Goal: Task Accomplishment & Management: Use online tool/utility

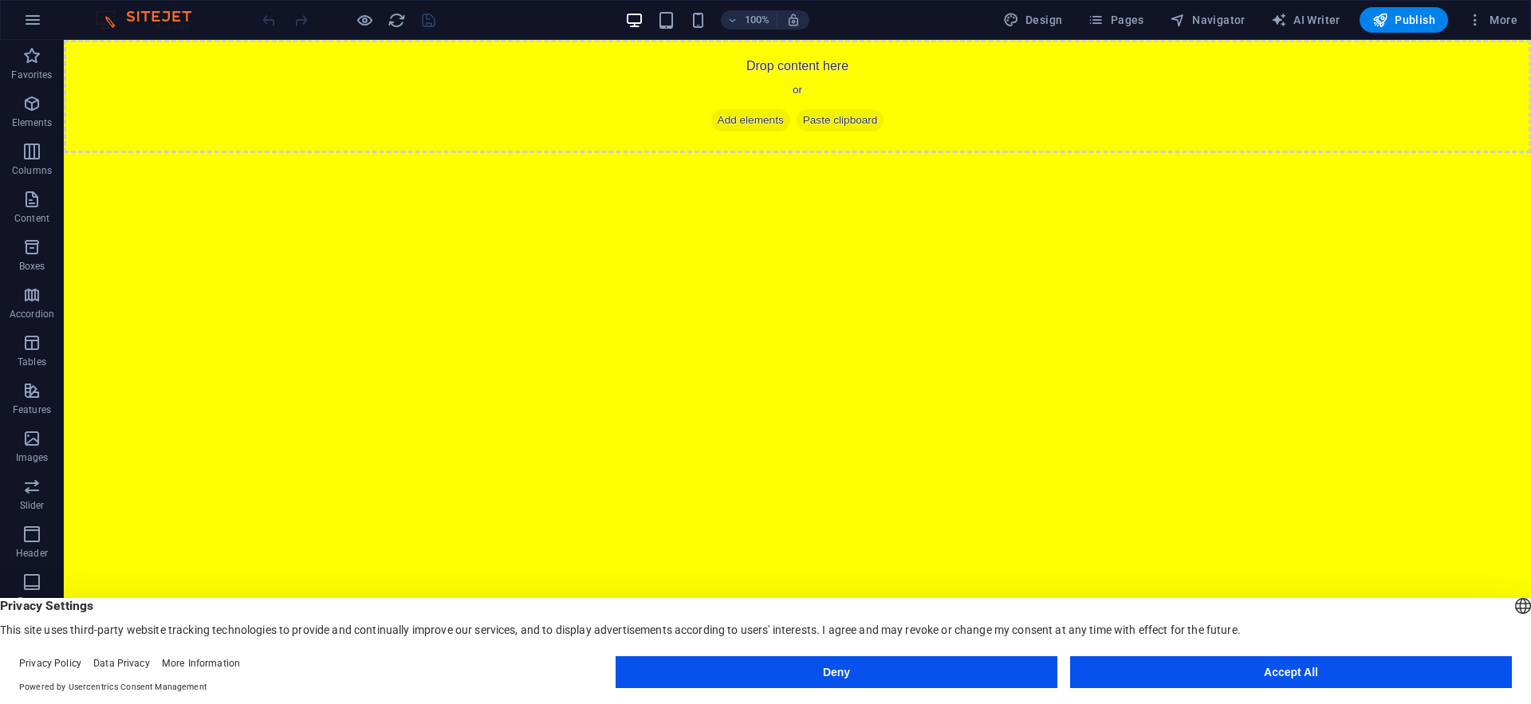
click at [1298, 678] on button "Accept All" at bounding box center [1291, 672] width 442 height 32
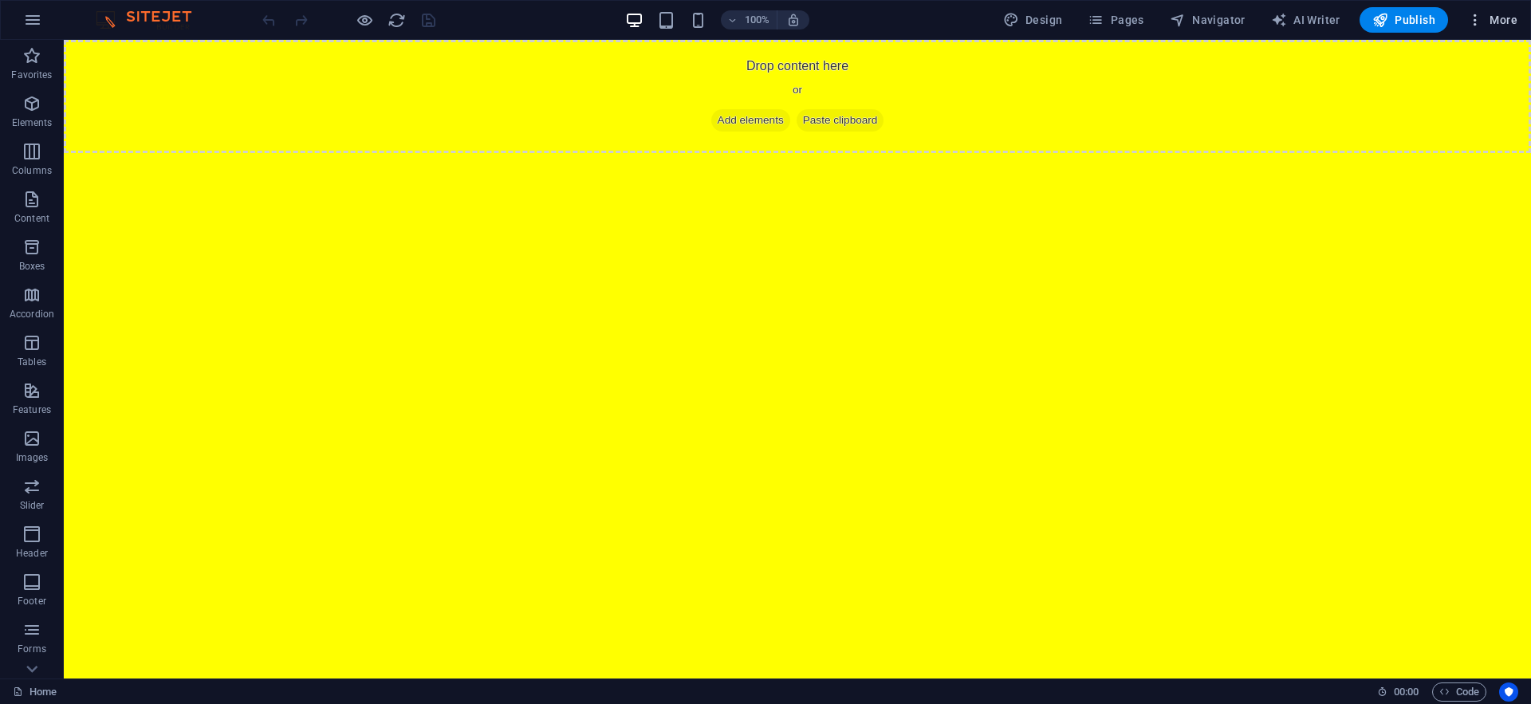
click at [1502, 26] on span "More" at bounding box center [1492, 20] width 50 height 16
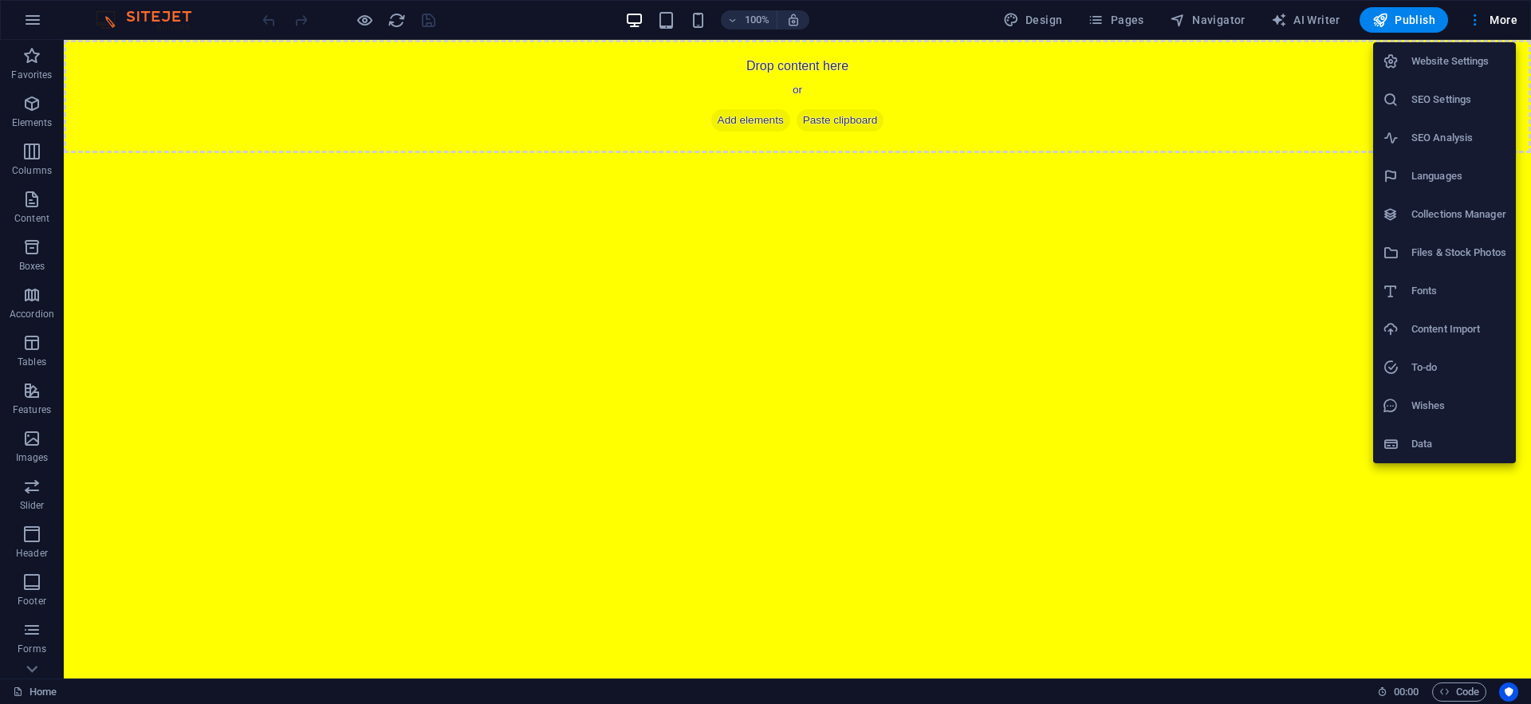
click at [1322, 179] on div at bounding box center [765, 352] width 1531 height 704
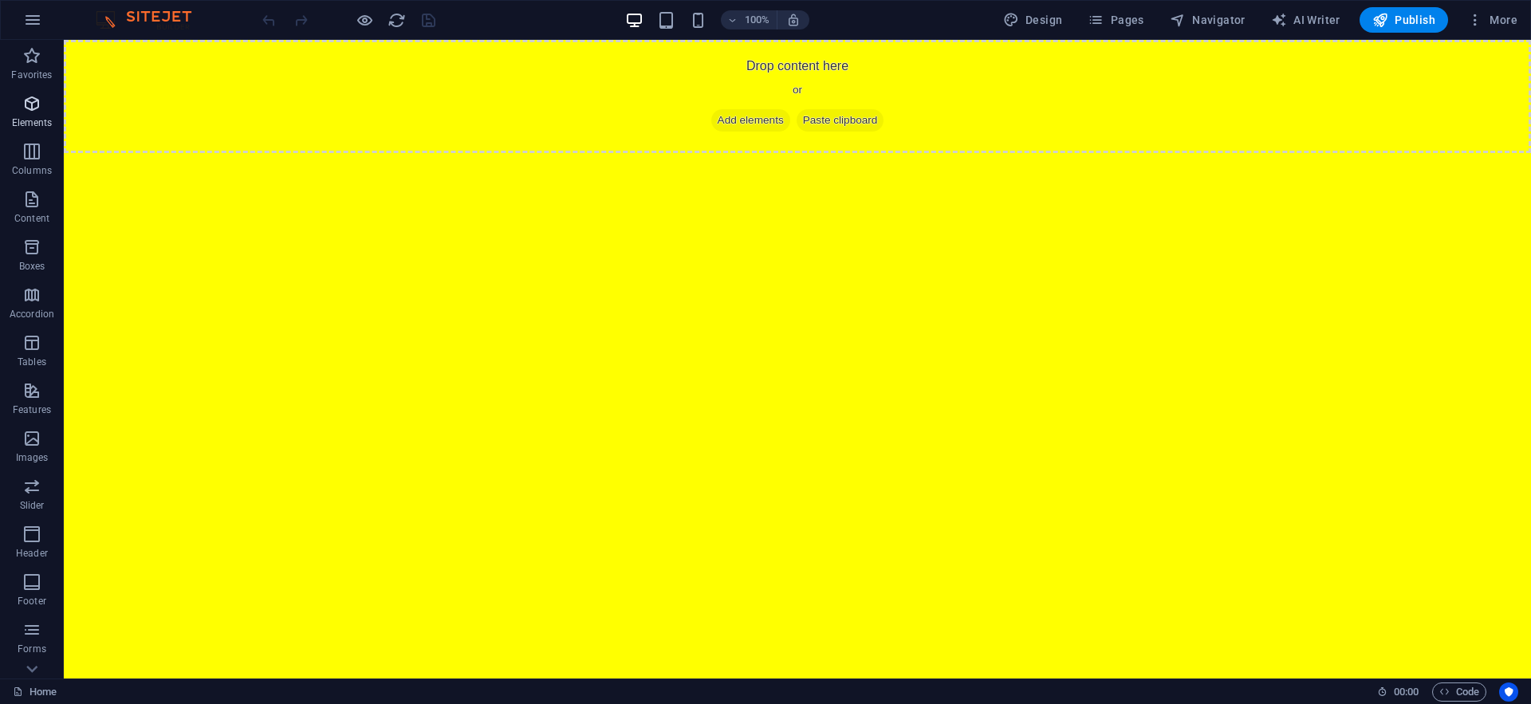
click at [33, 108] on icon "button" at bounding box center [31, 103] width 19 height 19
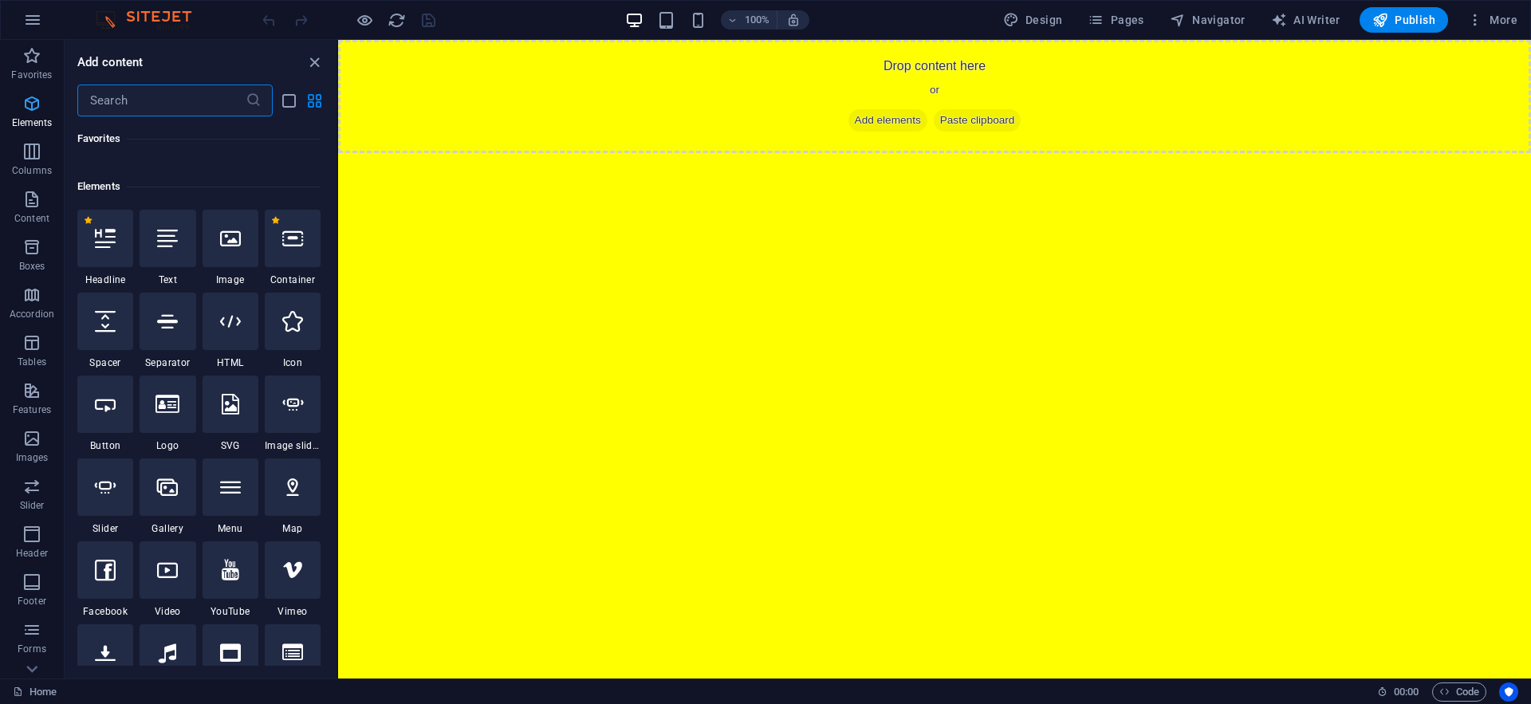
scroll to position [170, 0]
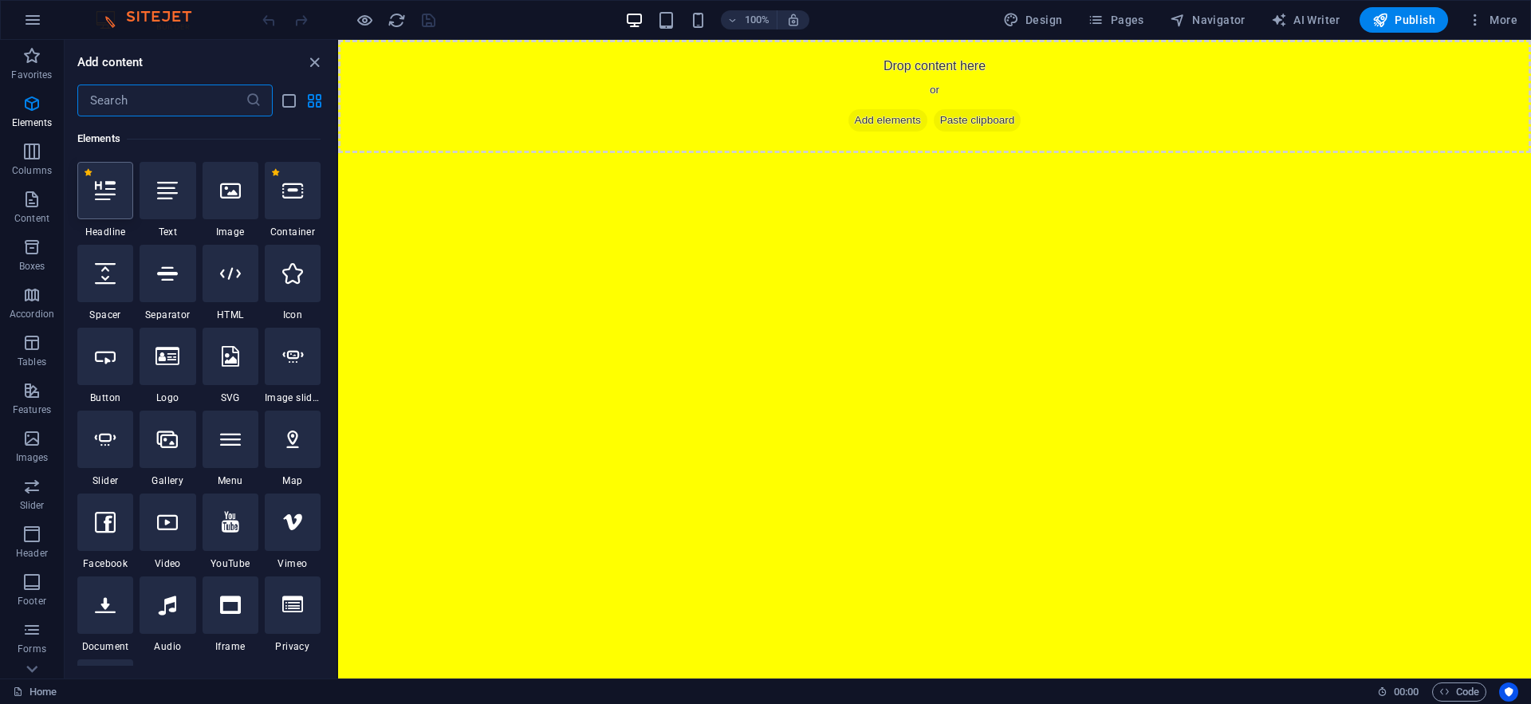
click at [114, 187] on icon at bounding box center [105, 190] width 21 height 21
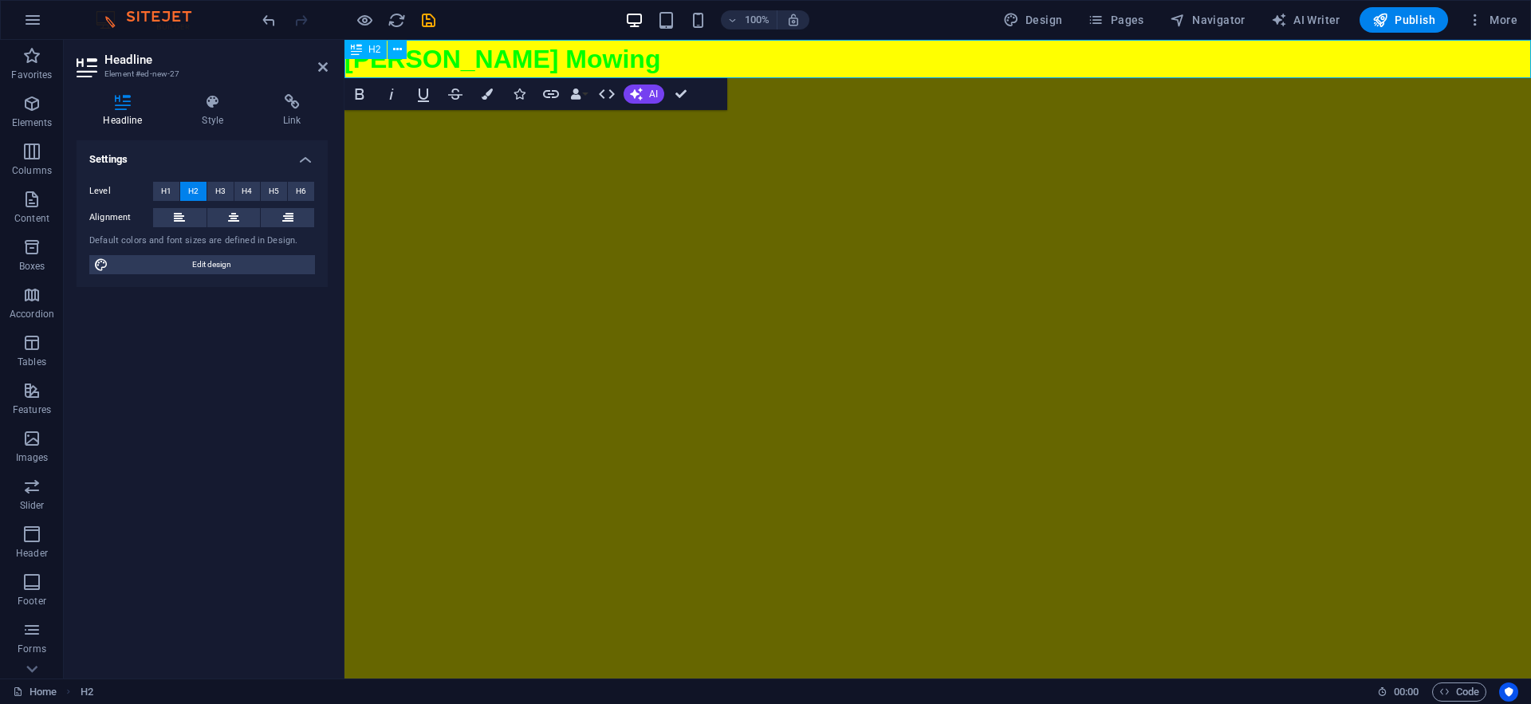
click at [574, 63] on h2 "[PERSON_NAME] Mowing" at bounding box center [937, 59] width 1187 height 38
click at [654, 78] on html "Skip to main content [PERSON_NAME] Mowing" at bounding box center [937, 59] width 1187 height 38
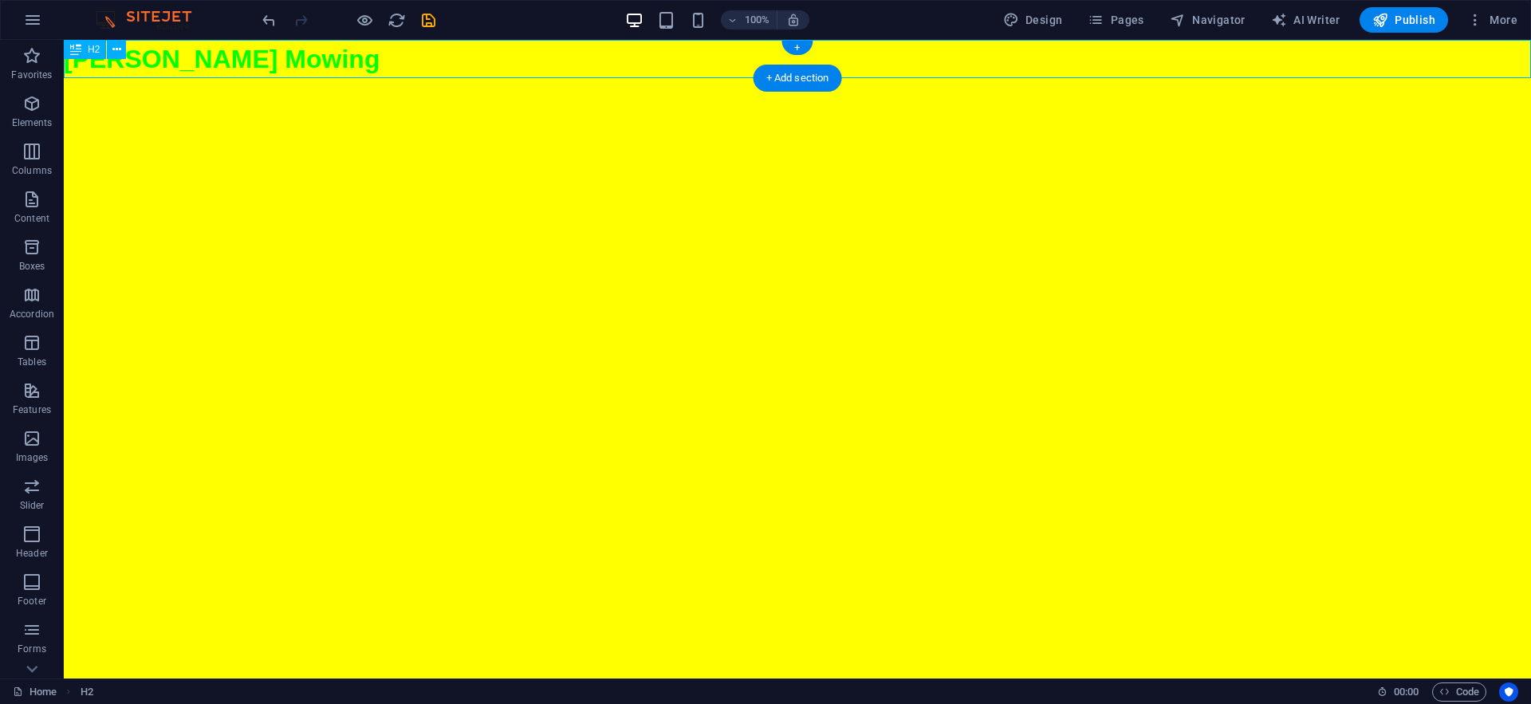
click at [447, 74] on div "[PERSON_NAME] Mowing" at bounding box center [797, 59] width 1467 height 38
click at [382, 64] on div "[PERSON_NAME] Mowing" at bounding box center [797, 59] width 1467 height 38
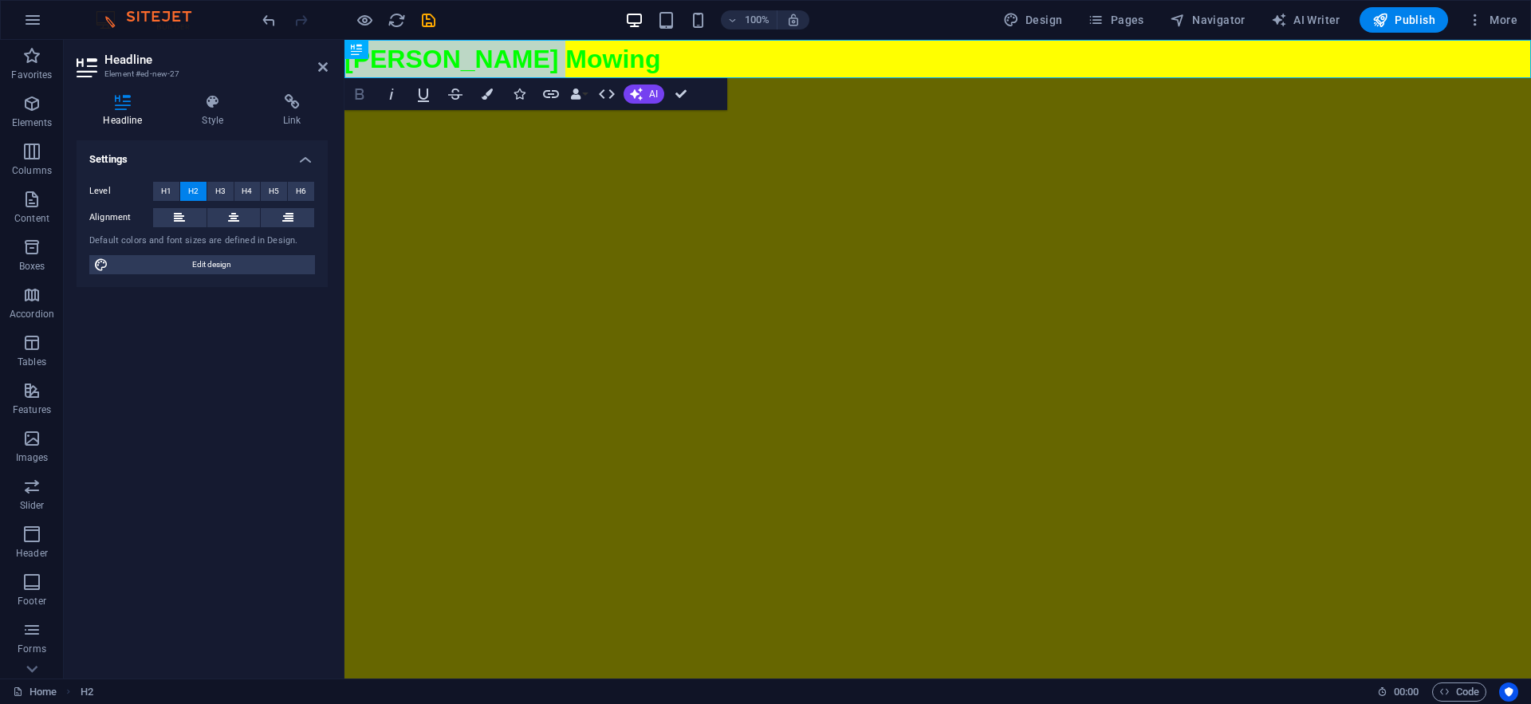
click at [358, 100] on icon "button" at bounding box center [360, 94] width 9 height 11
click at [480, 104] on button "Colors" at bounding box center [487, 94] width 30 height 32
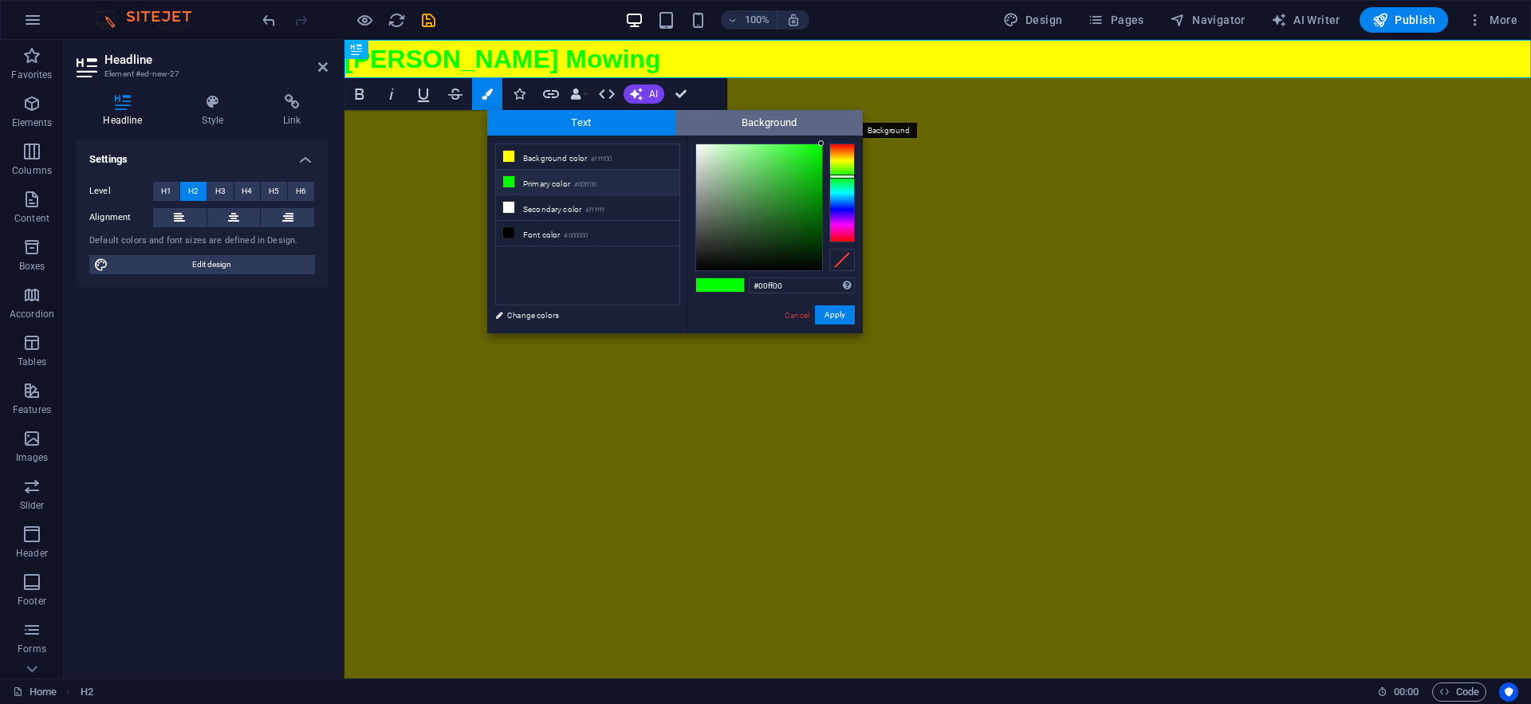
click at [750, 124] on span "Background" at bounding box center [769, 123] width 188 height 26
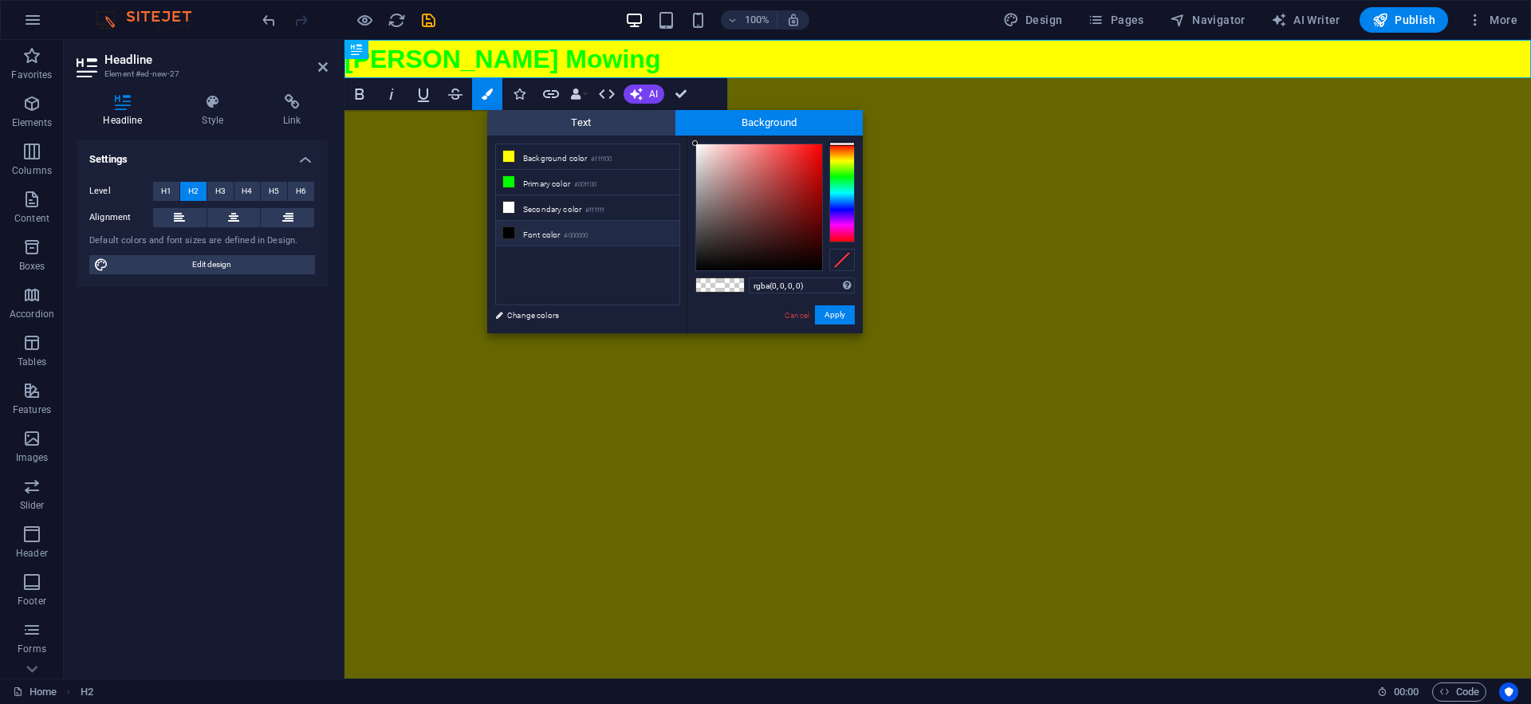
click at [527, 239] on li "Font color #000000" at bounding box center [587, 234] width 183 height 26
click at [840, 317] on button "Apply" at bounding box center [835, 314] width 40 height 19
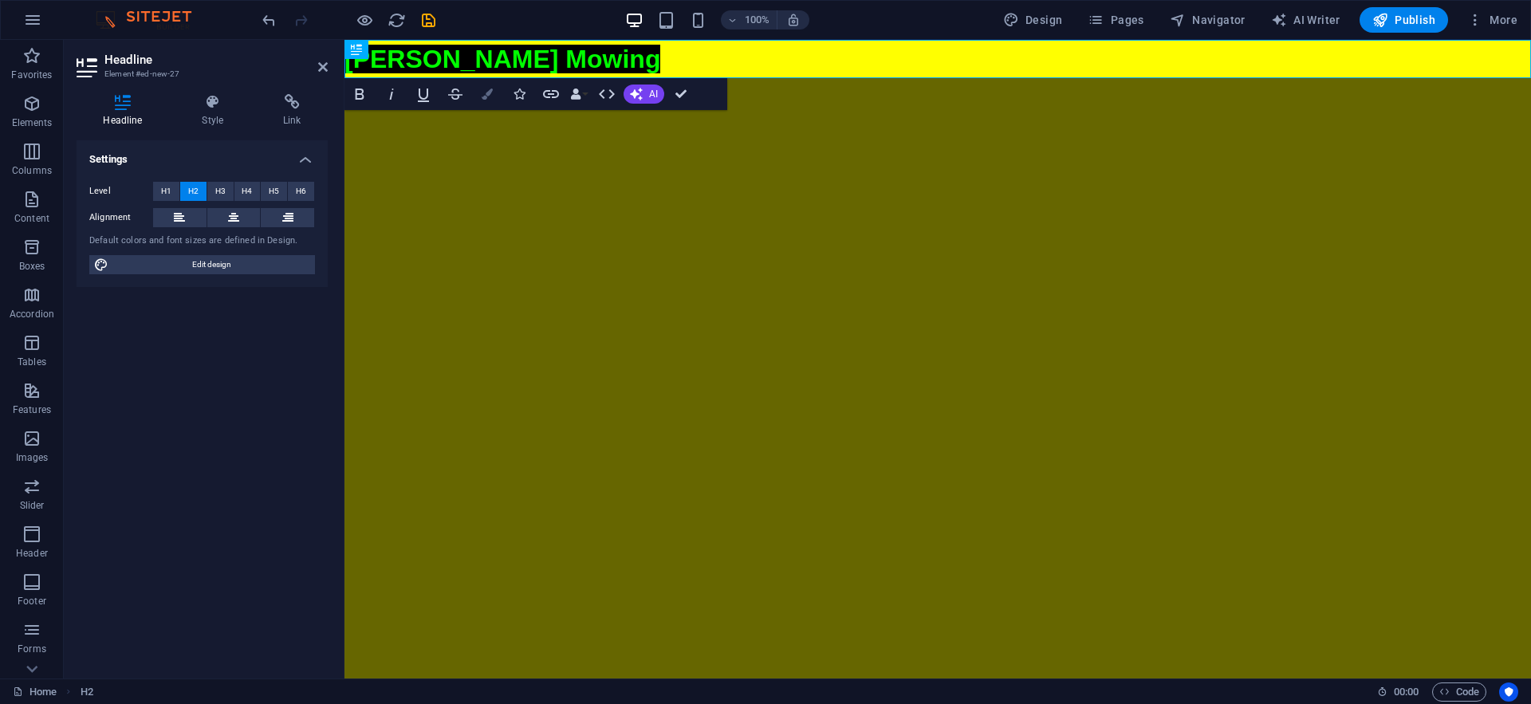
click at [495, 99] on button "Colors" at bounding box center [487, 94] width 30 height 32
type input "#000000"
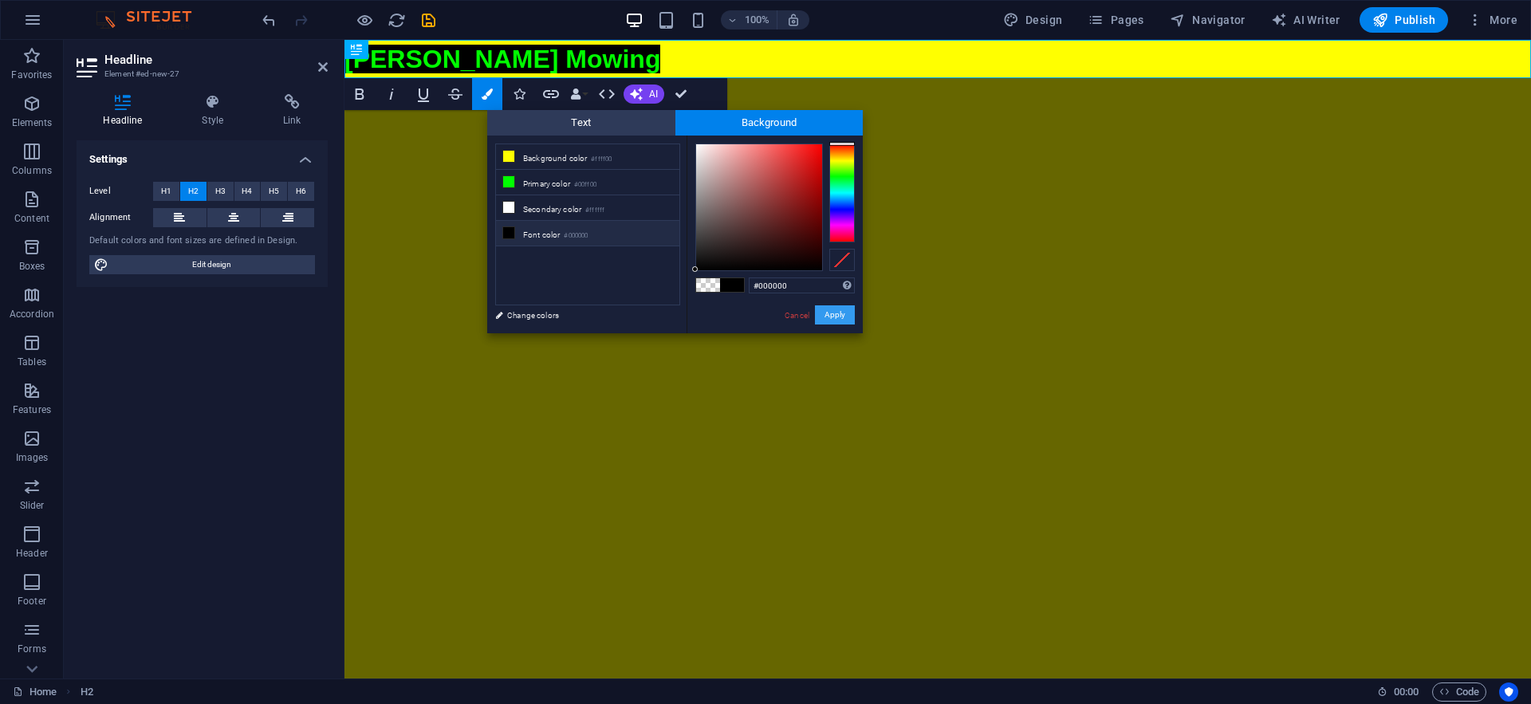
click at [833, 315] on button "Apply" at bounding box center [835, 314] width 40 height 19
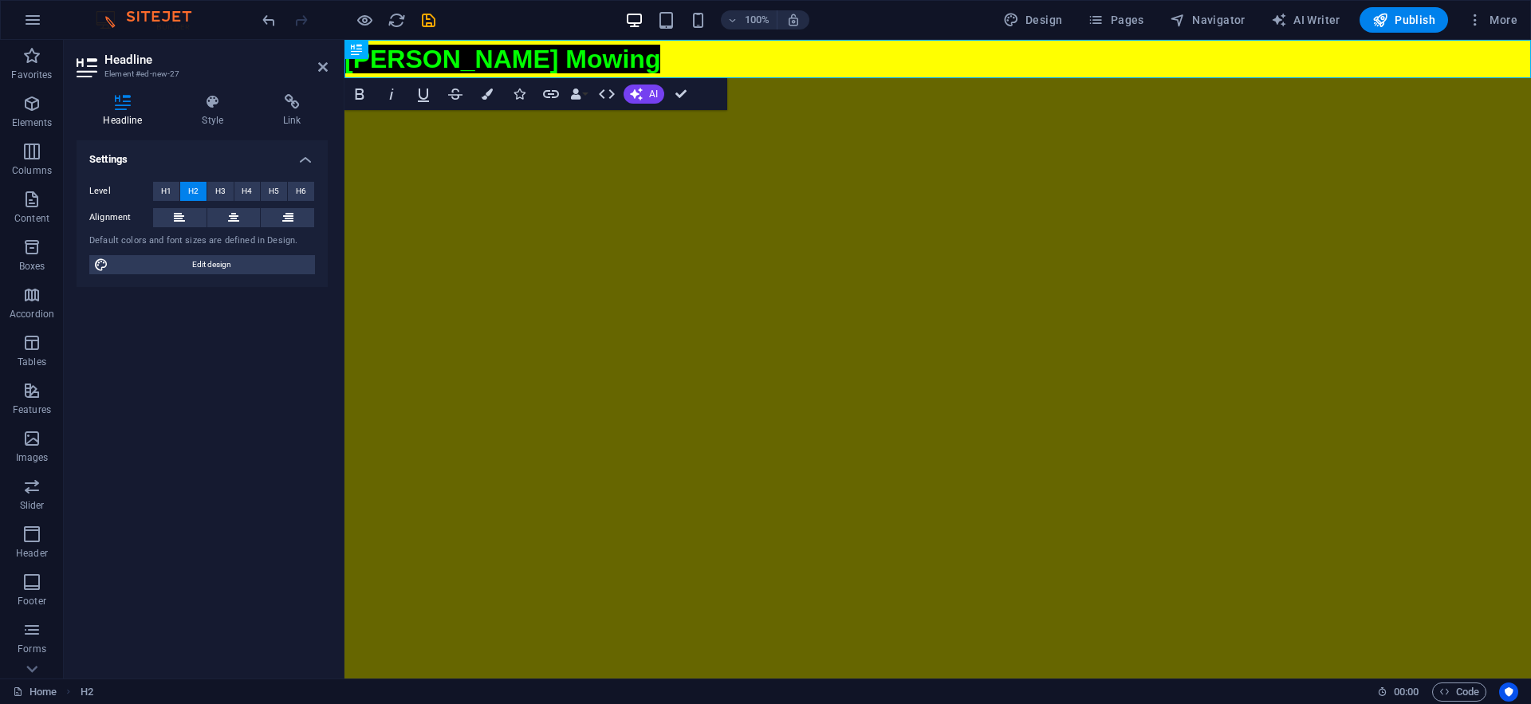
click at [618, 78] on html "Skip to main content [PERSON_NAME] Mowing" at bounding box center [937, 59] width 1187 height 38
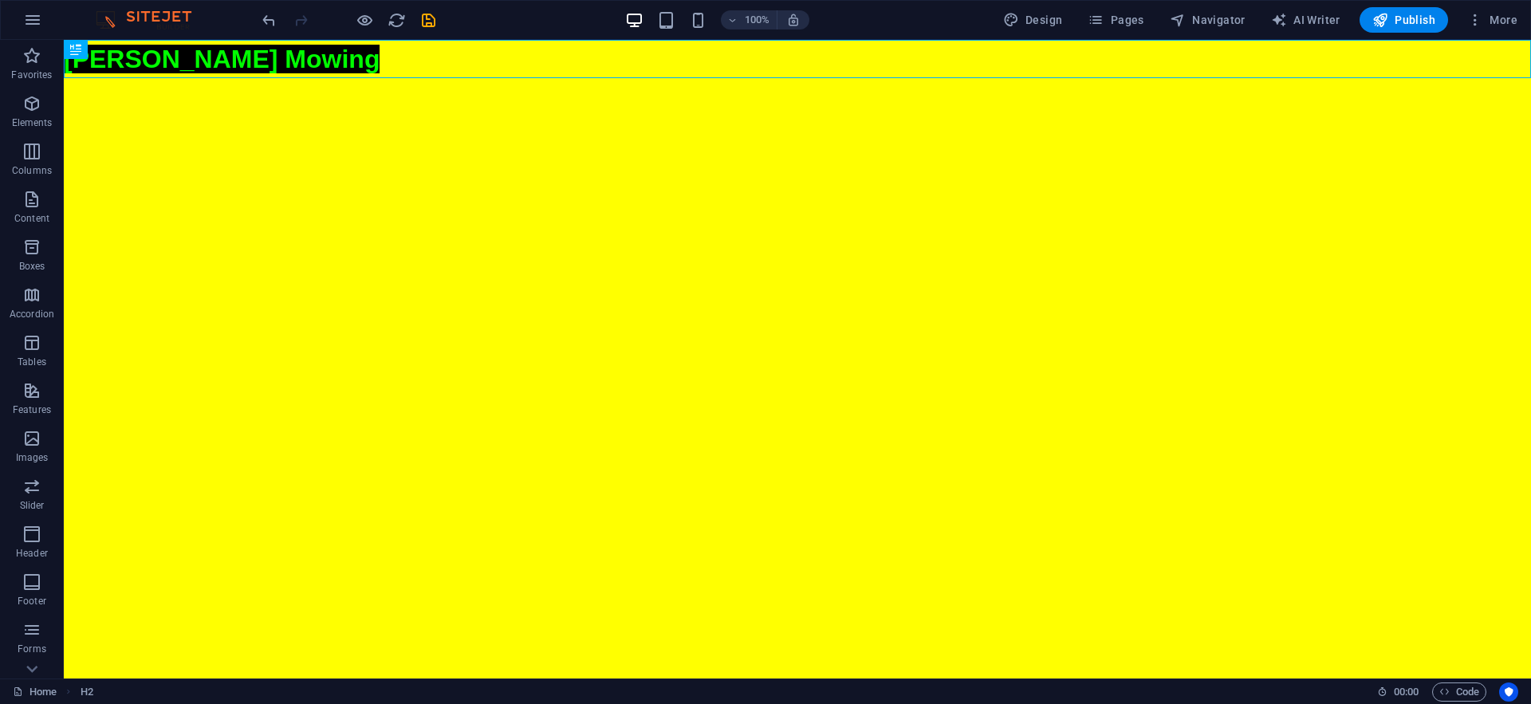
click at [544, 78] on html "Skip to main content [PERSON_NAME] Mowing" at bounding box center [797, 59] width 1467 height 38
click at [295, 60] on div "[PERSON_NAME] Mowing" at bounding box center [797, 59] width 1467 height 38
click at [41, 329] on button "Tables" at bounding box center [32, 351] width 64 height 48
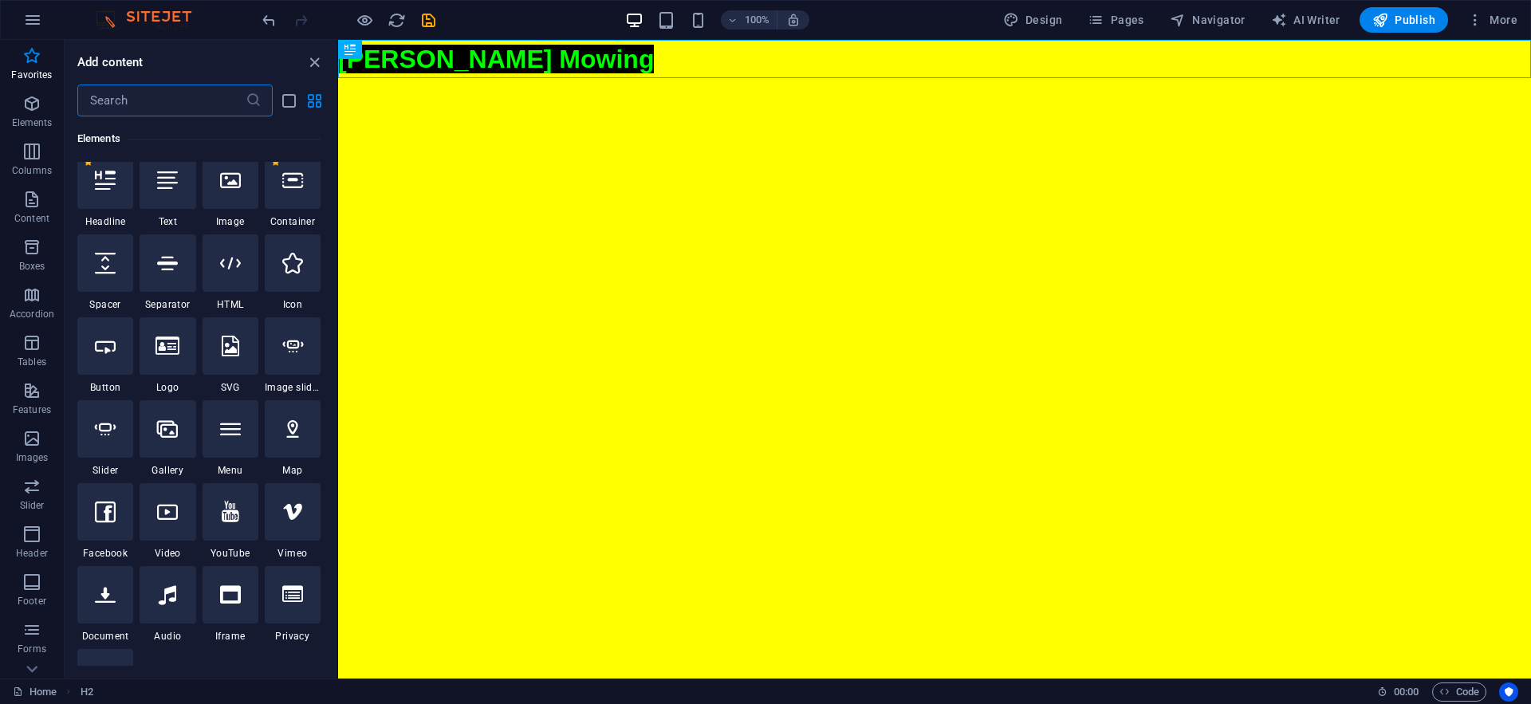
scroll to position [0, 0]
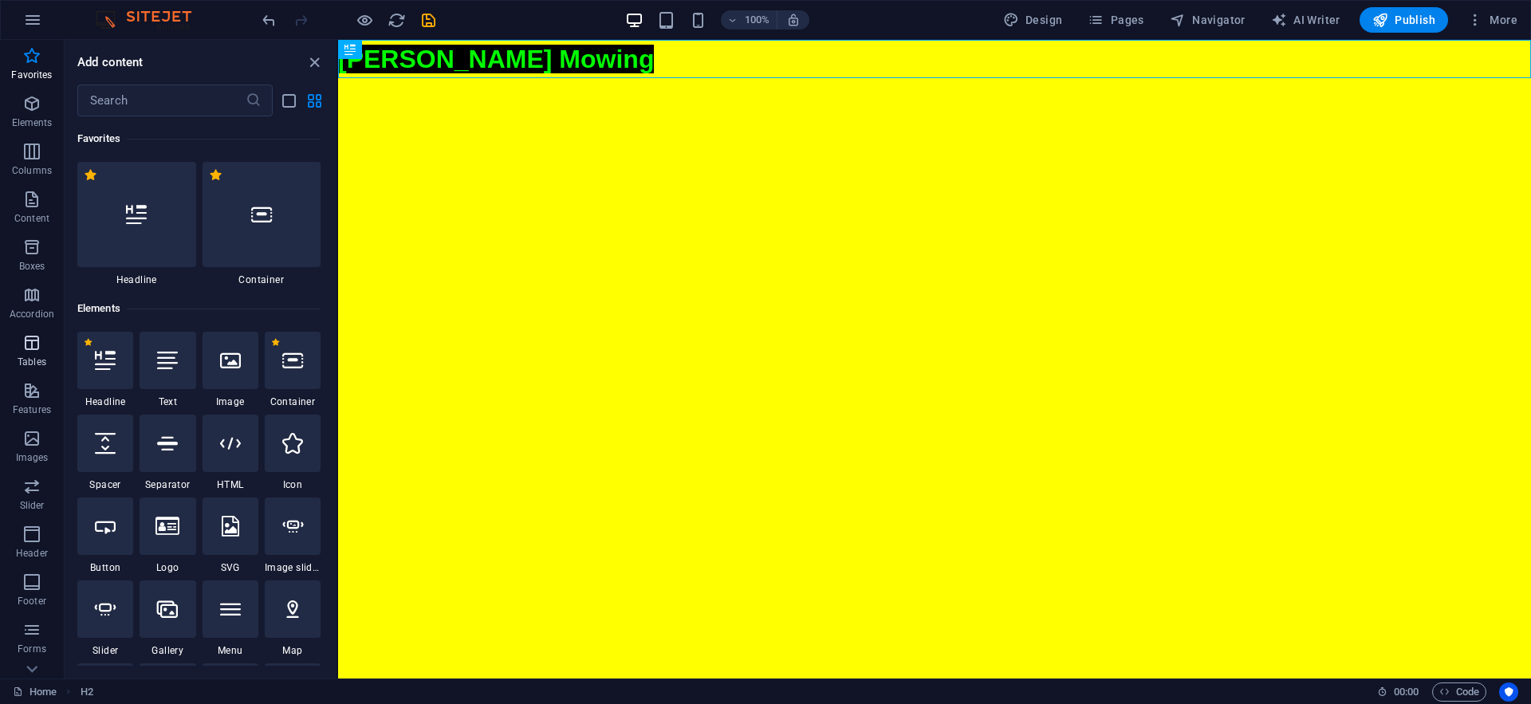
click at [46, 350] on span "Tables" at bounding box center [32, 352] width 64 height 38
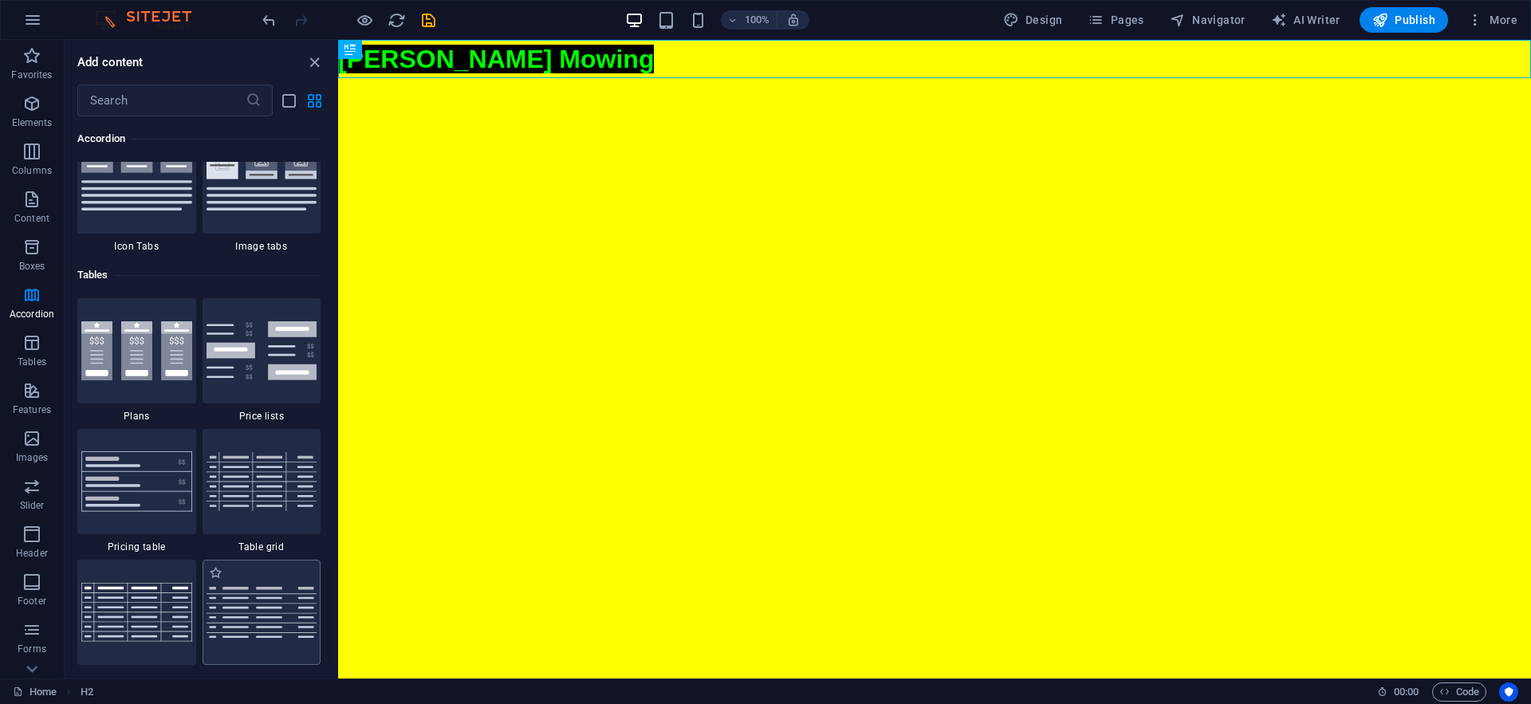
scroll to position [5372, 0]
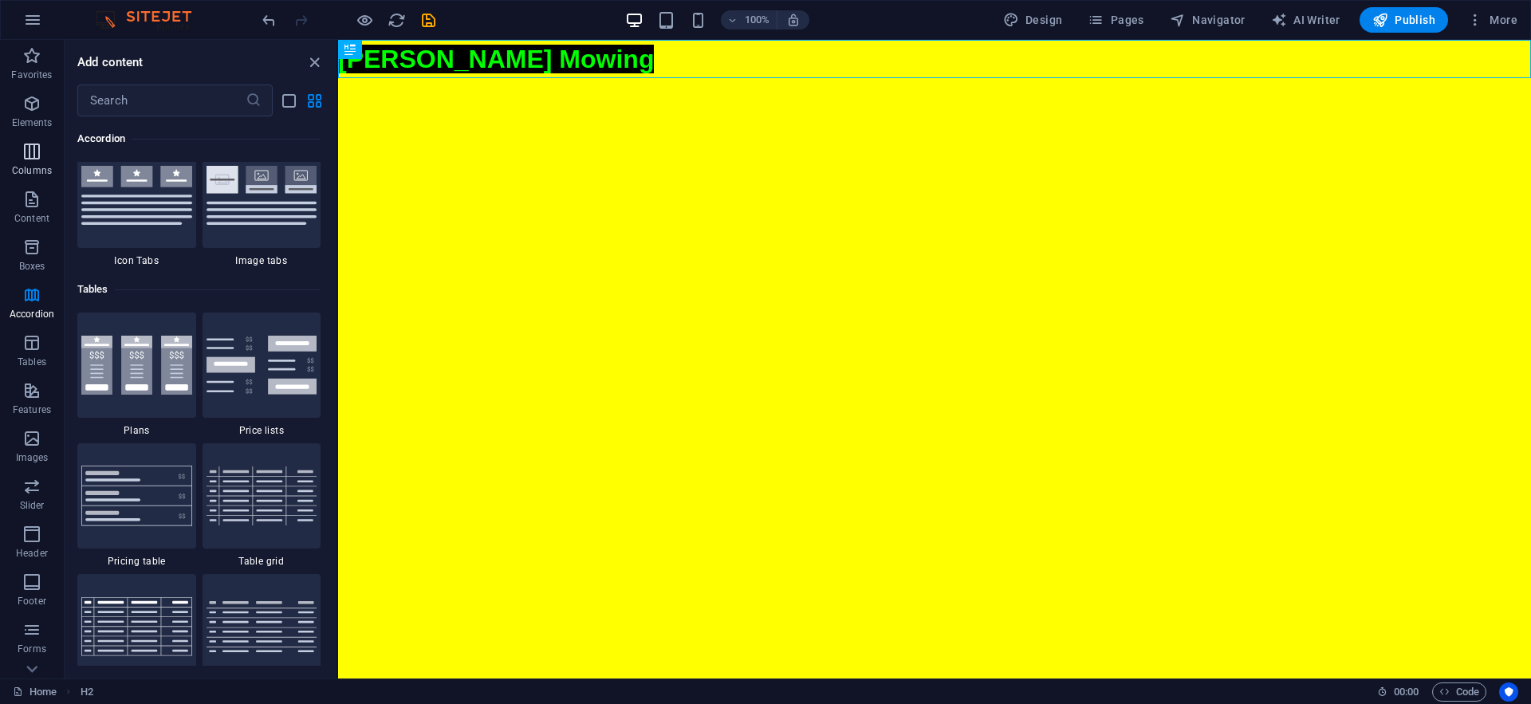
click at [34, 144] on icon "button" at bounding box center [31, 151] width 19 height 19
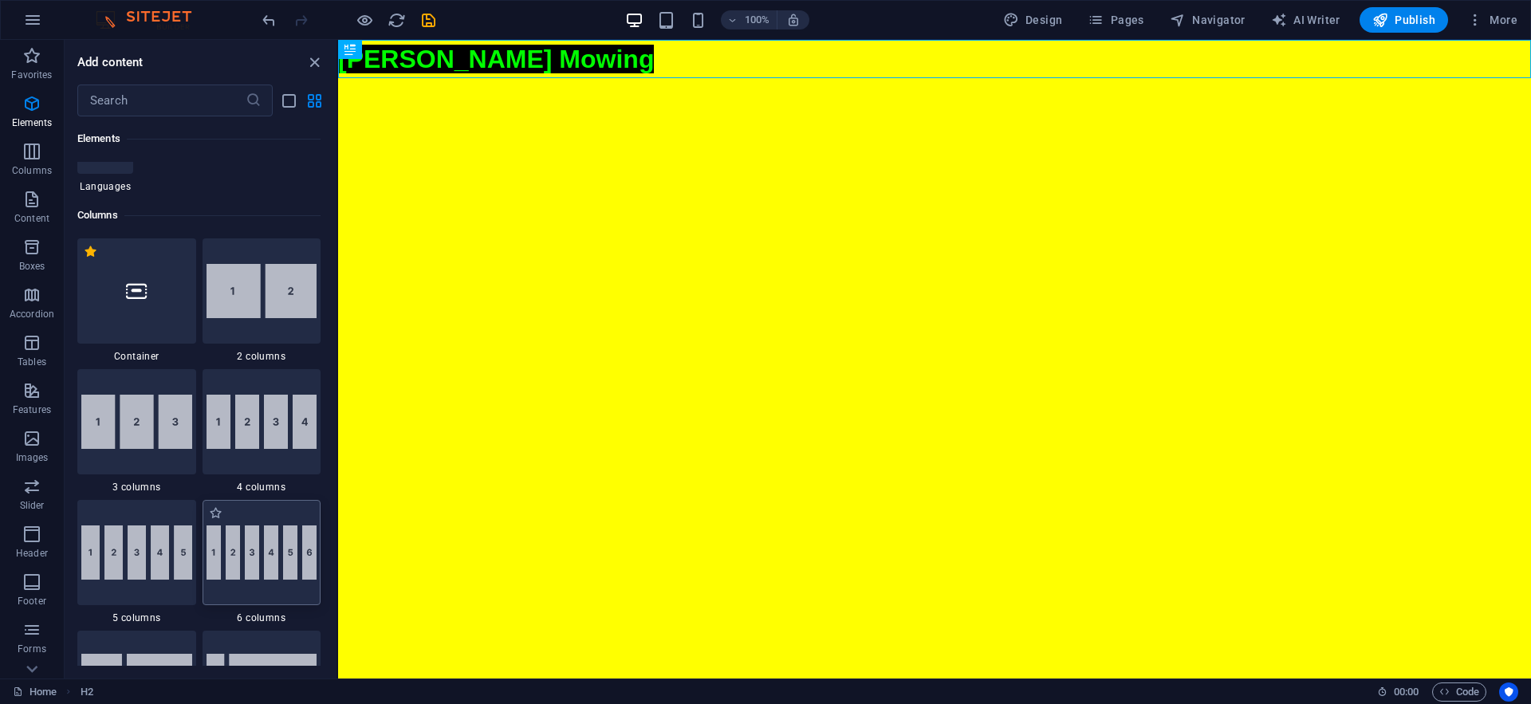
scroll to position [689, 0]
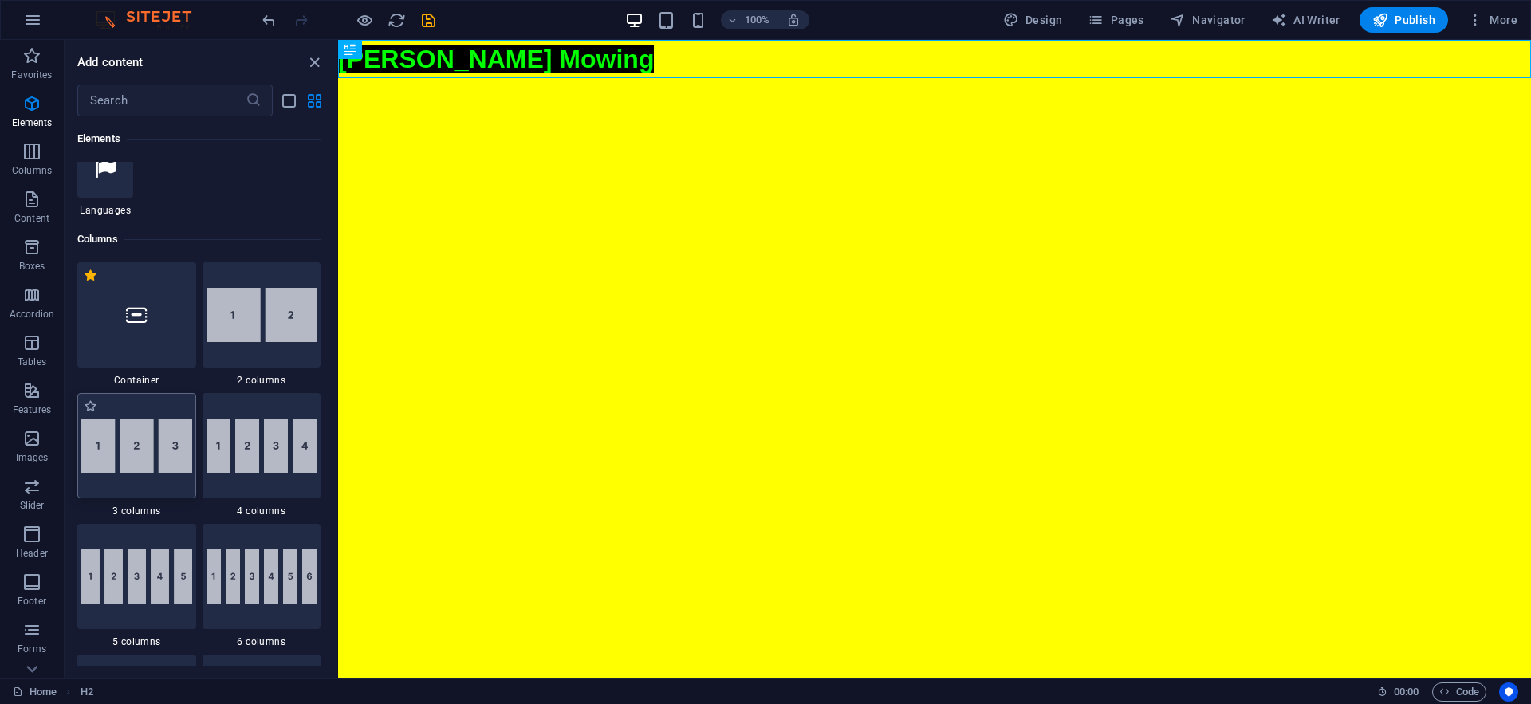
click at [154, 456] on img at bounding box center [136, 446] width 111 height 54
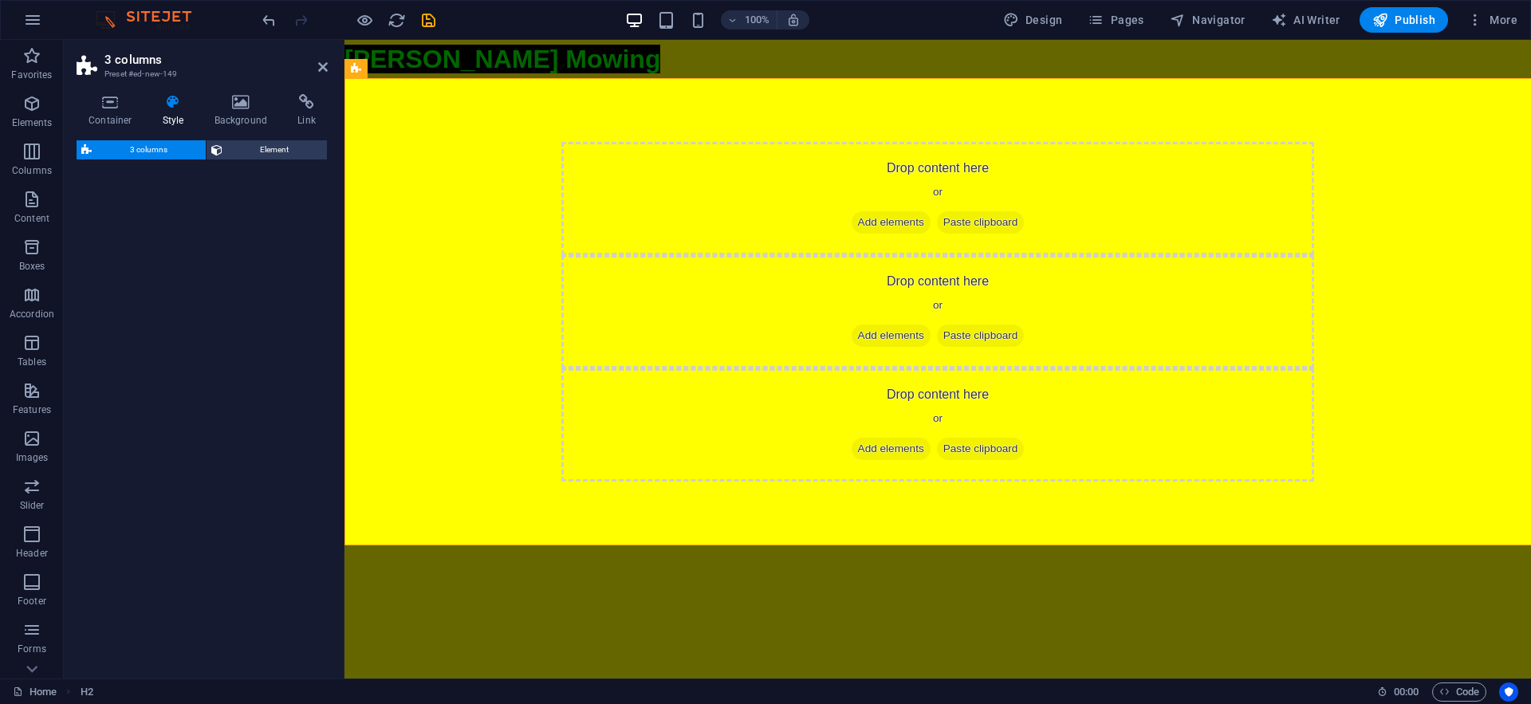
select select "rem"
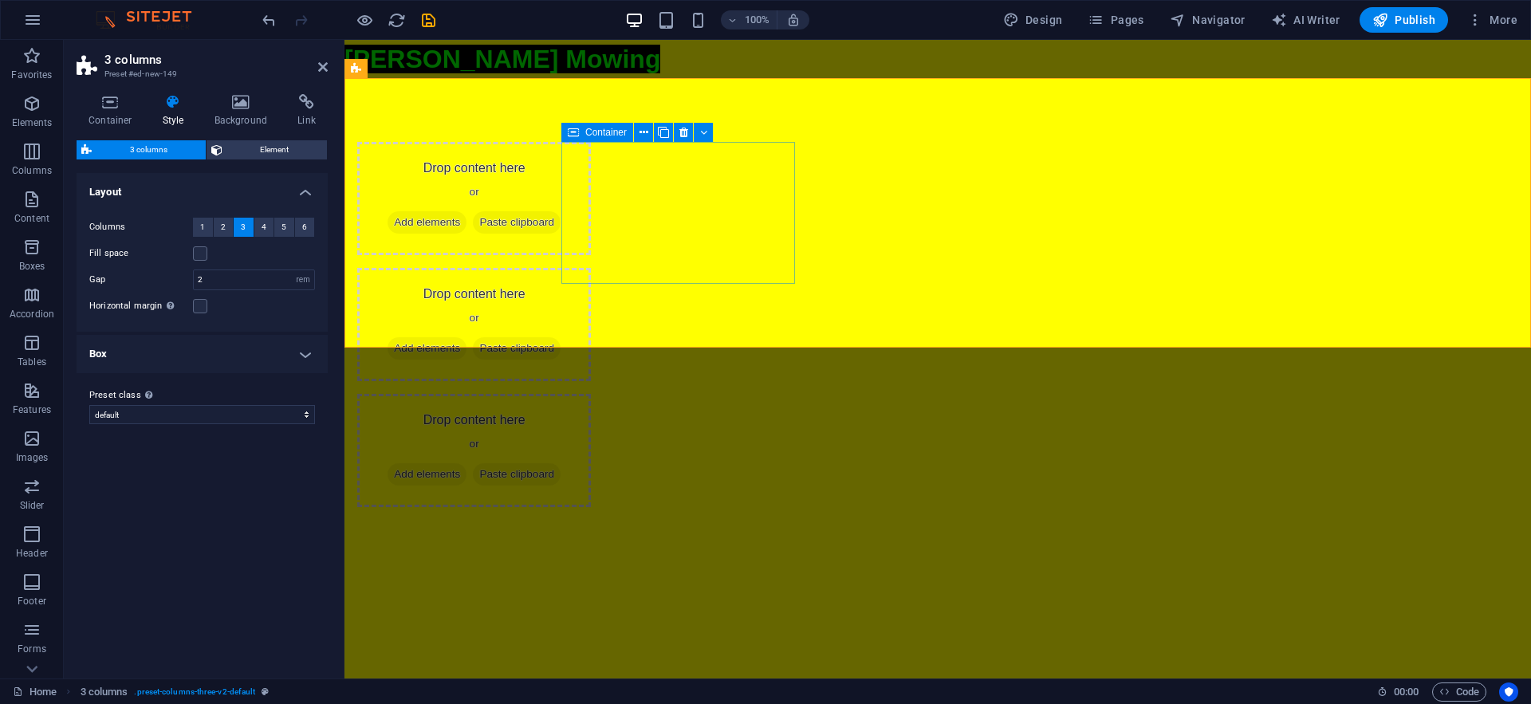
click at [591, 208] on div "Drop content here or Add elements Paste clipboard" at bounding box center [474, 198] width 234 height 113
click at [392, 120] on div "Drop content here or Add elements Paste clipboard Drop content here or Add elem…" at bounding box center [937, 324] width 1187 height 493
click at [536, 73] on div "[PERSON_NAME] Mowing" at bounding box center [937, 59] width 1187 height 38
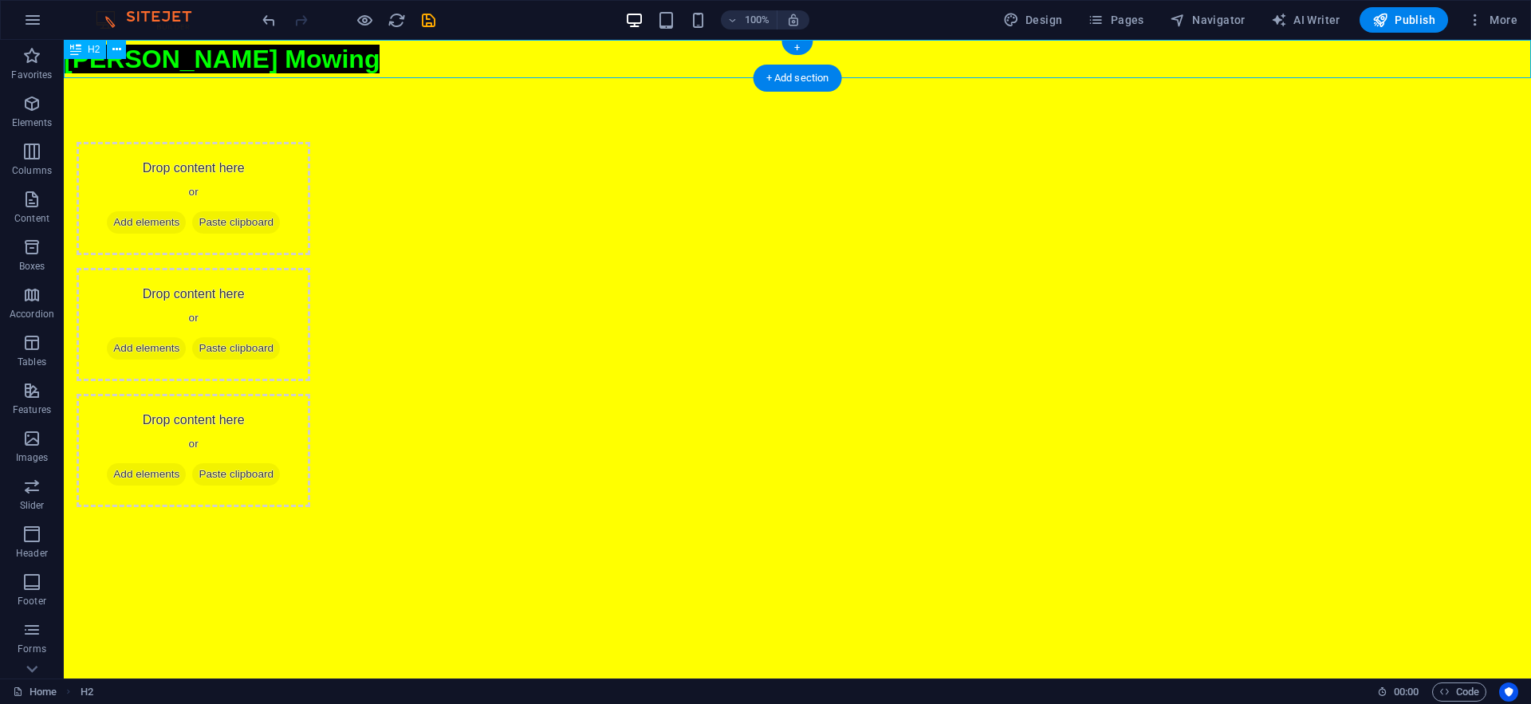
click at [344, 60] on div "[PERSON_NAME] Mowing" at bounding box center [797, 59] width 1467 height 38
click at [120, 53] on icon at bounding box center [116, 49] width 9 height 17
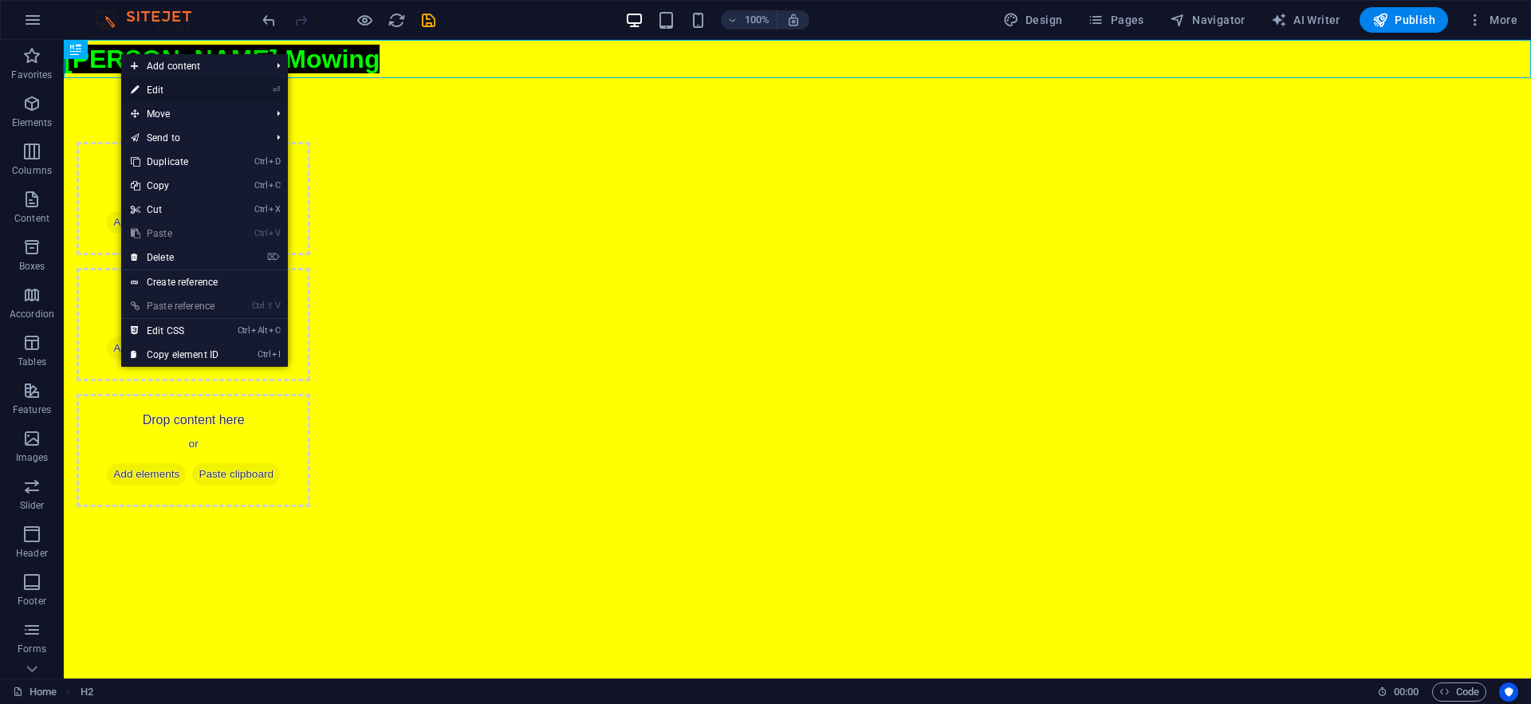
click at [204, 95] on link "⏎ Edit" at bounding box center [174, 90] width 107 height 24
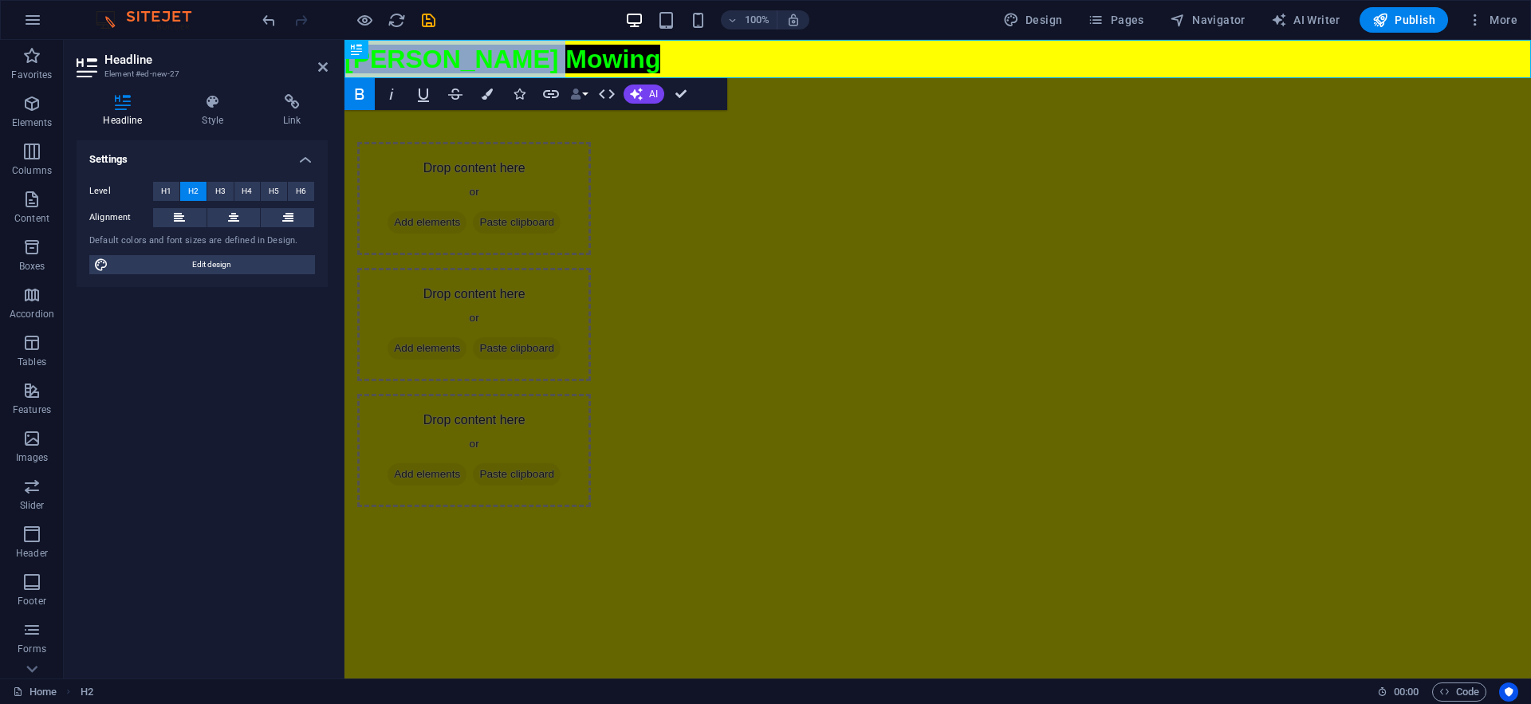
click at [583, 101] on button "Data Bindings" at bounding box center [579, 94] width 22 height 32
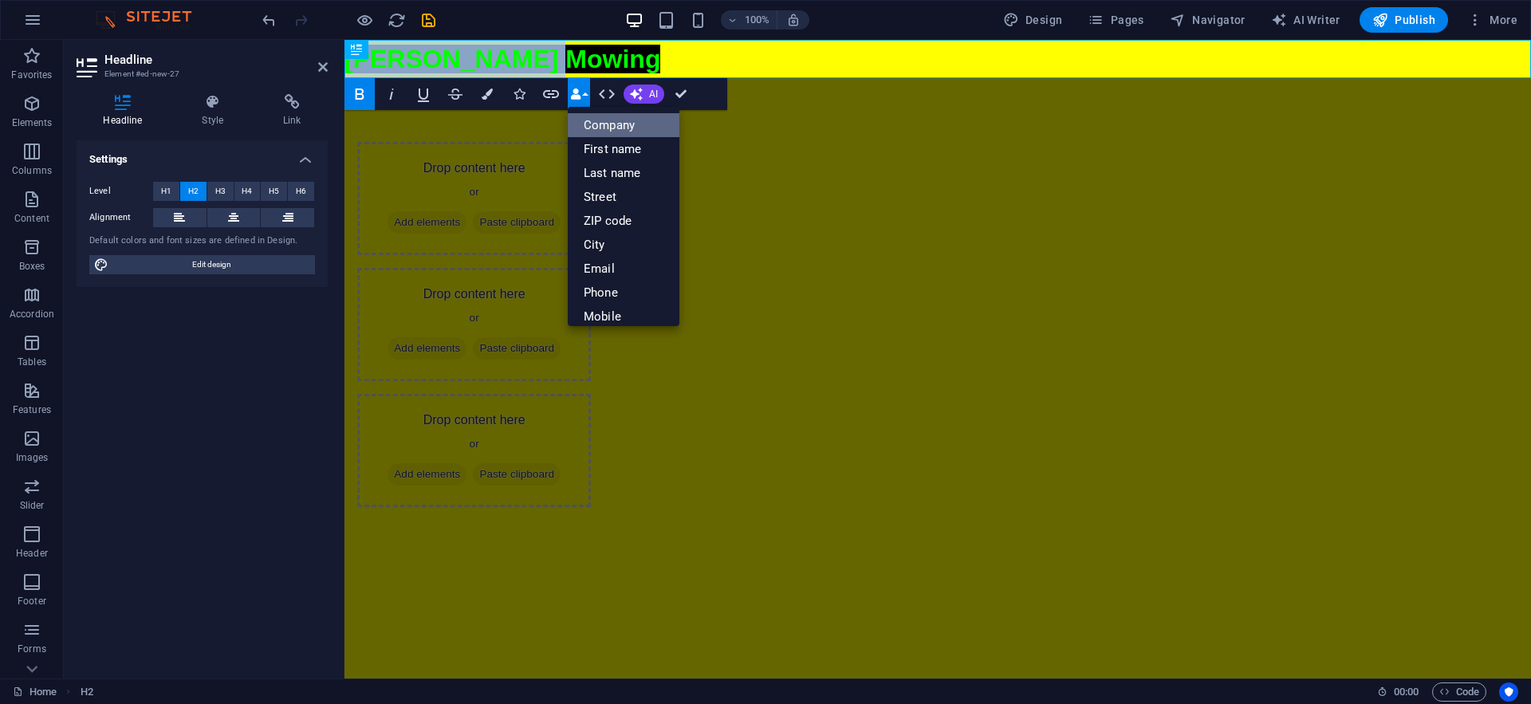
click at [590, 126] on link "Company" at bounding box center [624, 125] width 112 height 24
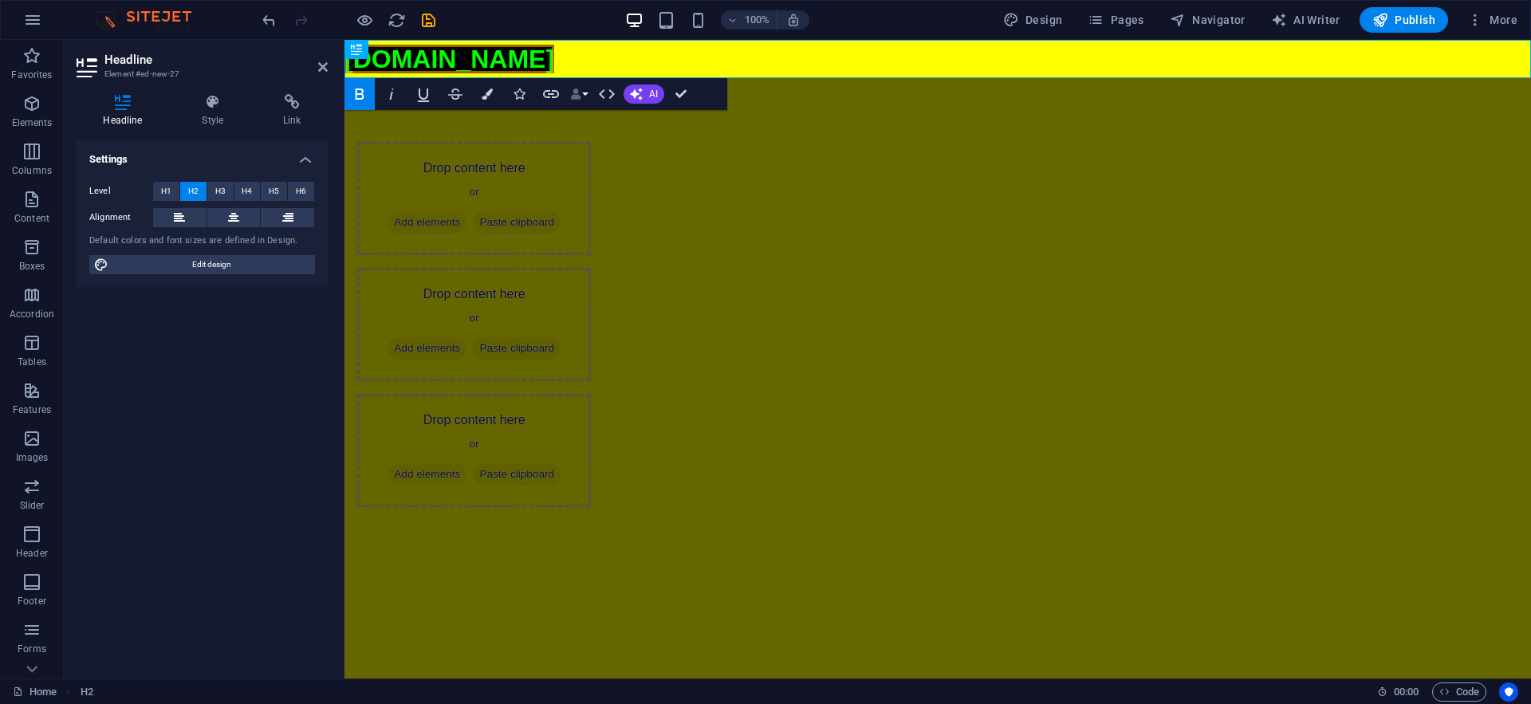
click at [581, 96] on icon "button" at bounding box center [575, 94] width 11 height 11
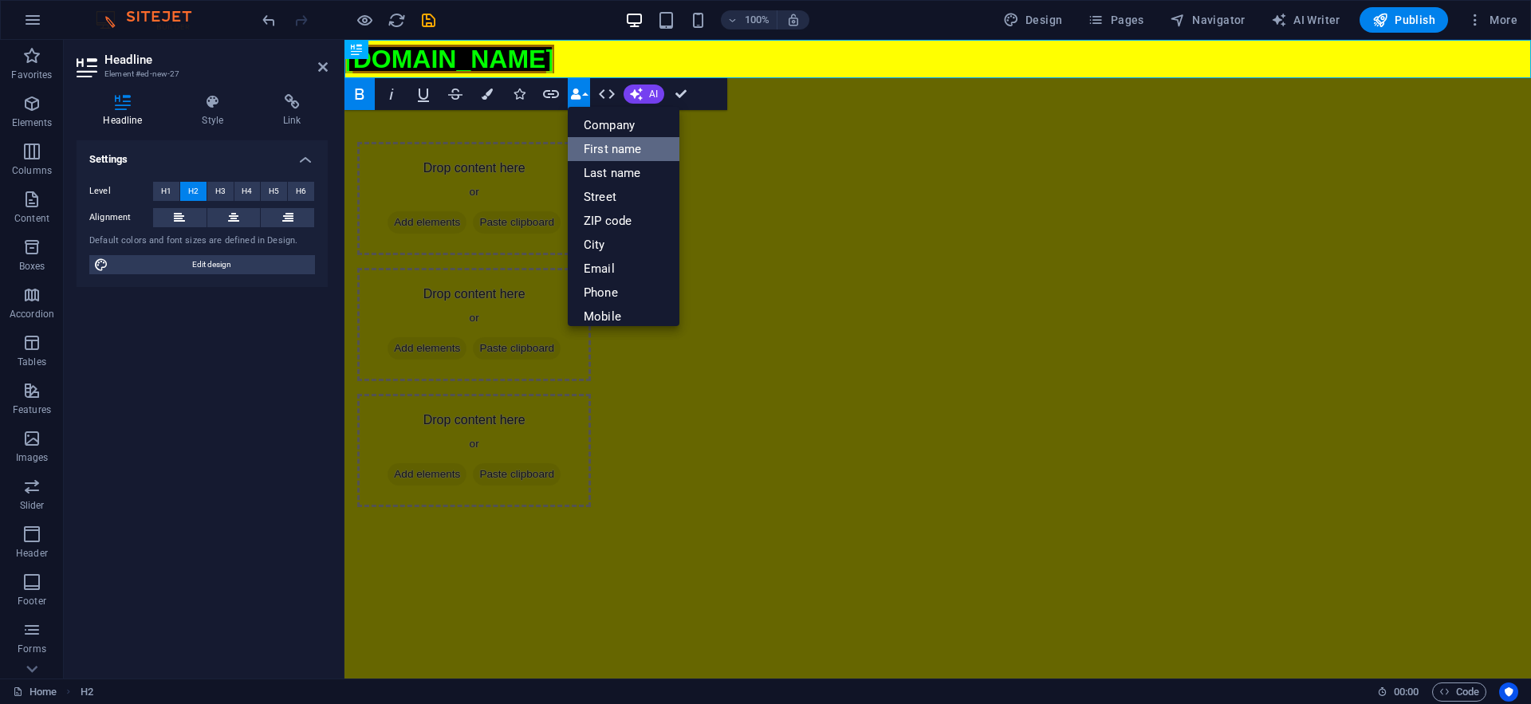
click at [593, 152] on link "First name" at bounding box center [624, 149] width 112 height 24
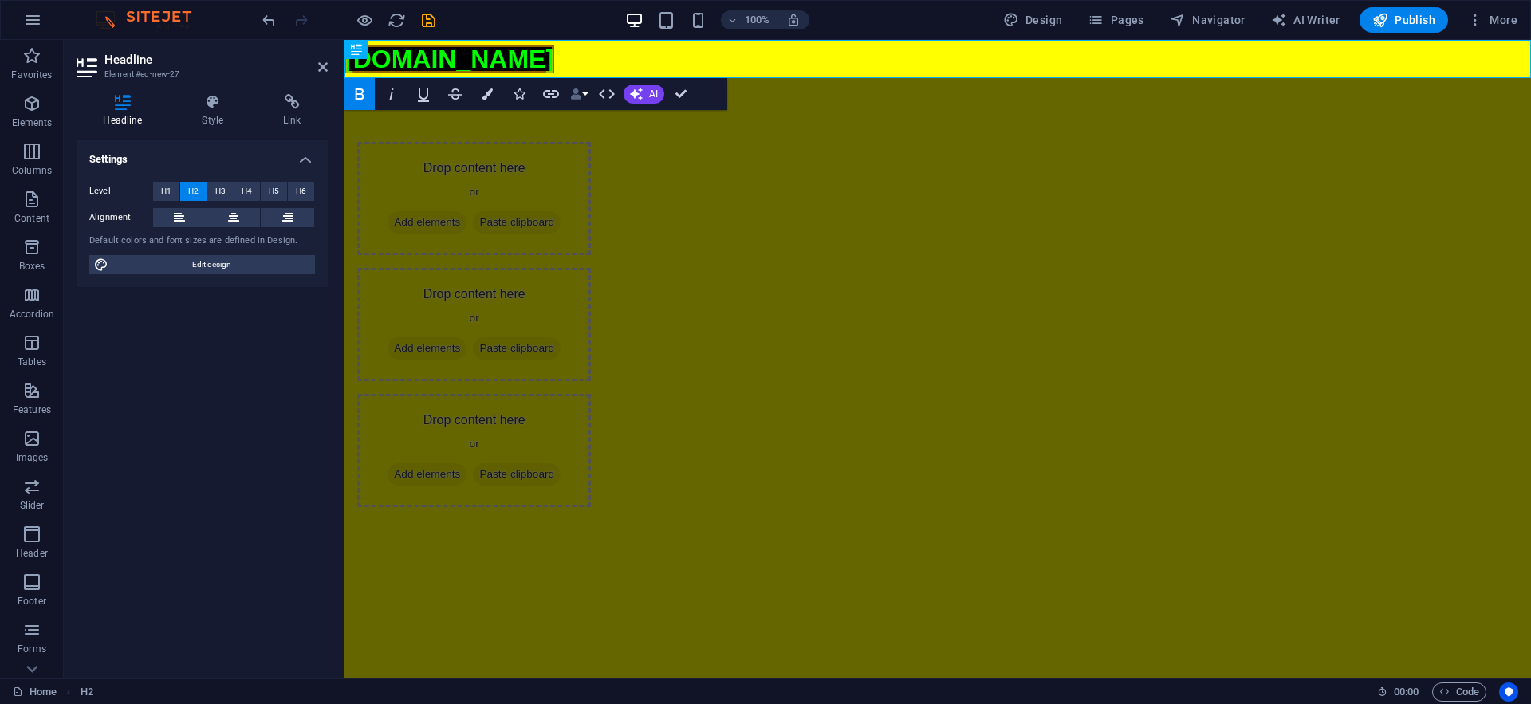
click at [570, 96] on icon "button" at bounding box center [575, 94] width 11 height 11
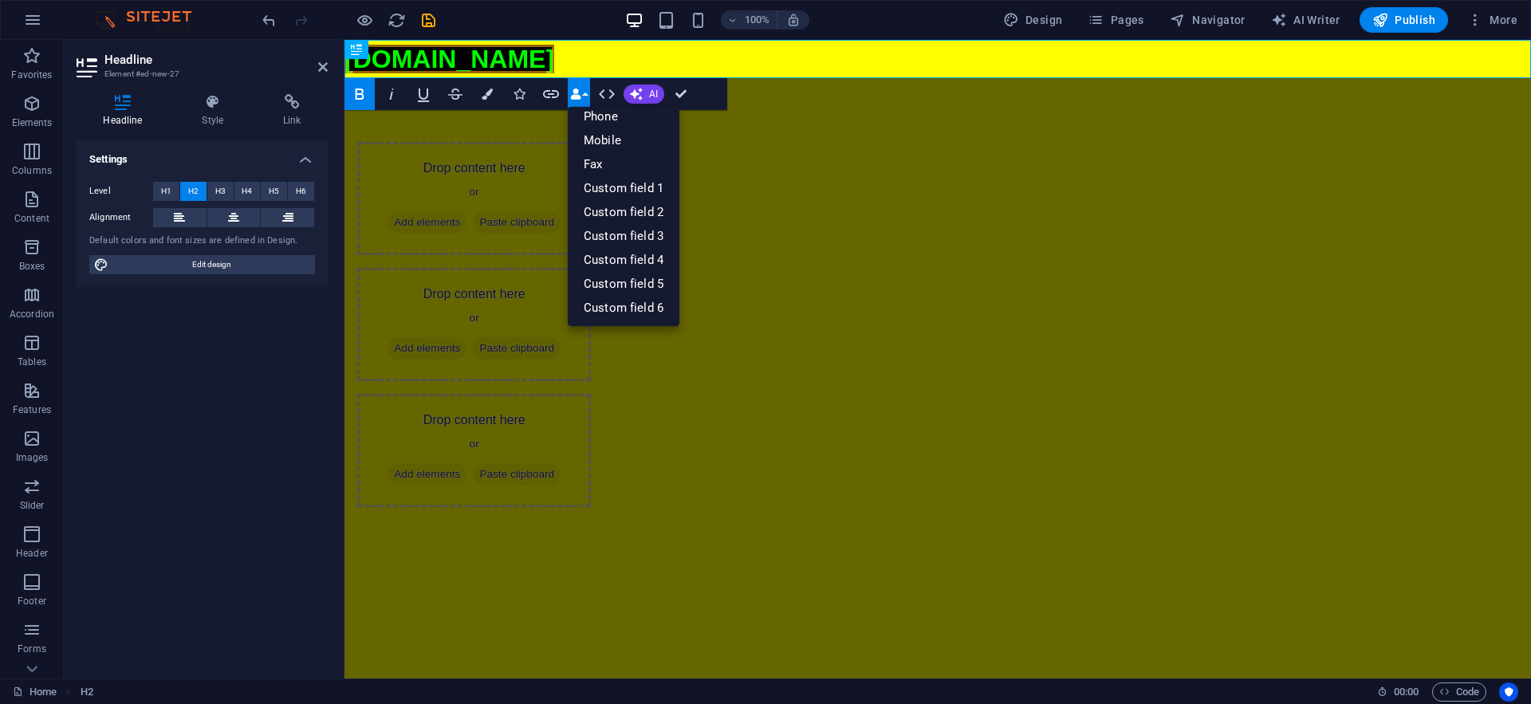
scroll to position [0, 0]
click at [515, 159] on div "Drop content here or Add elements Paste clipboard Drop content here or Add elem…" at bounding box center [937, 324] width 1187 height 493
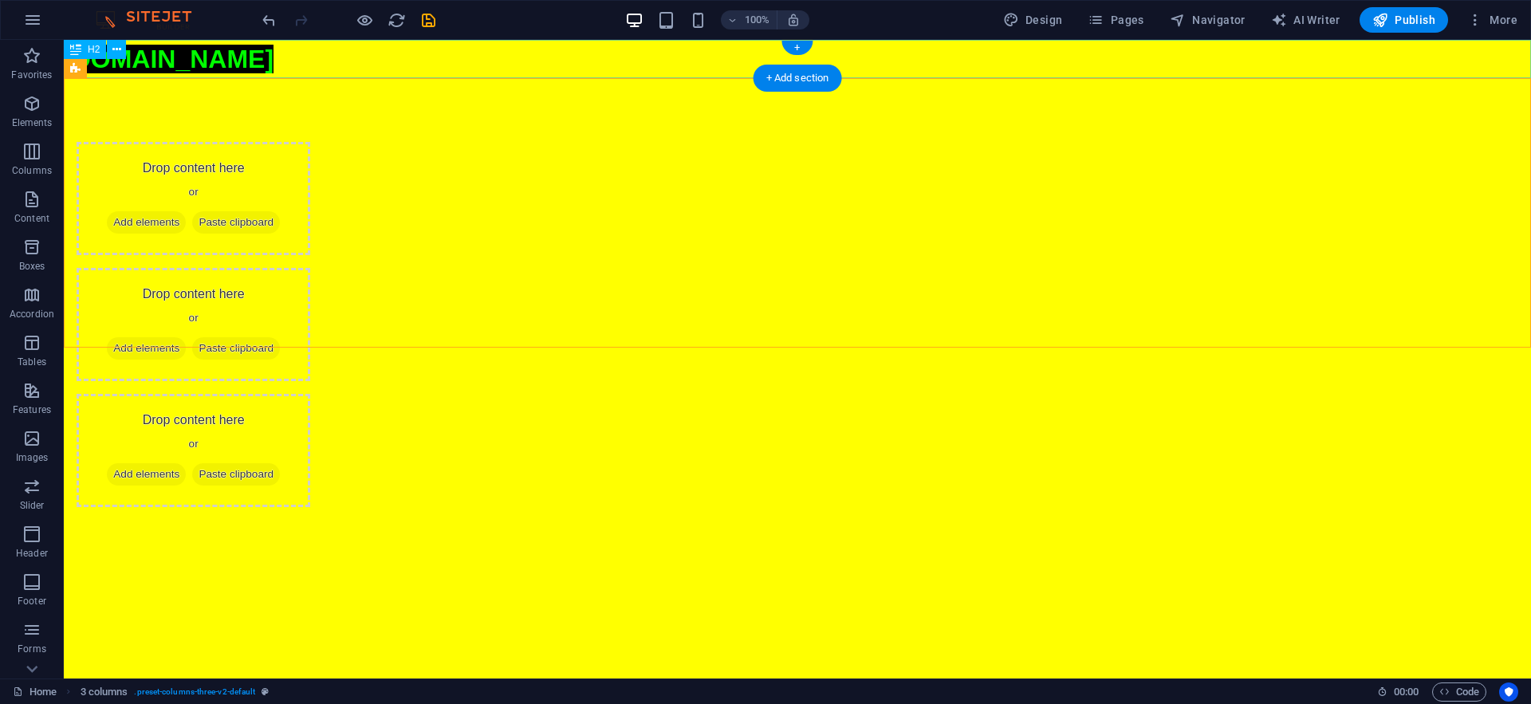
click at [400, 65] on div "[DOMAIN_NAME]" at bounding box center [797, 59] width 1467 height 38
click at [274, 69] on span "[DOMAIN_NAME]" at bounding box center [169, 59] width 210 height 29
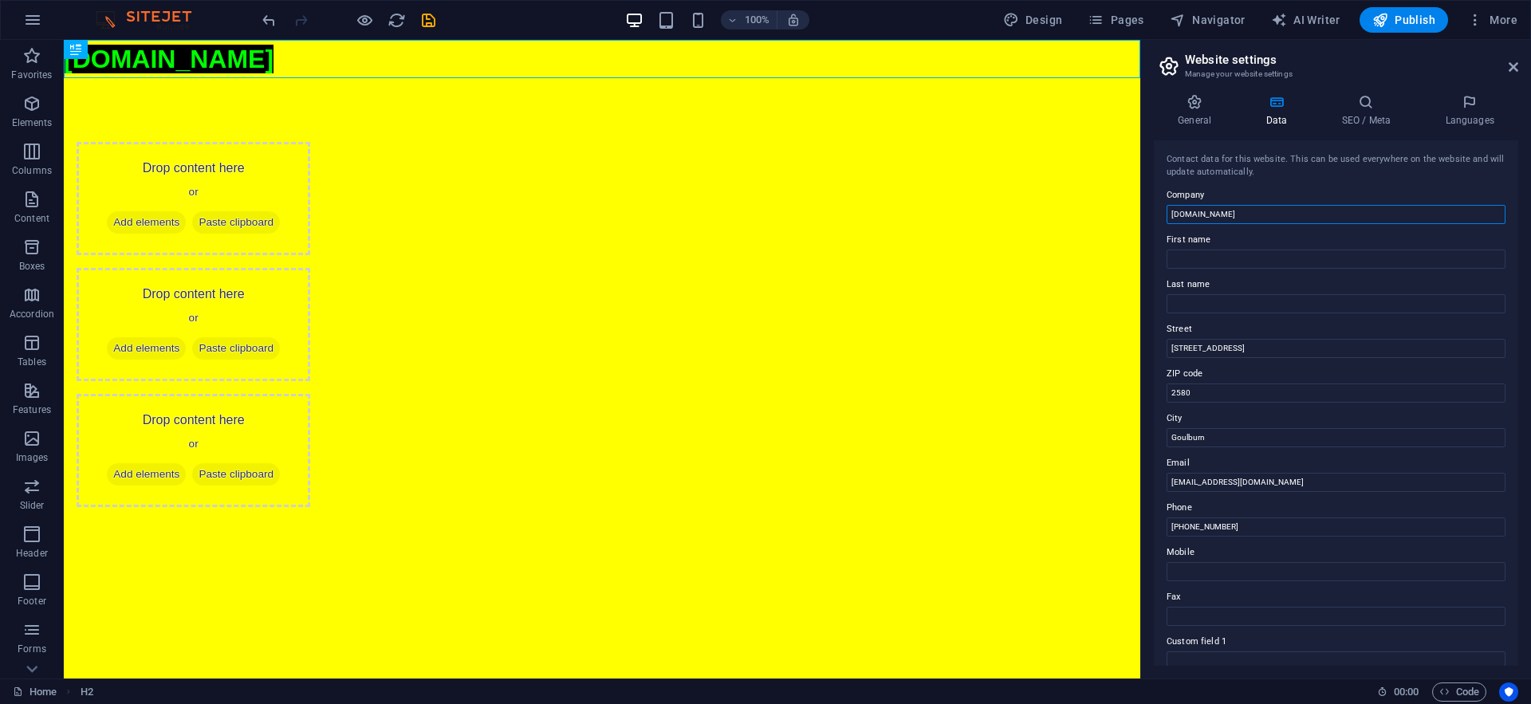
click at [1281, 215] on input "[DOMAIN_NAME]" at bounding box center [1336, 214] width 339 height 19
type input "l"
type input "[PERSON_NAME] Mowing"
click at [1238, 254] on input "First name" at bounding box center [1336, 259] width 339 height 19
type input "[PERSON_NAME]"
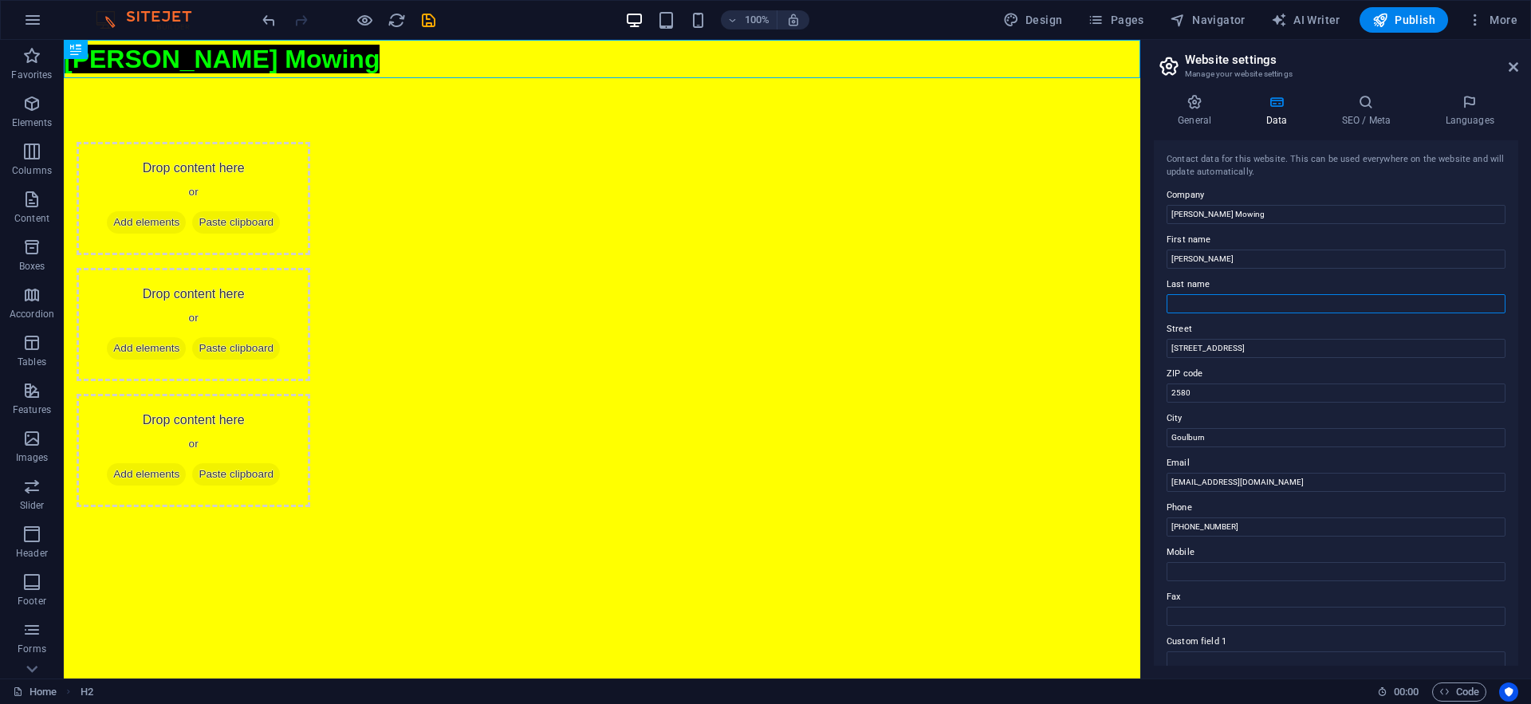
click at [1197, 309] on input "Last name" at bounding box center [1336, 303] width 339 height 19
type input "[PERSON_NAME]"
click at [1219, 353] on input "[STREET_ADDRESS]" at bounding box center [1336, 348] width 339 height 19
click at [1254, 343] on input "[STREET_ADDRESS]" at bounding box center [1336, 348] width 339 height 19
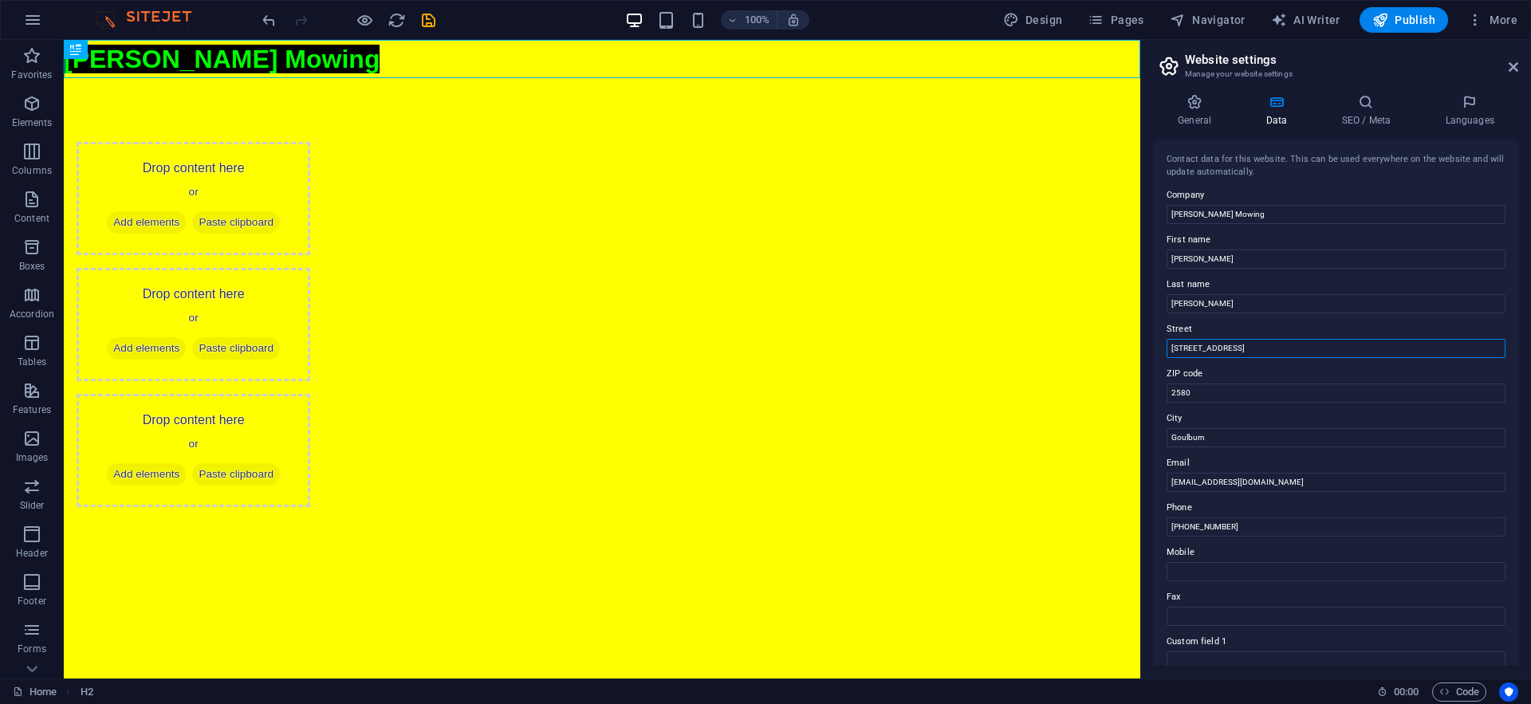
click at [1254, 343] on input "[STREET_ADDRESS]" at bounding box center [1336, 348] width 339 height 19
click at [1271, 531] on input "[PHONE_NUMBER]" at bounding box center [1336, 527] width 339 height 19
type input "0468999597"
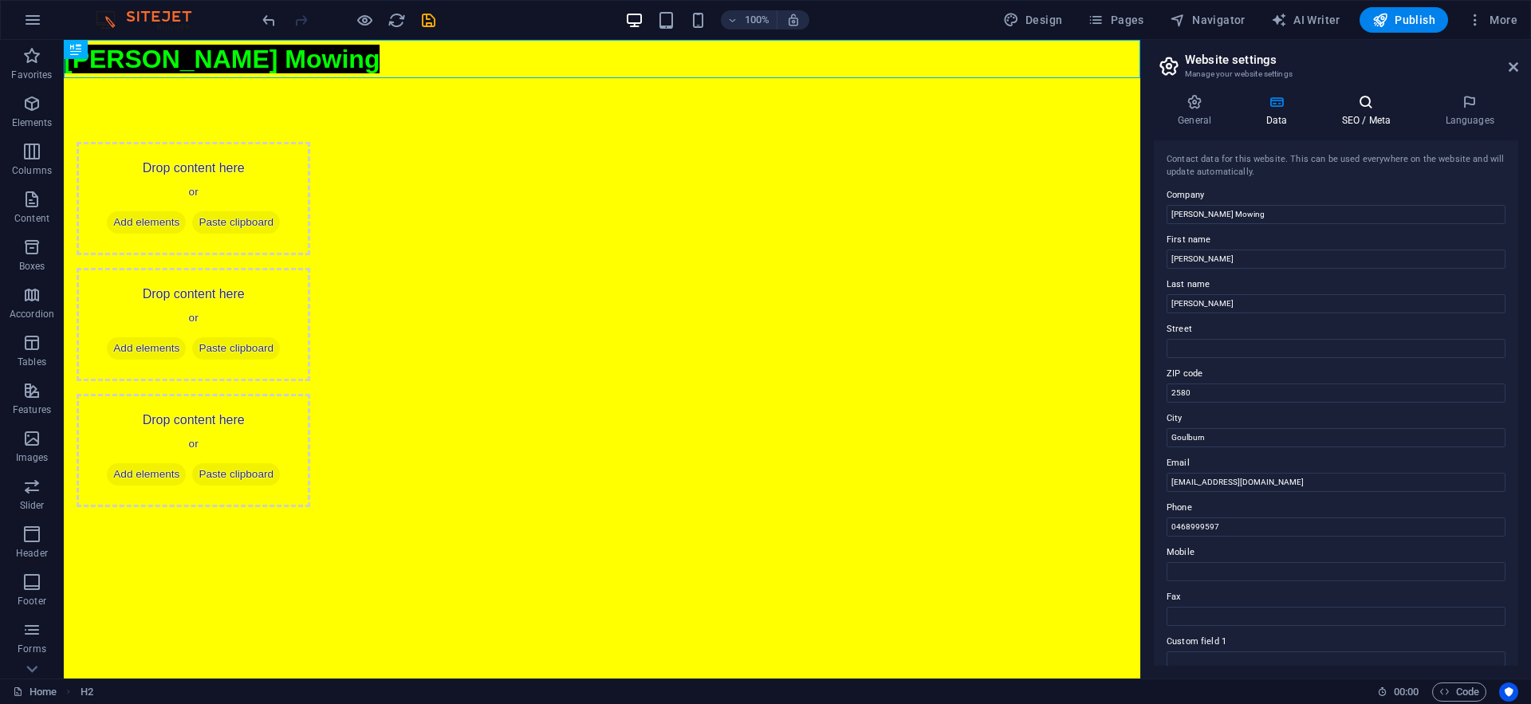
click at [1365, 124] on h4 "SEO / Meta" at bounding box center [1369, 110] width 104 height 33
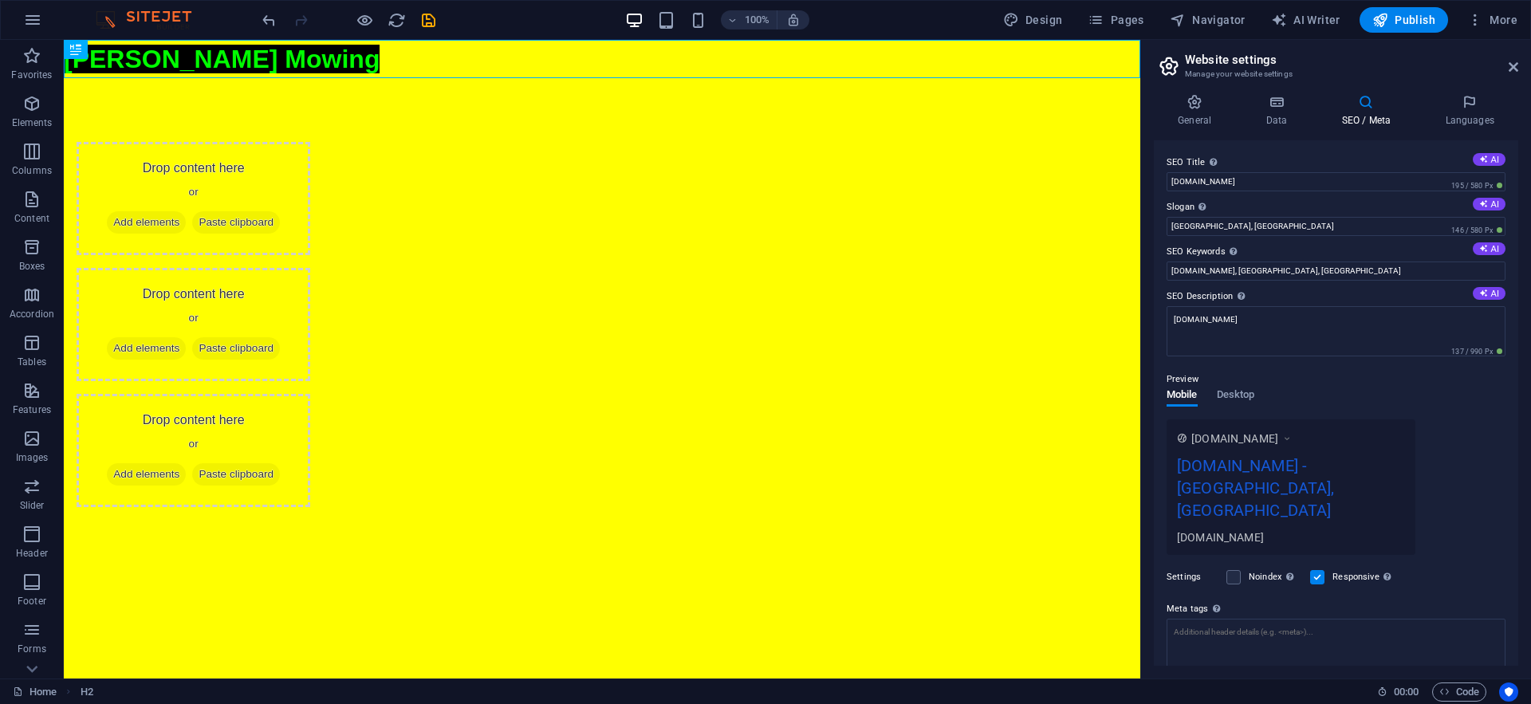
click at [1460, 128] on div "General Data SEO / Meta Languages Website name [DOMAIN_NAME] Logo Drag files he…" at bounding box center [1336, 380] width 364 height 572
click at [1179, 101] on icon at bounding box center [1194, 102] width 81 height 16
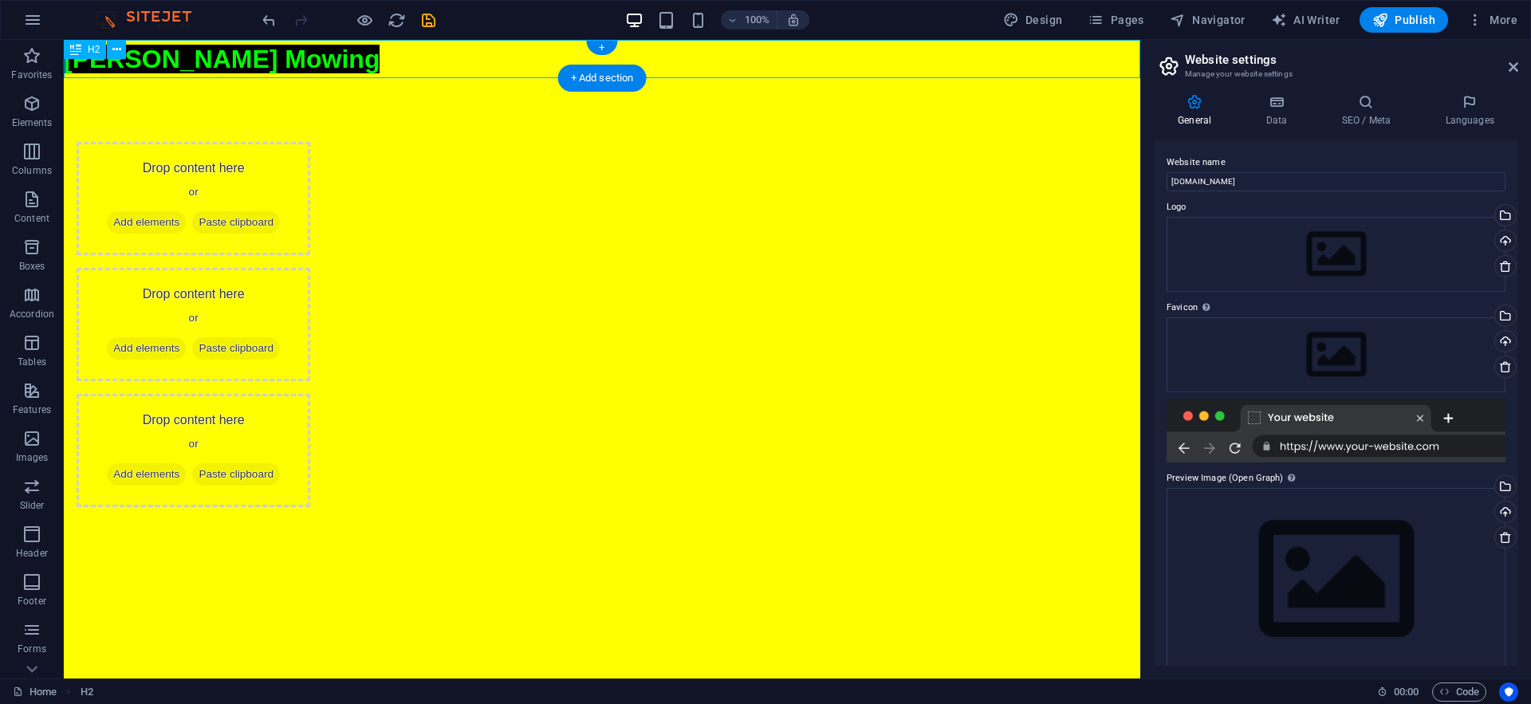
click at [324, 56] on div "[PERSON_NAME] Mowing" at bounding box center [602, 59] width 1077 height 38
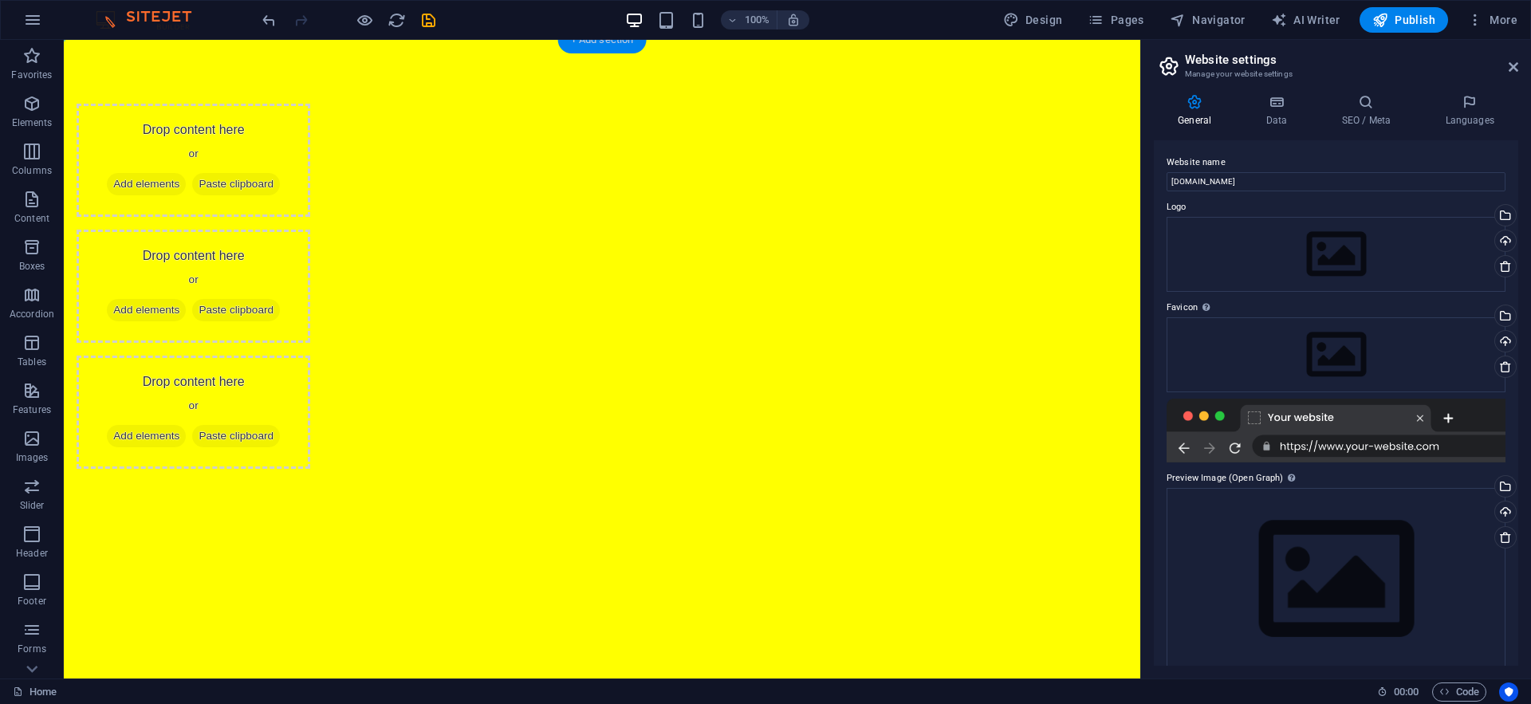
click at [598, 44] on div "+ Add section" at bounding box center [602, 39] width 89 height 27
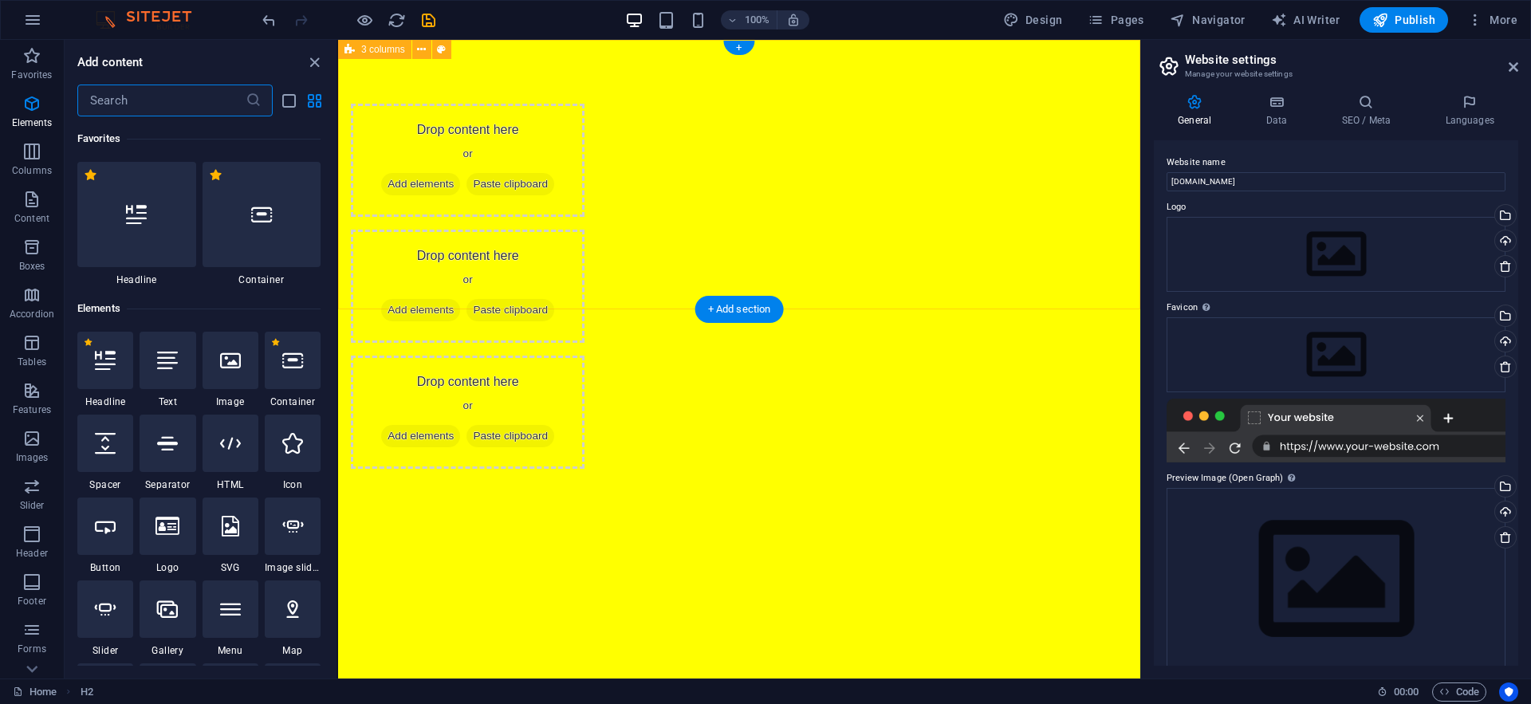
scroll to position [2790, 0]
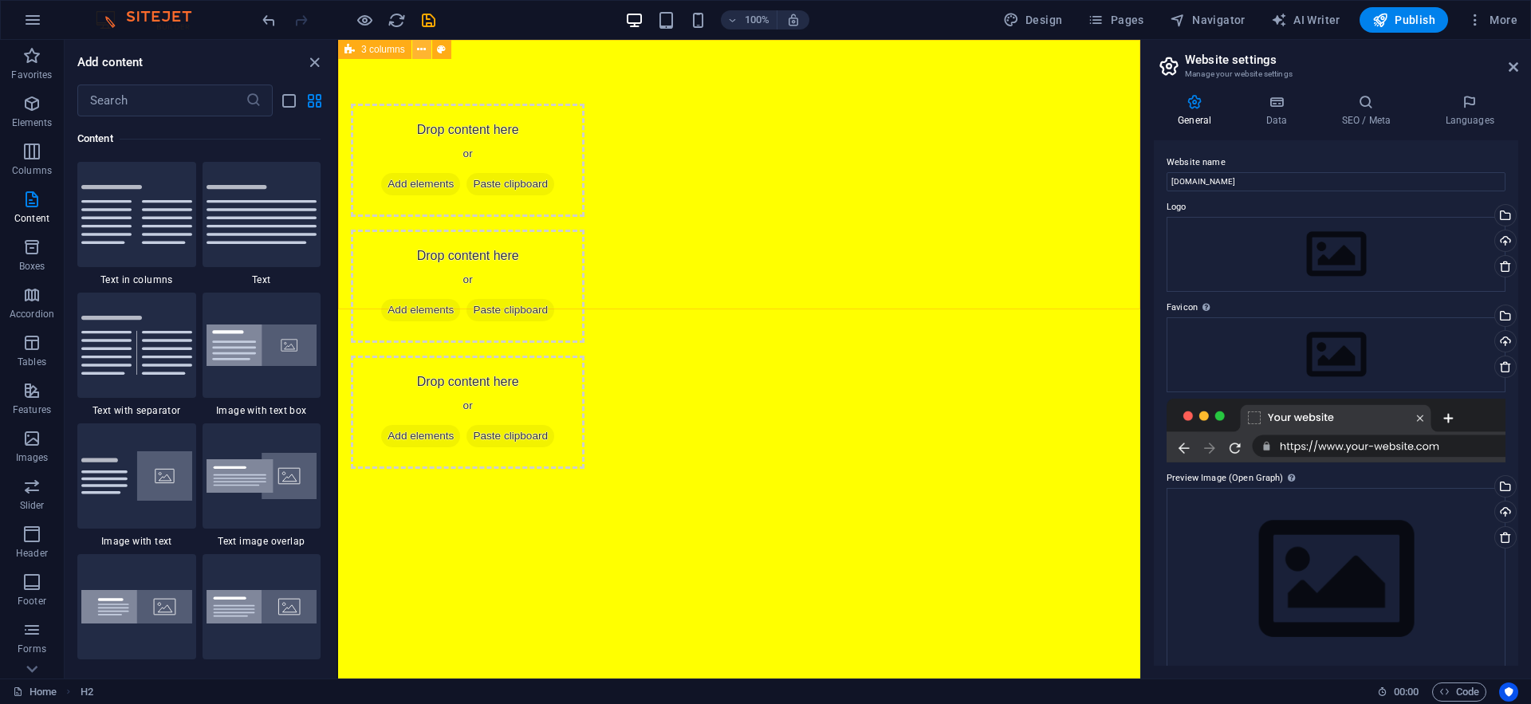
click at [427, 50] on button at bounding box center [421, 49] width 19 height 19
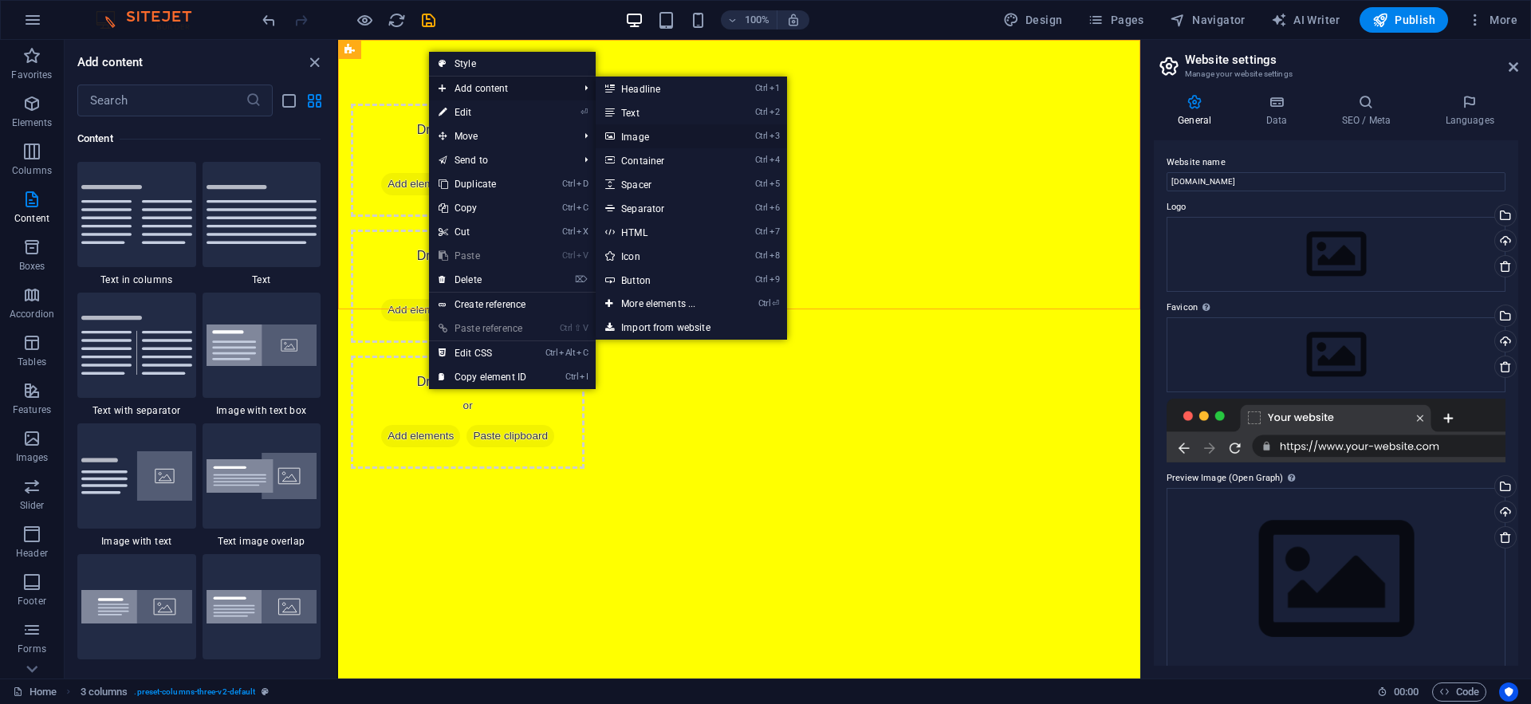
click at [644, 141] on link "Ctrl 3 Image" at bounding box center [662, 136] width 132 height 24
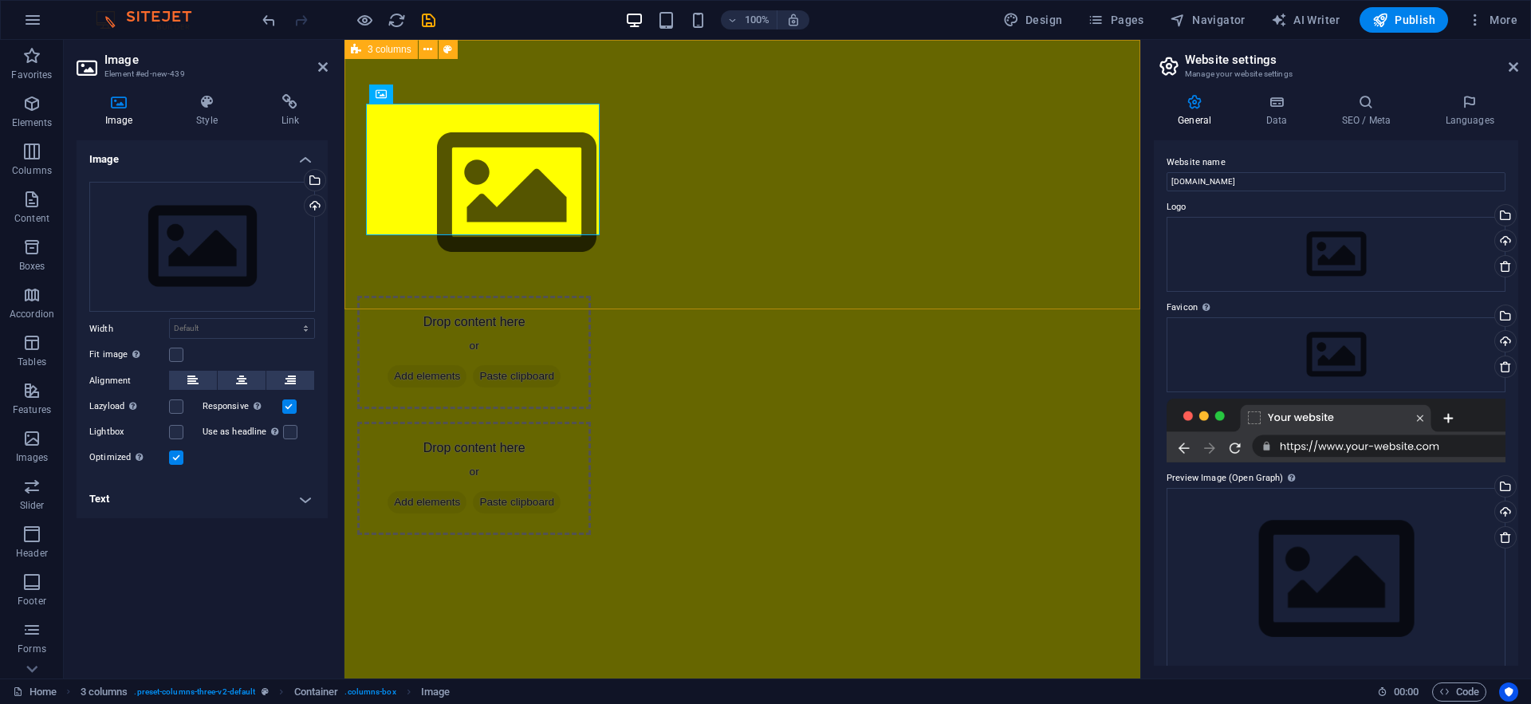
click at [596, 273] on div "Drop content here or Add elements Paste clipboard Drop content here or Add elem…" at bounding box center [742, 319] width 796 height 559
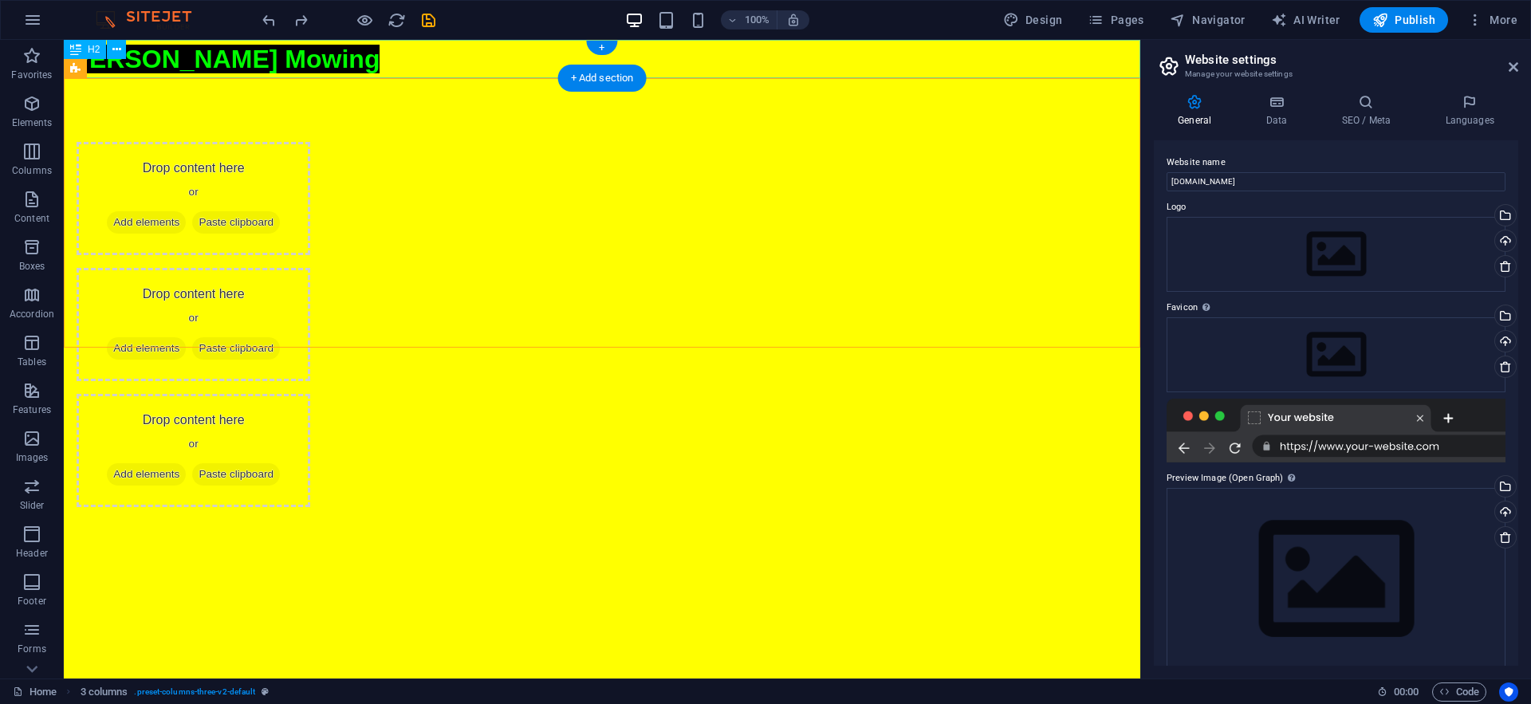
click at [402, 65] on div "[PERSON_NAME] Mowing" at bounding box center [602, 59] width 1077 height 38
click at [201, 57] on div "[PERSON_NAME] Mowing" at bounding box center [602, 59] width 1077 height 38
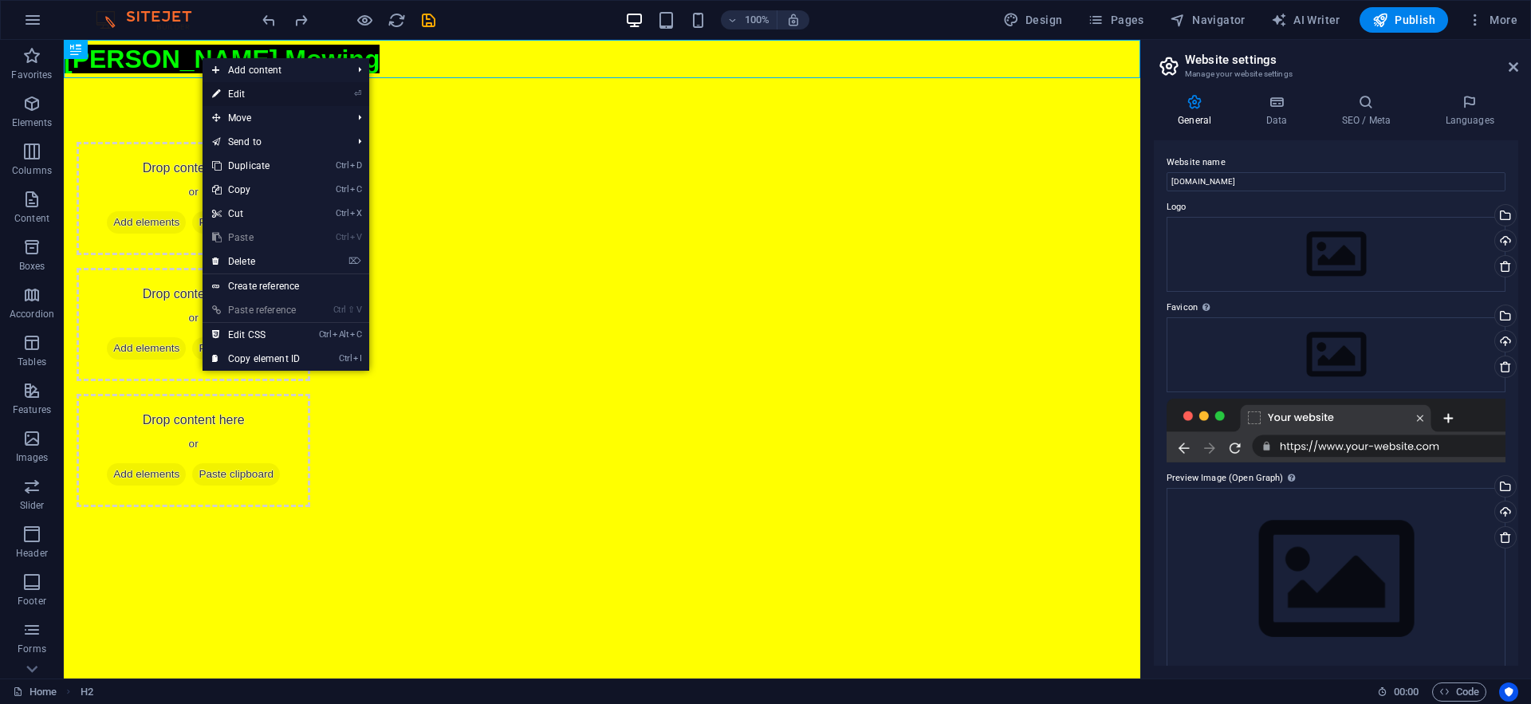
click at [222, 97] on link "⏎ Edit" at bounding box center [256, 94] width 107 height 24
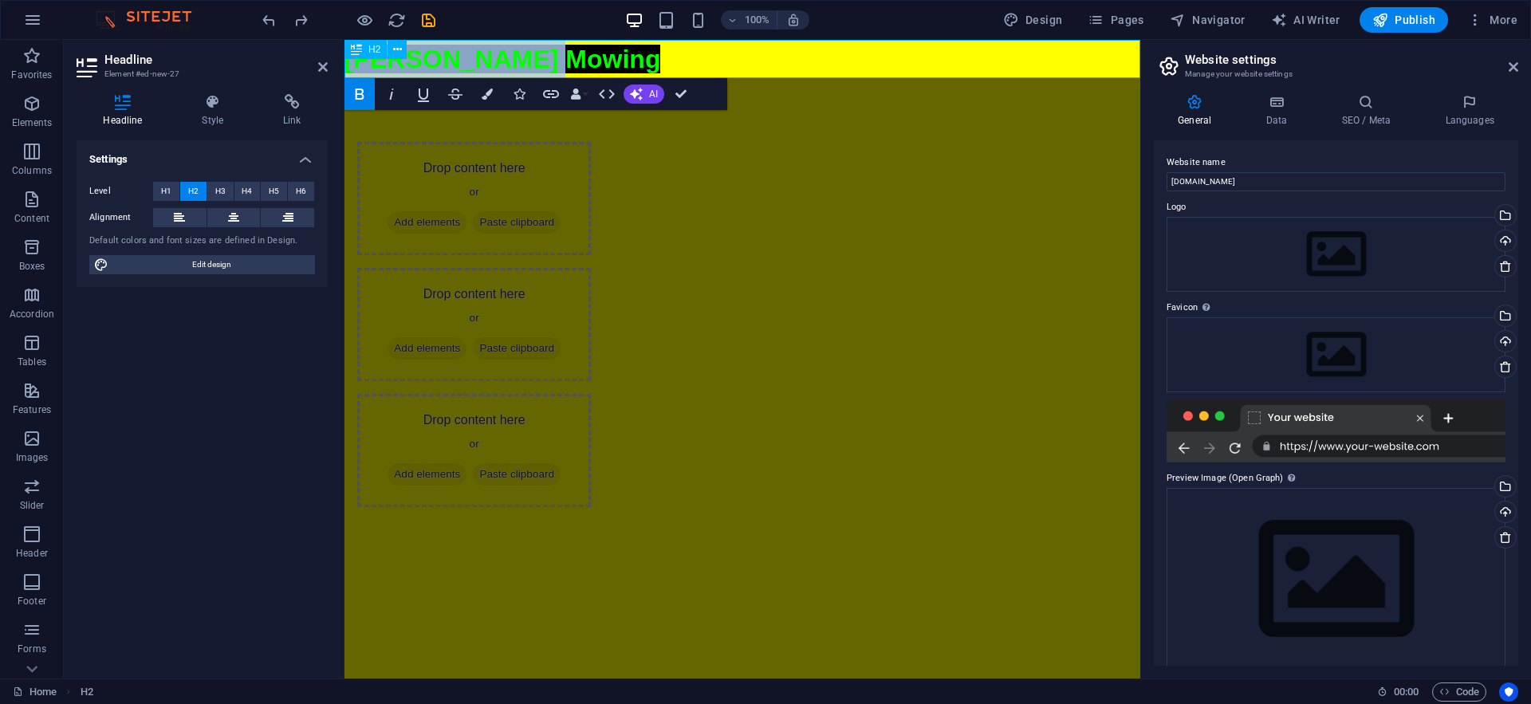
click at [627, 68] on h2 "[PERSON_NAME] Mowing" at bounding box center [742, 59] width 796 height 38
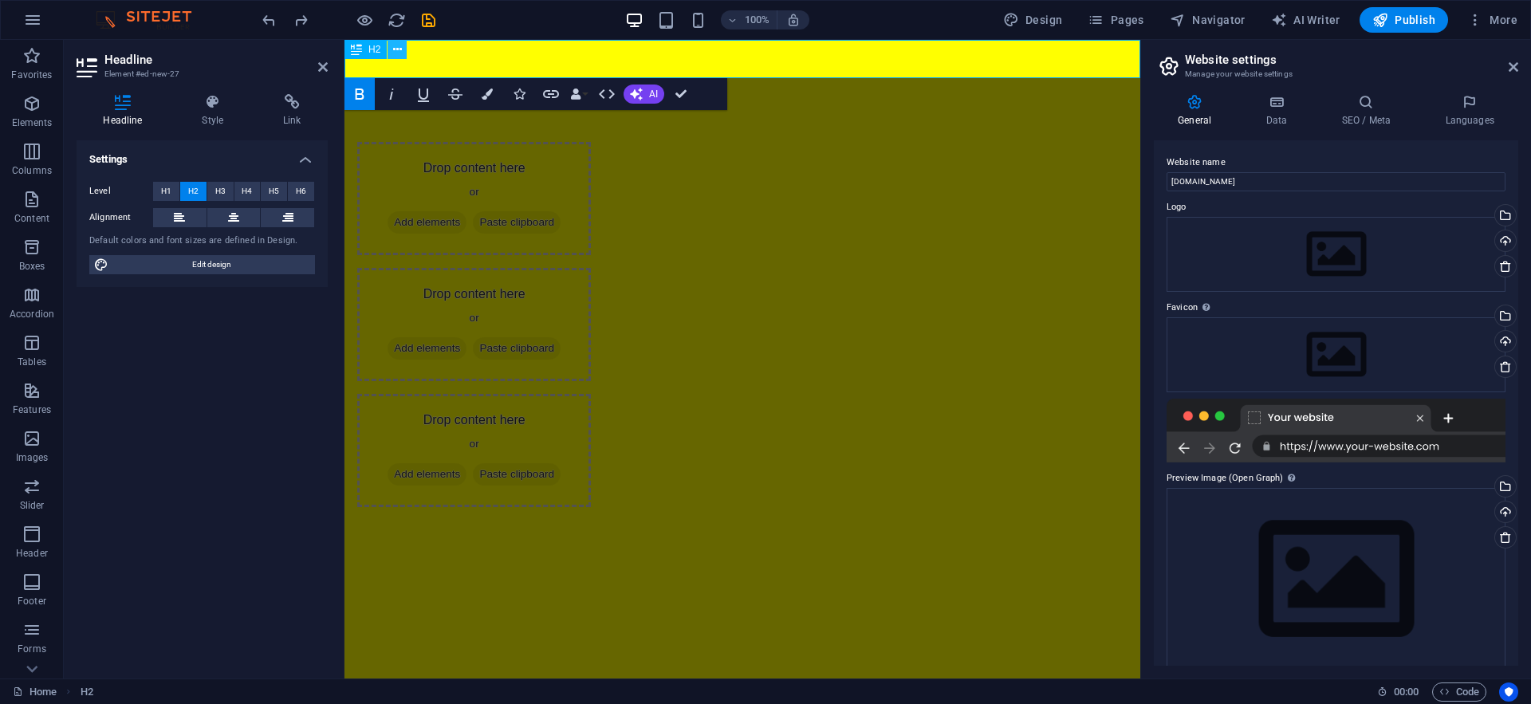
click at [398, 57] on icon at bounding box center [397, 49] width 9 height 17
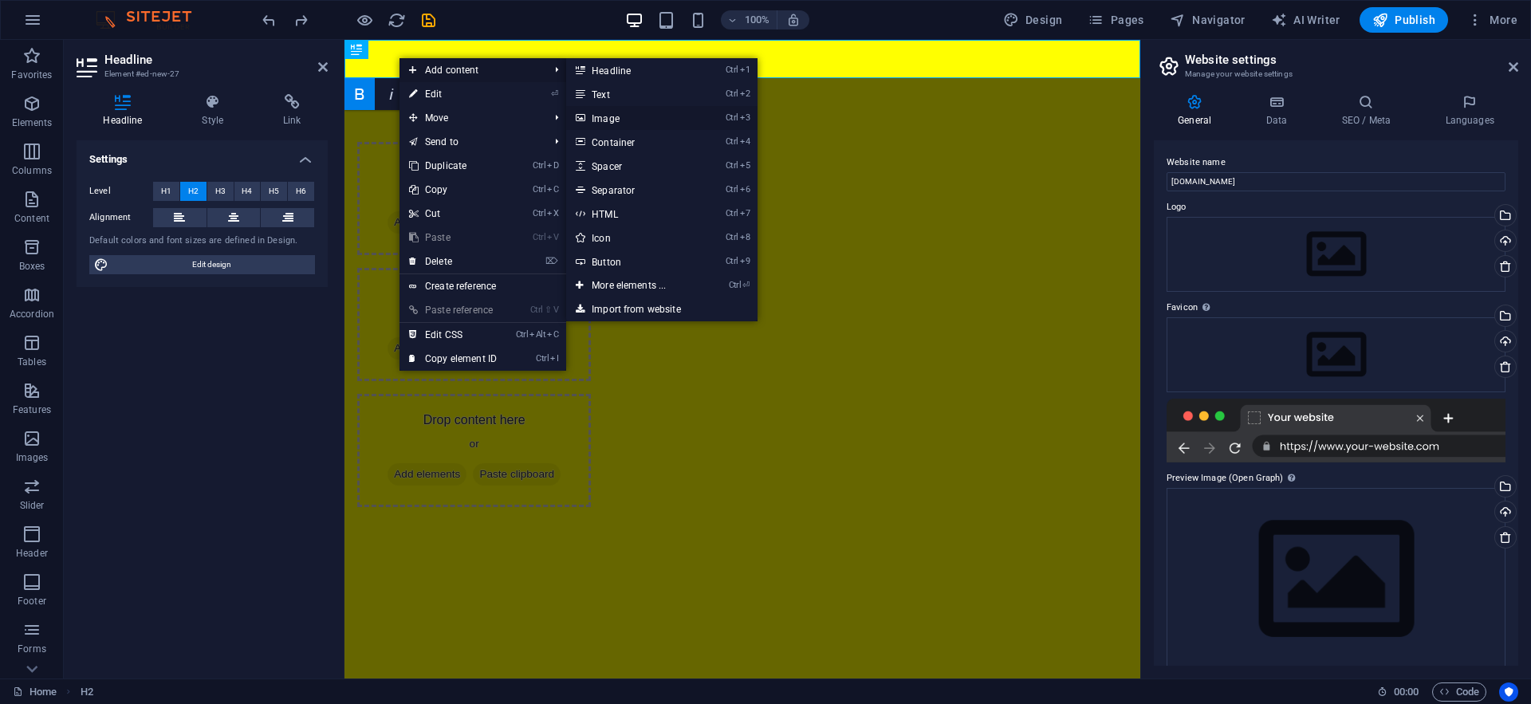
click at [653, 124] on link "Ctrl 3 Image" at bounding box center [632, 118] width 132 height 24
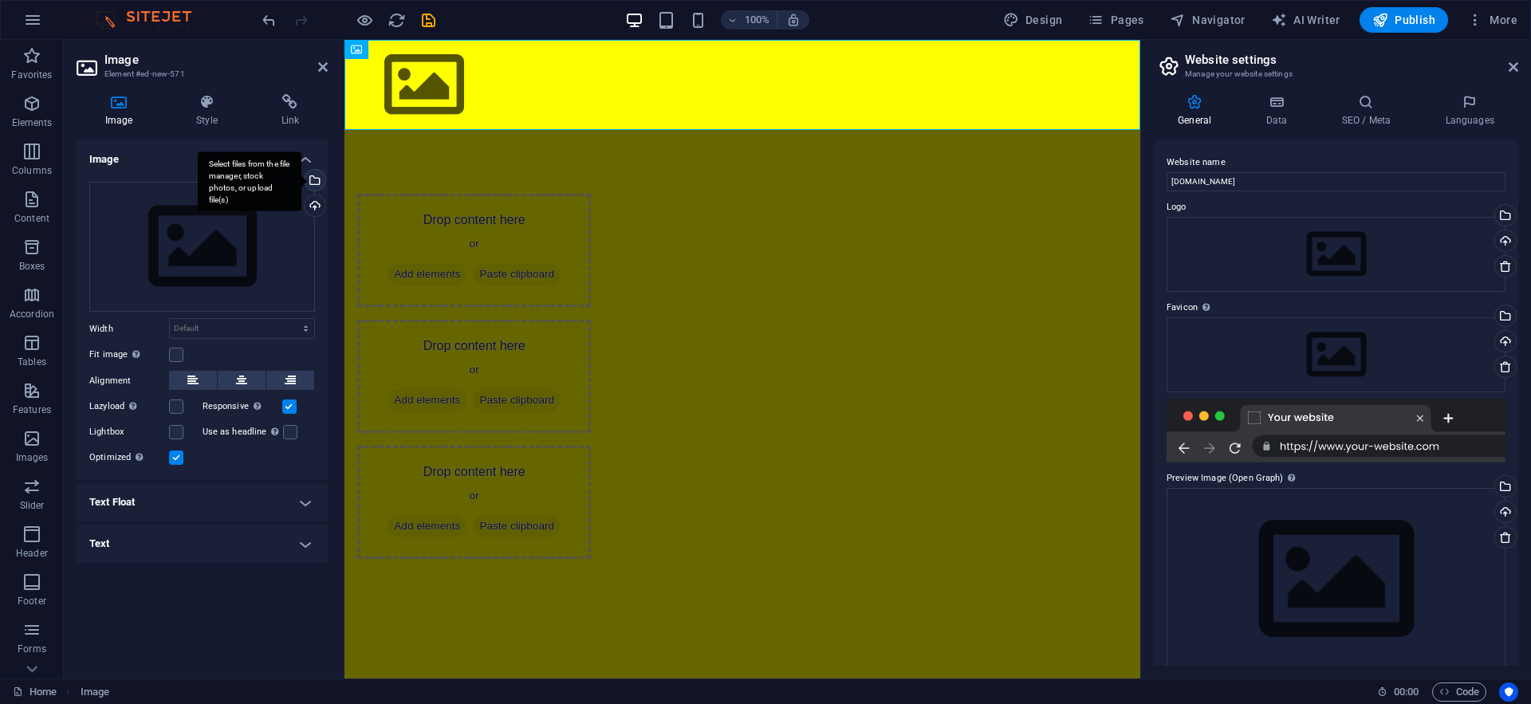
click at [315, 179] on div "Select files from the file manager, stock photos, or upload file(s)" at bounding box center [313, 182] width 24 height 24
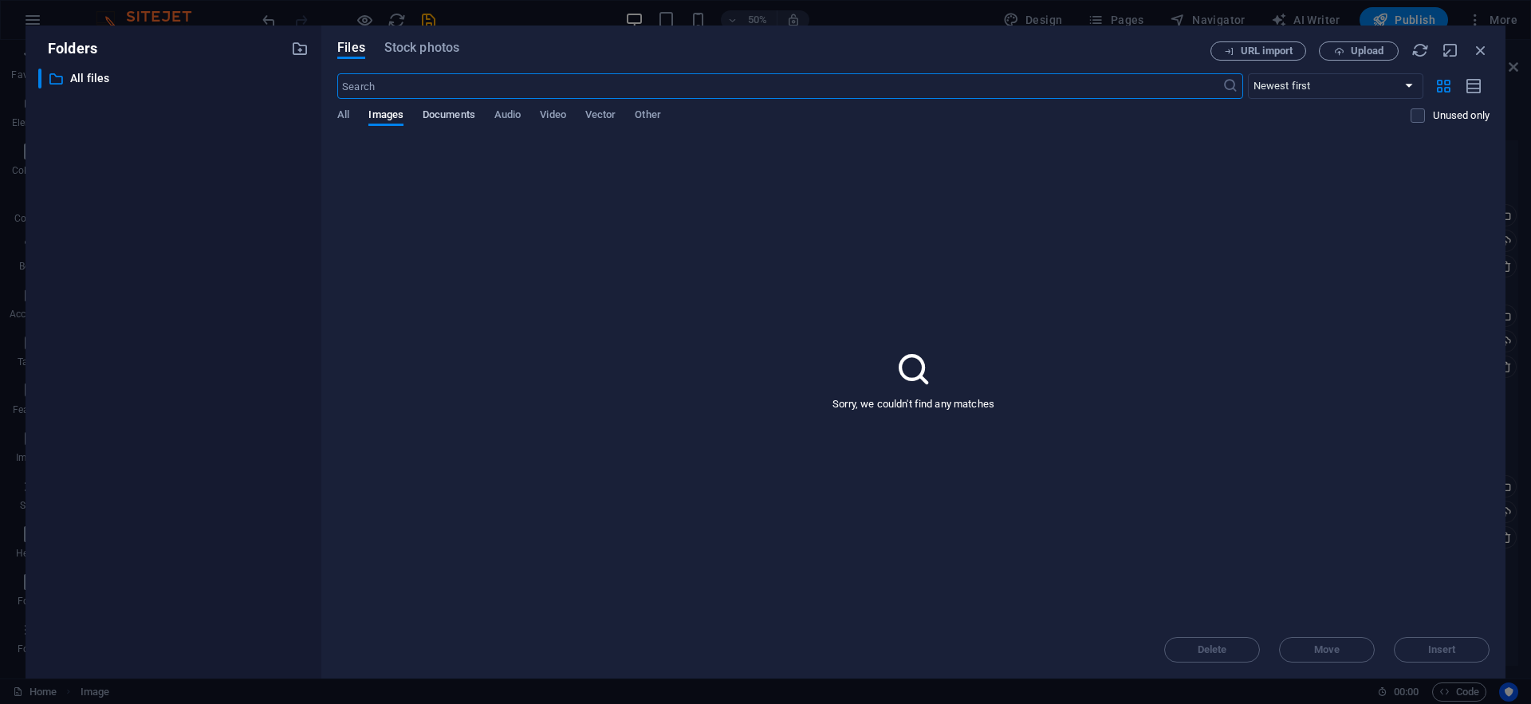
click at [461, 119] on span "Documents" at bounding box center [449, 116] width 53 height 22
click at [392, 119] on span "Images" at bounding box center [385, 116] width 35 height 22
click at [342, 111] on span "All" at bounding box center [343, 116] width 12 height 22
click at [415, 47] on span "Stock photos" at bounding box center [421, 47] width 75 height 19
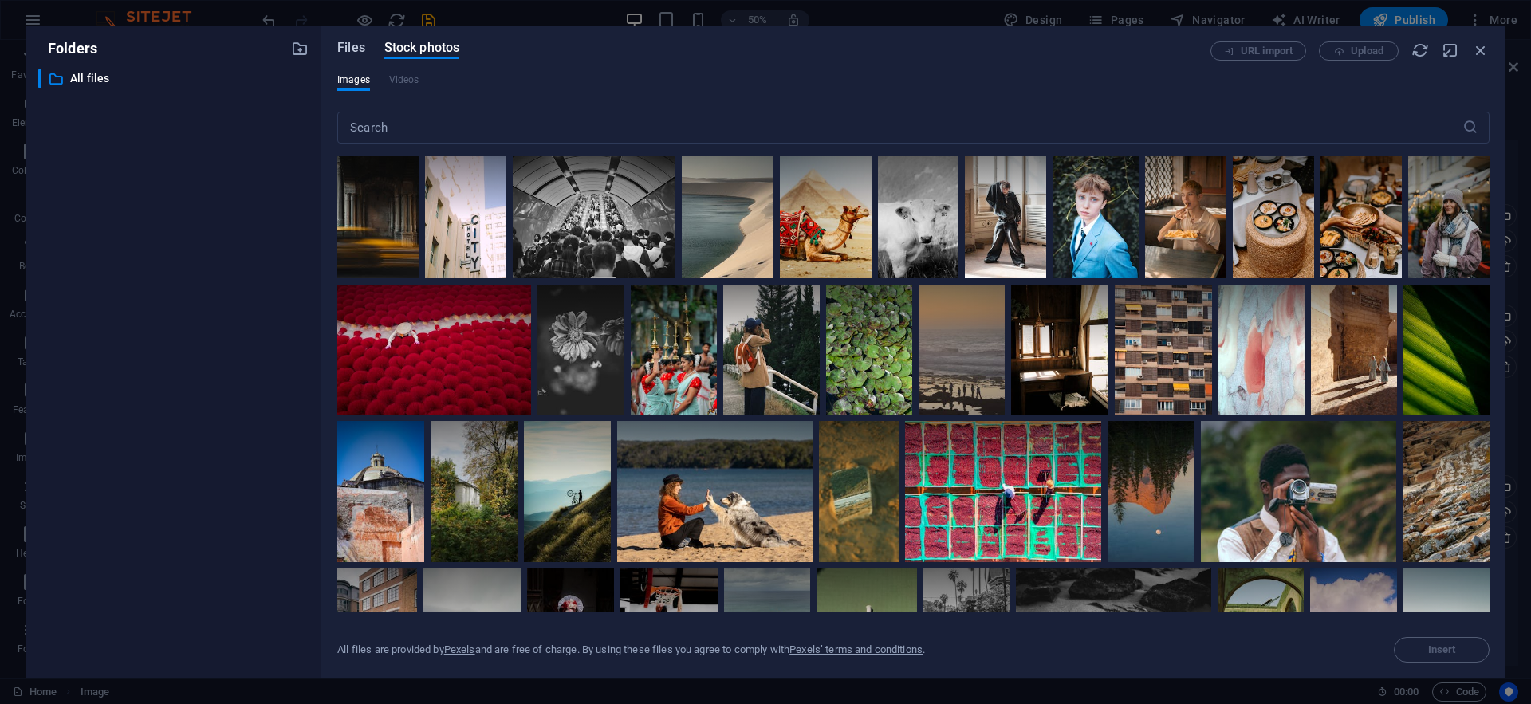
click at [353, 48] on span "Files" at bounding box center [351, 47] width 28 height 19
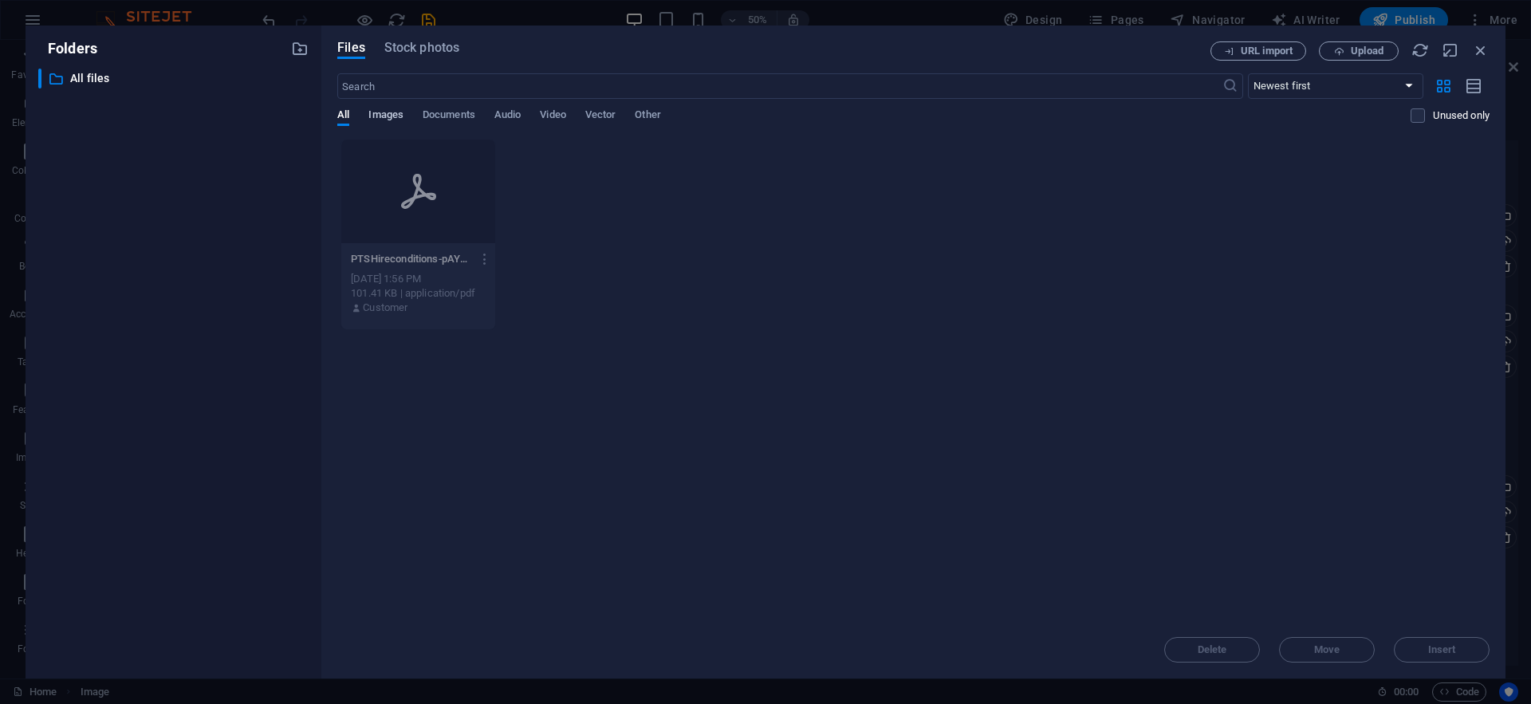
click at [393, 118] on span "Images" at bounding box center [385, 116] width 35 height 22
click at [439, 120] on span "Documents" at bounding box center [449, 116] width 53 height 22
click at [1356, 53] on span "Upload" at bounding box center [1367, 51] width 33 height 10
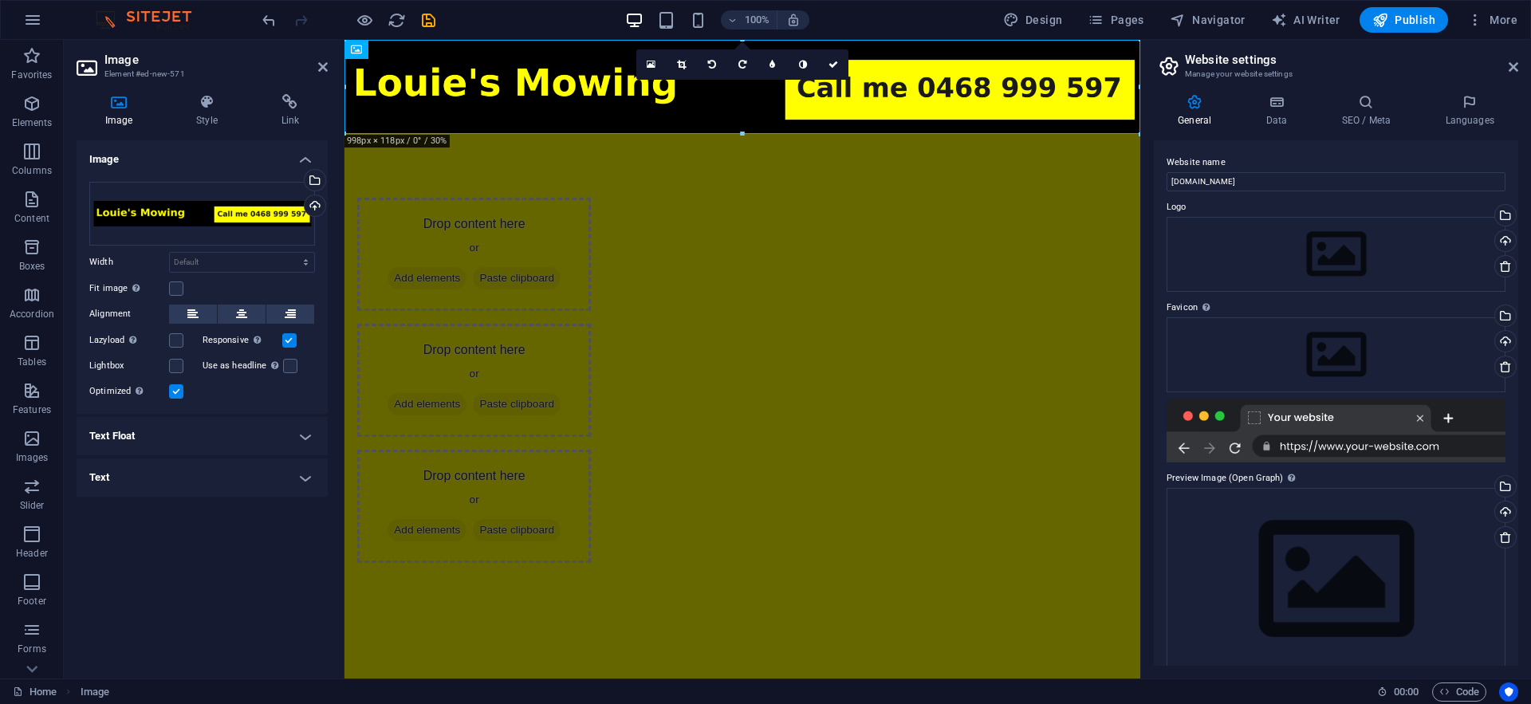
click at [627, 508] on html "Skip to main content Drop content here or Add elements Paste clipboard Drop con…" at bounding box center [742, 333] width 796 height 587
click at [358, 30] on div at bounding box center [348, 20] width 179 height 26
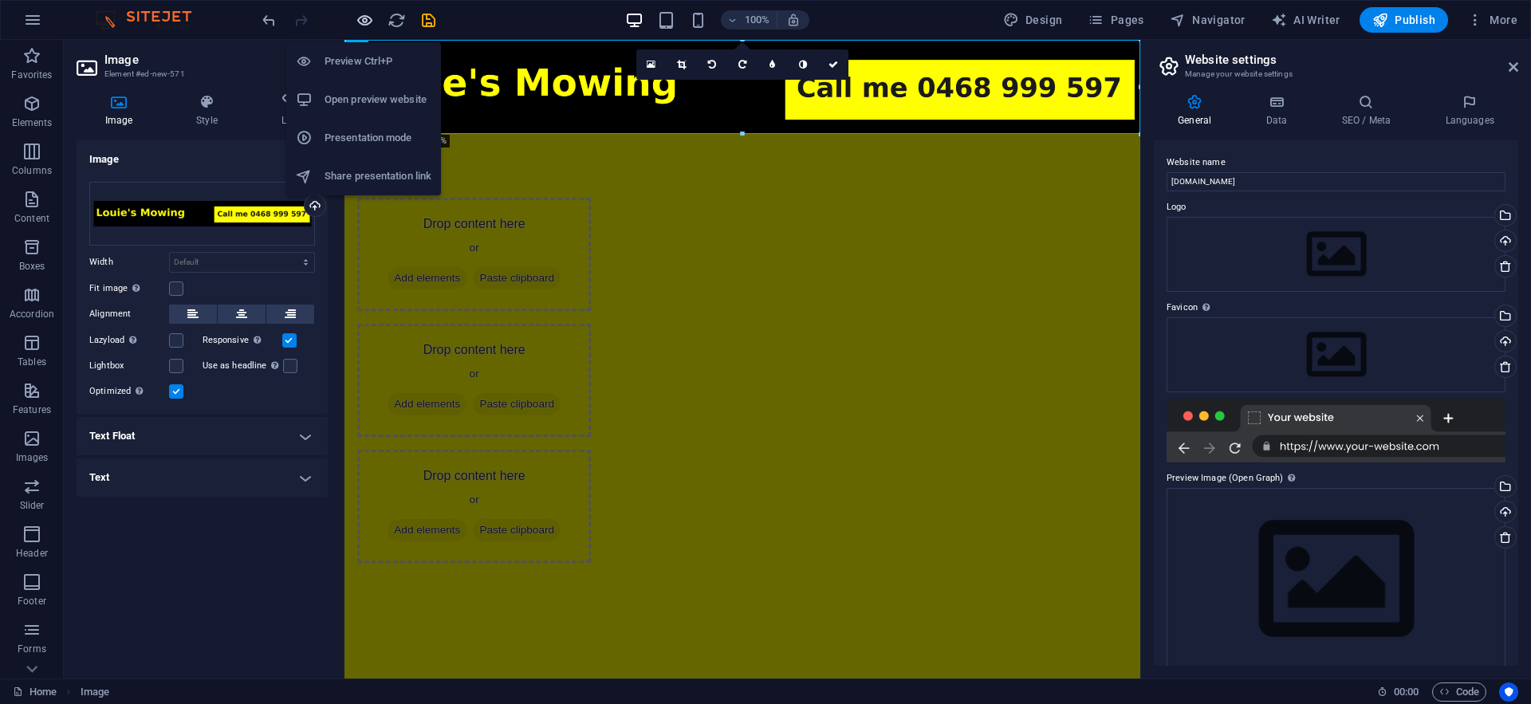
click at [364, 26] on icon "button" at bounding box center [365, 20] width 18 height 18
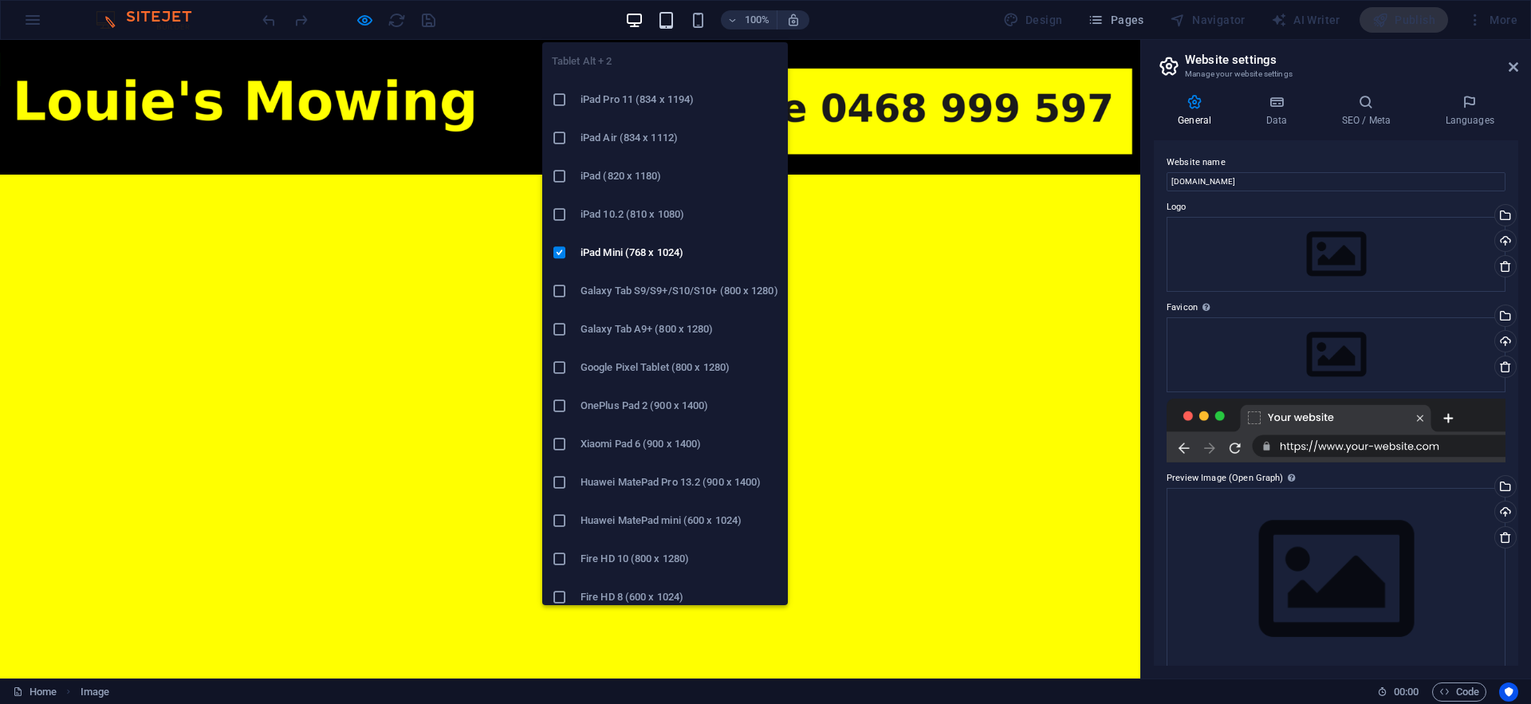
click at [666, 12] on icon "button" at bounding box center [666, 20] width 18 height 18
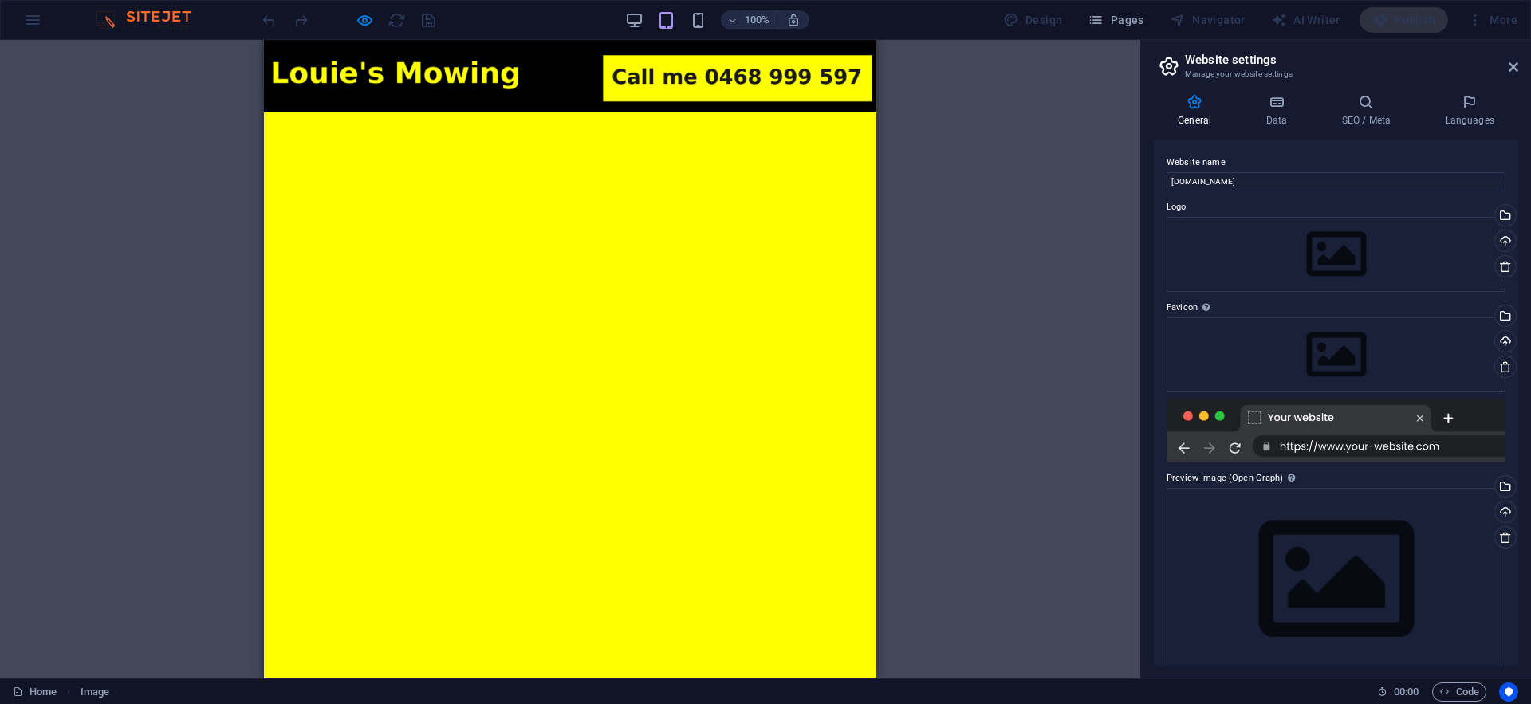
click at [711, 26] on div "100%" at bounding box center [717, 20] width 184 height 26
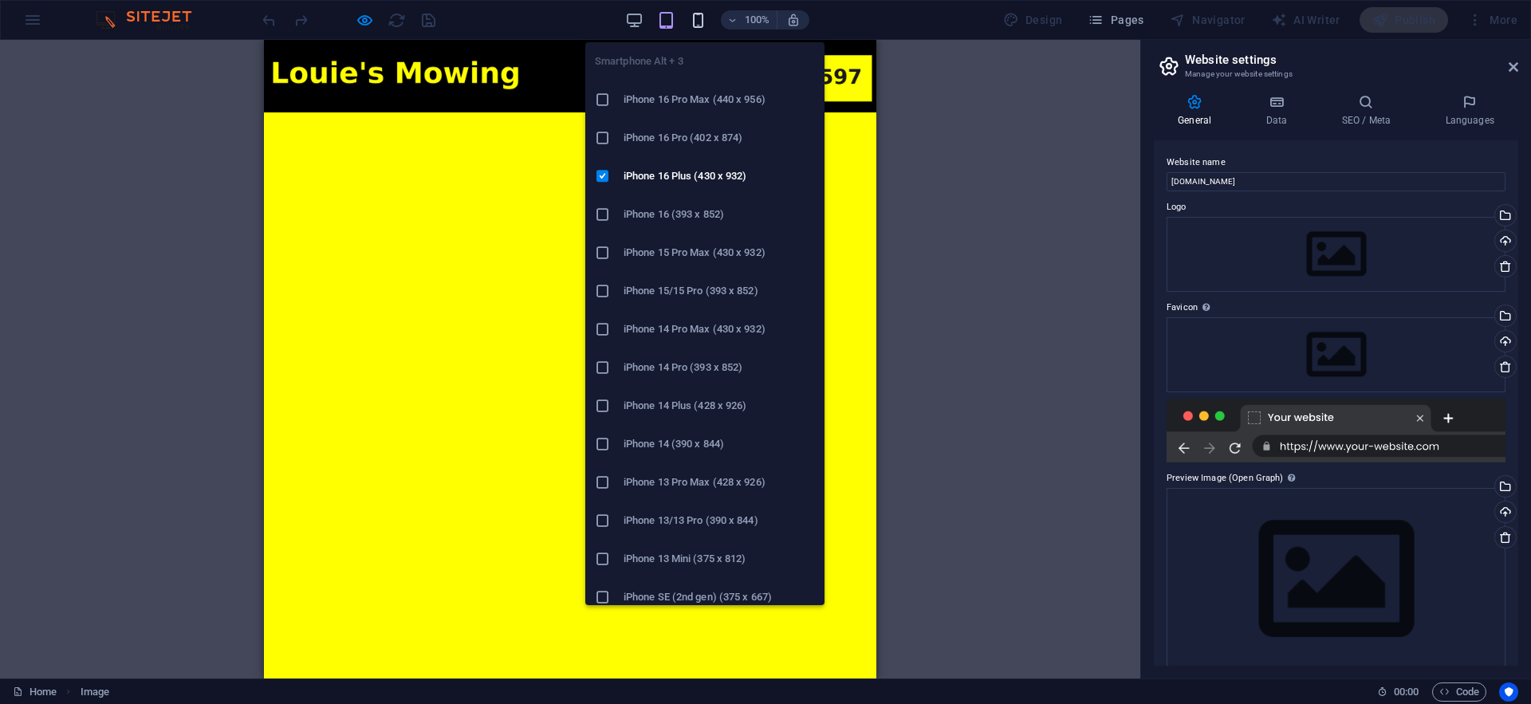
click at [705, 23] on icon "button" at bounding box center [698, 20] width 18 height 18
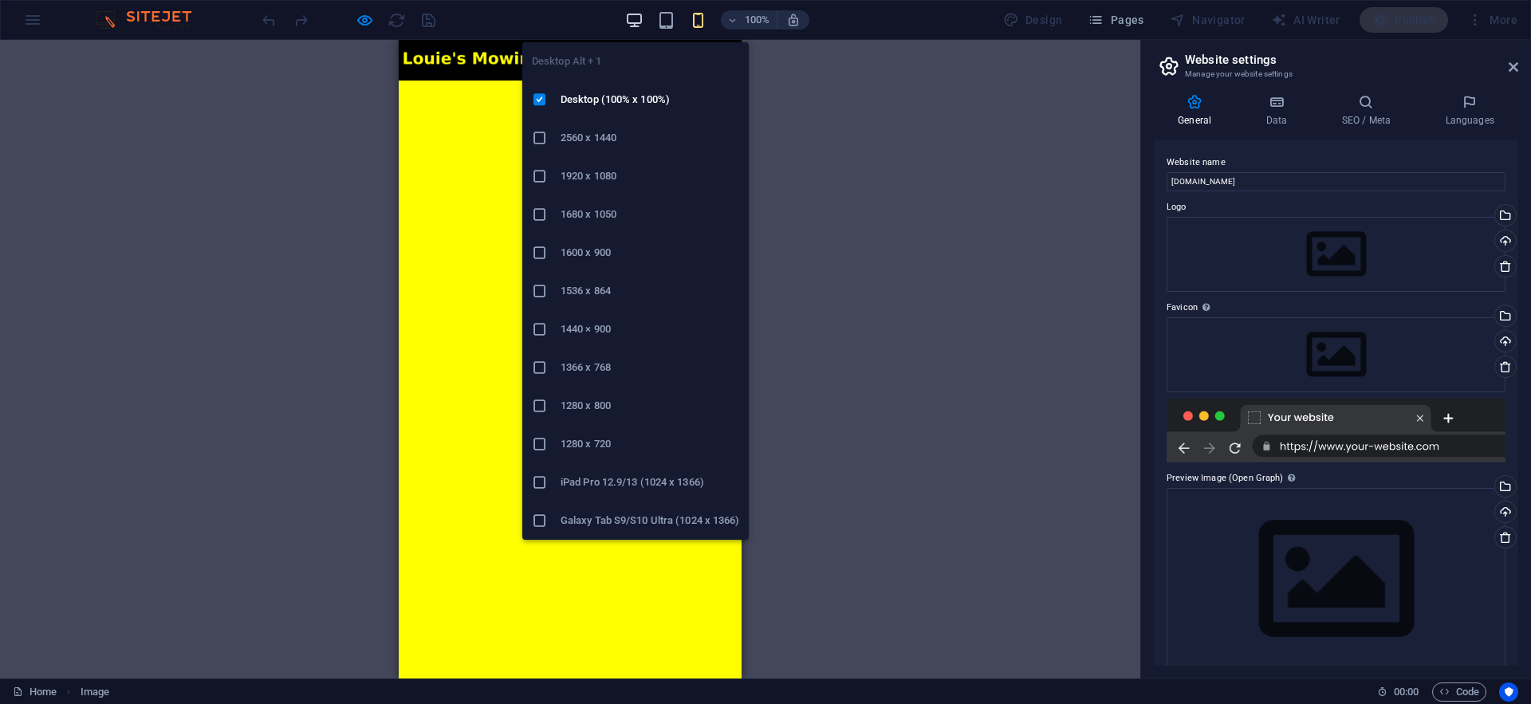
click at [642, 23] on icon "button" at bounding box center [634, 20] width 18 height 18
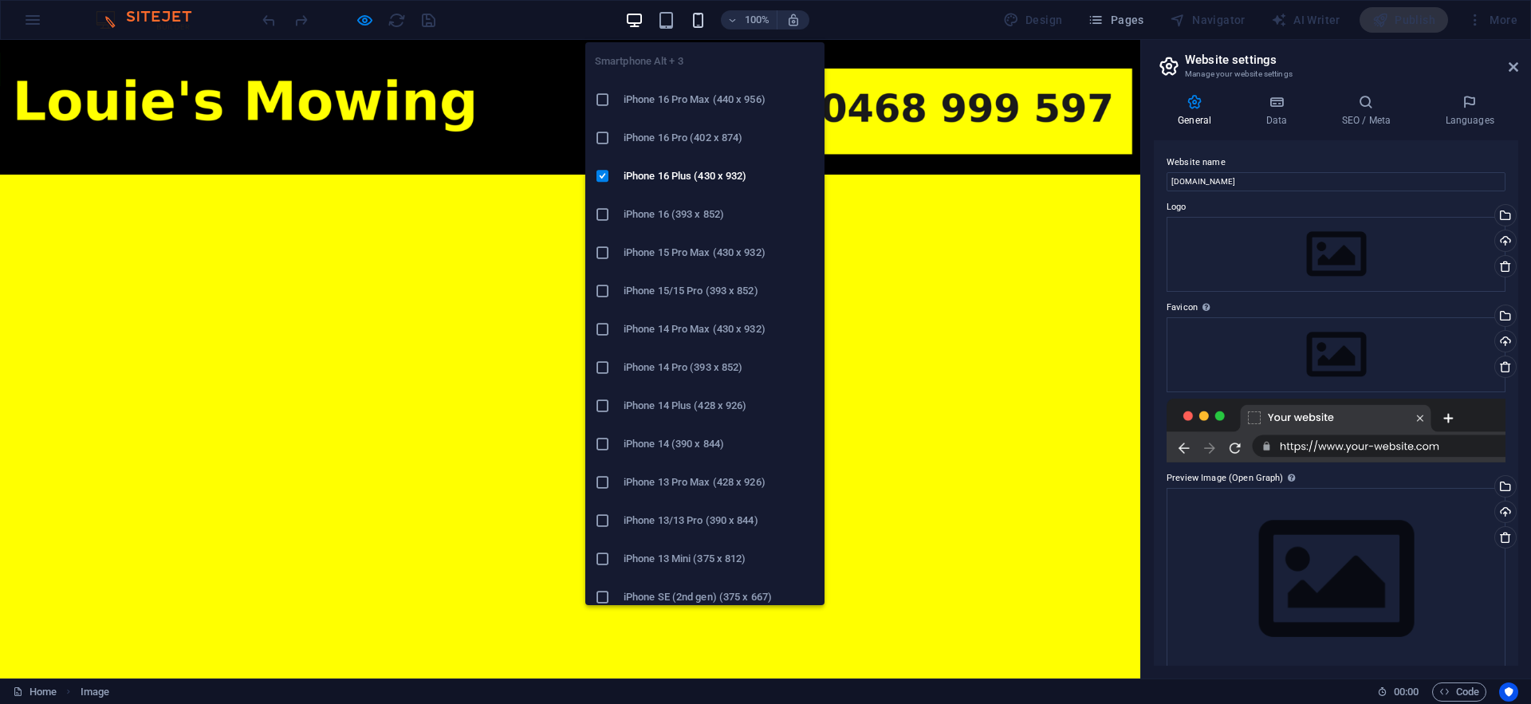
click at [704, 21] on icon "button" at bounding box center [698, 20] width 18 height 18
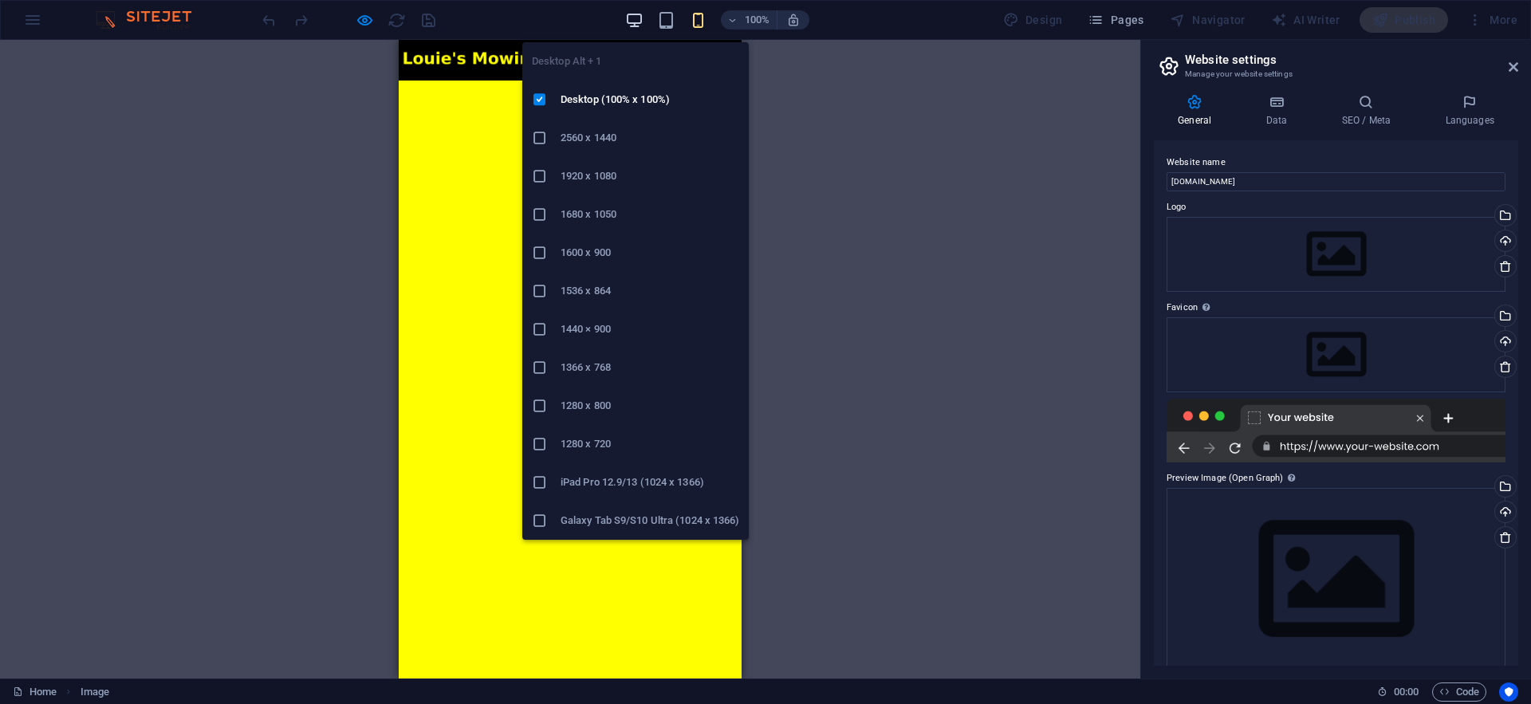
click at [631, 19] on icon "button" at bounding box center [634, 20] width 18 height 18
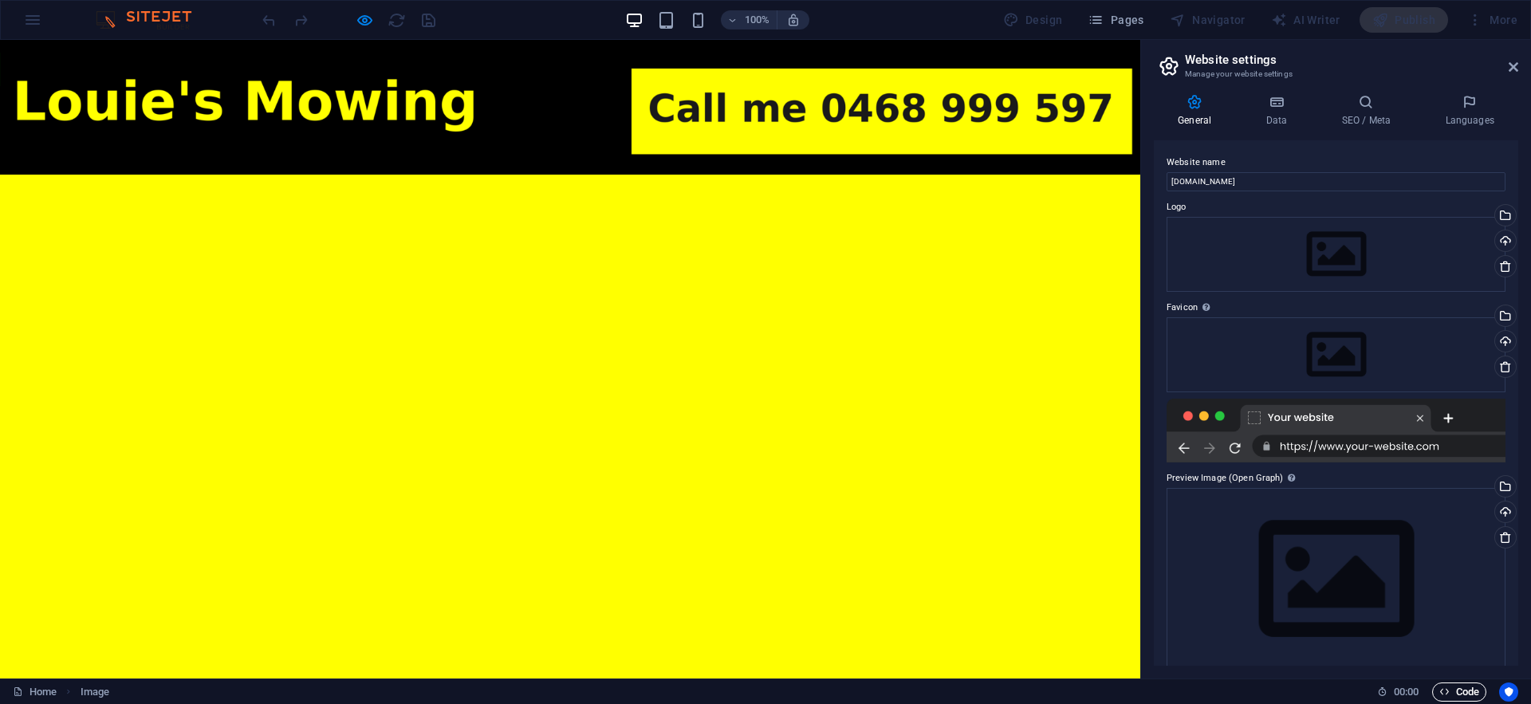
click at [1452, 694] on span "Code" at bounding box center [1459, 692] width 40 height 19
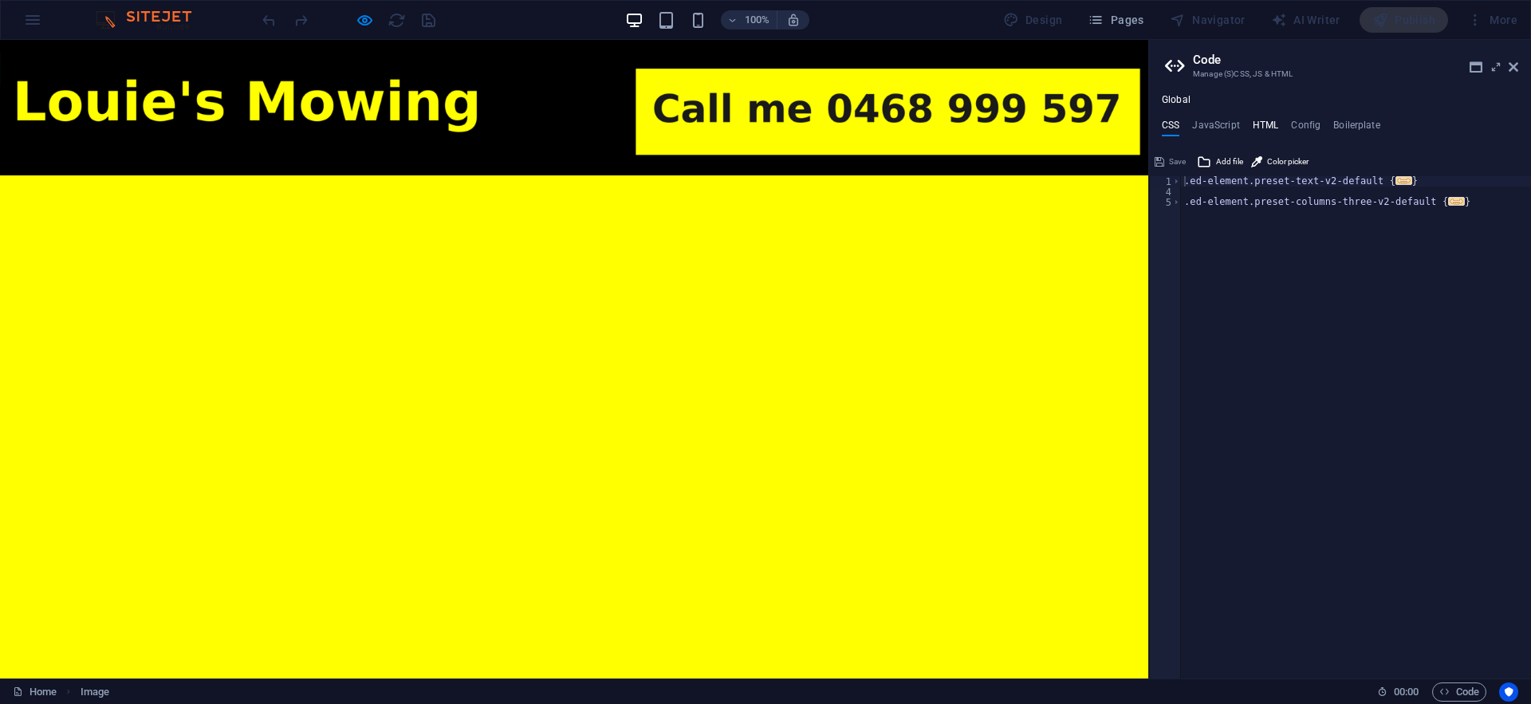
click at [1266, 125] on h4 "HTML" at bounding box center [1266, 129] width 26 height 18
type textarea "<a href="#main-content" class="wv-link-content button">Skip to main content</a>"
click at [1232, 183] on div "< a href = "#main-content" class = "wv-link-content button" > Skip to main cont…" at bounding box center [1400, 431] width 439 height 511
click at [1512, 69] on icon at bounding box center [1514, 67] width 10 height 13
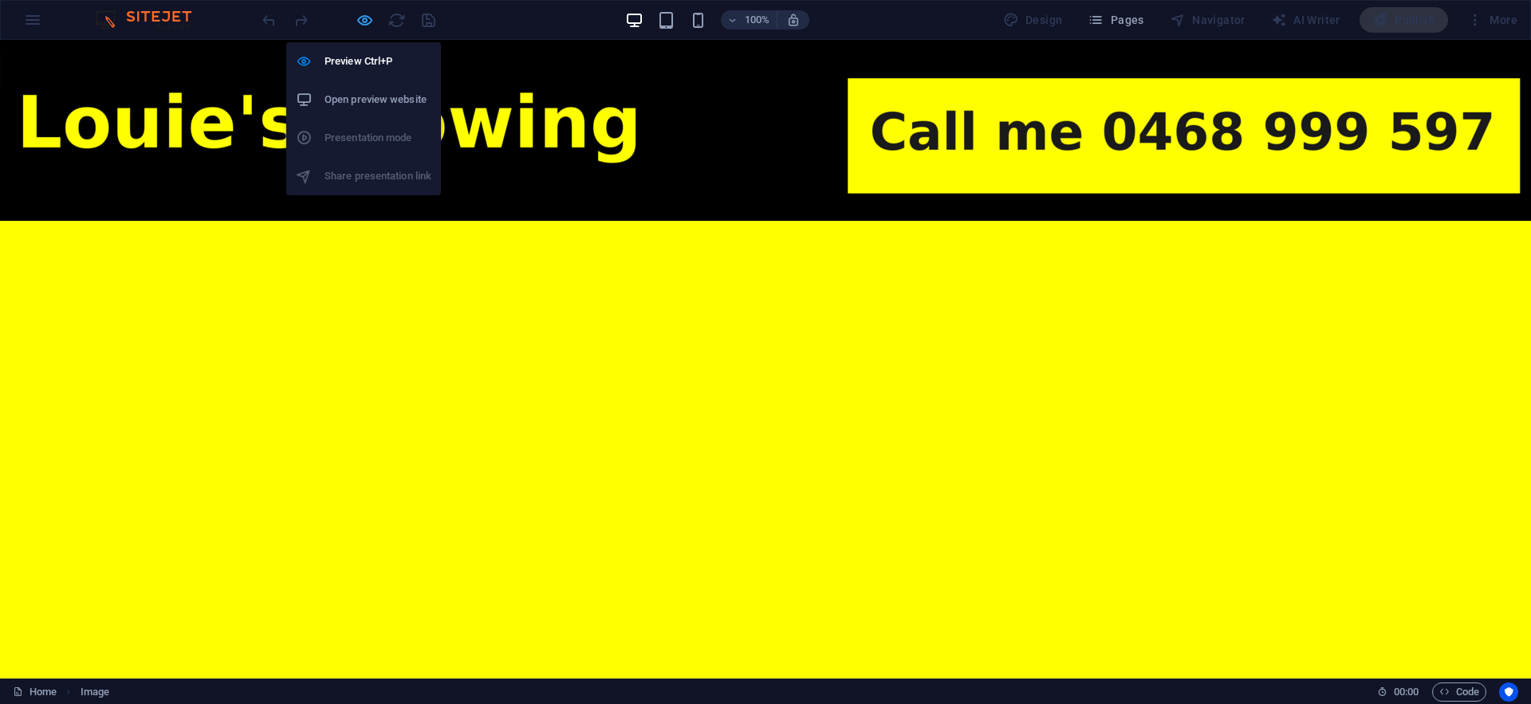
click at [366, 17] on icon "button" at bounding box center [365, 20] width 18 height 18
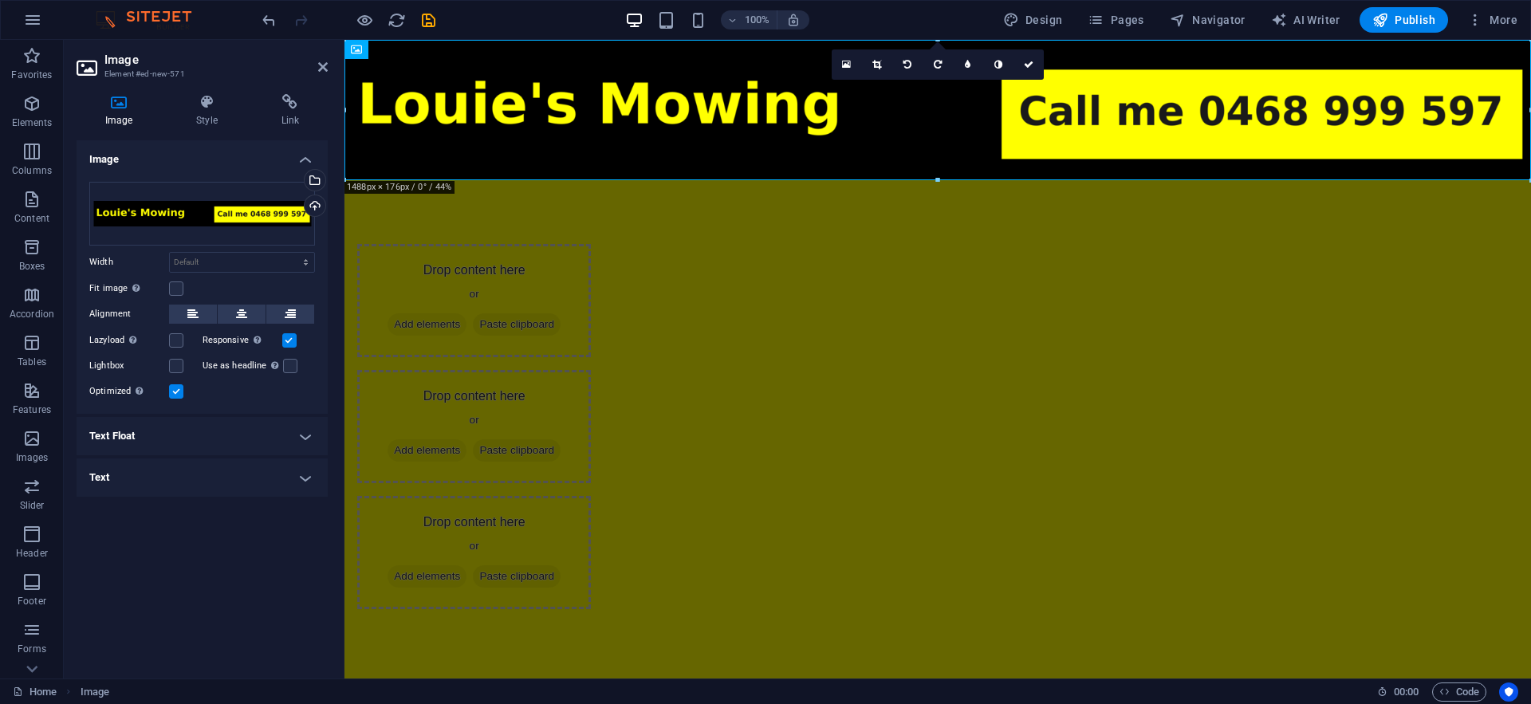
click at [762, 529] on html "Skip to main content Drop content here or Add elements Paste clipboard Drop con…" at bounding box center [937, 356] width 1187 height 633
click at [837, 498] on html "Skip to main content Drop content here or Add elements Paste clipboard Drop con…" at bounding box center [937, 356] width 1187 height 633
click at [733, 512] on html "Skip to main content Drop content here or Add elements Paste clipboard Drop con…" at bounding box center [937, 356] width 1187 height 633
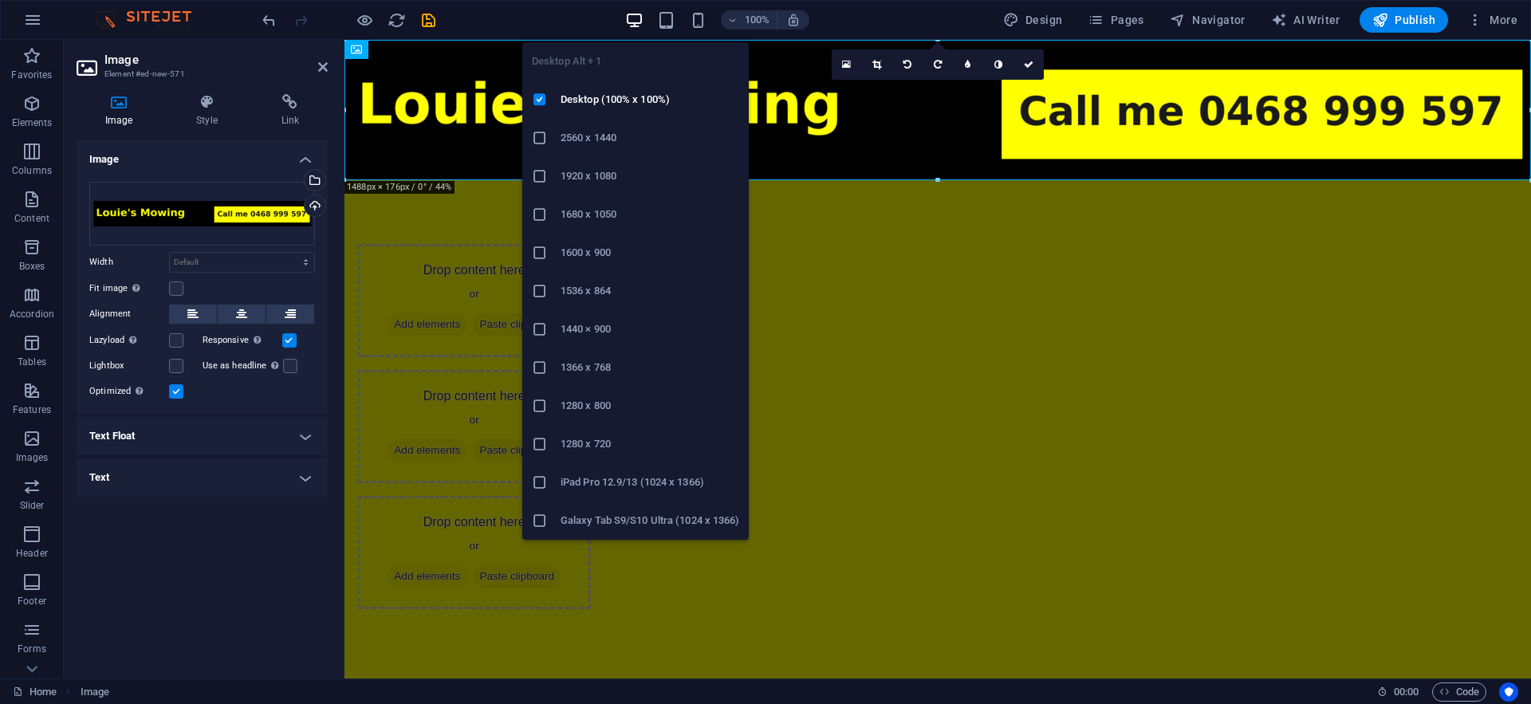
click at [631, 22] on icon "button" at bounding box center [634, 20] width 18 height 18
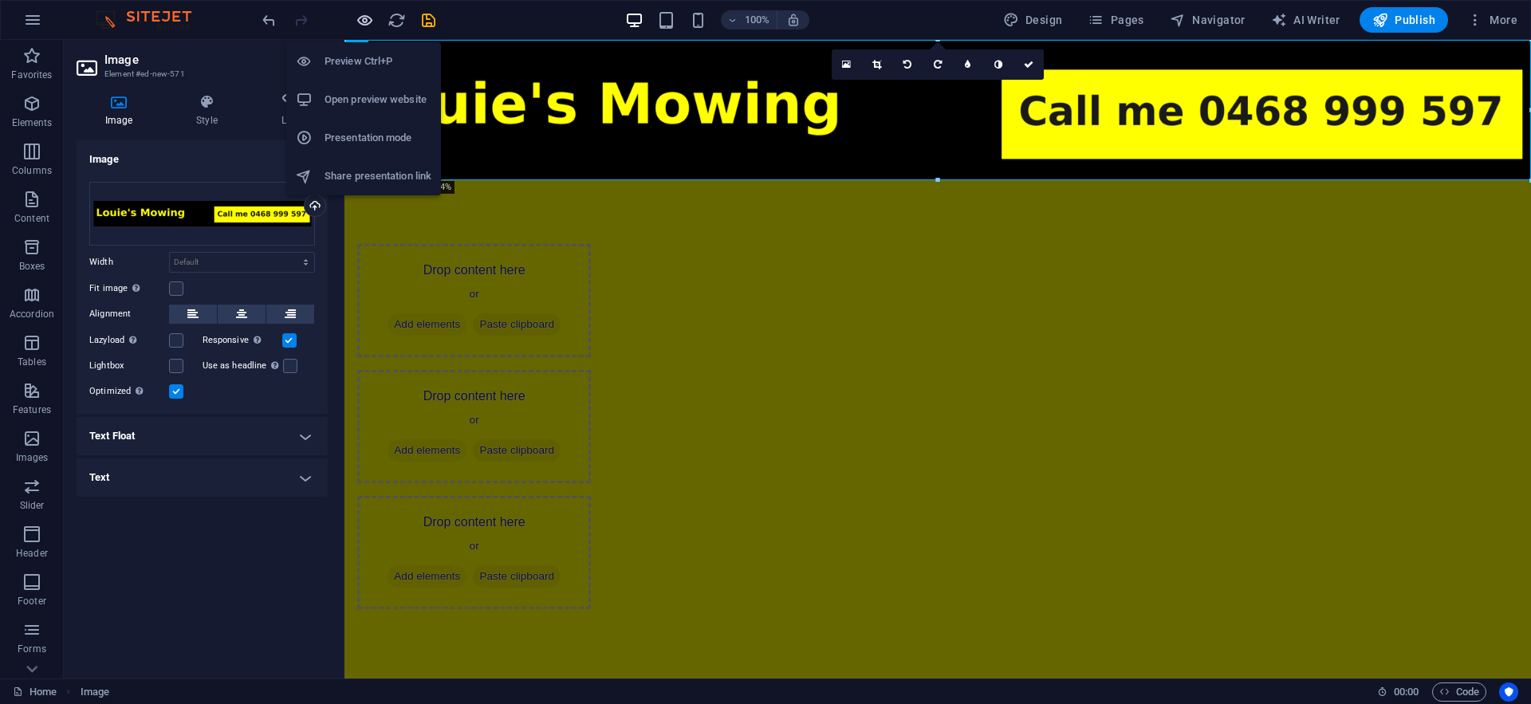
click at [373, 19] on icon "button" at bounding box center [365, 20] width 18 height 18
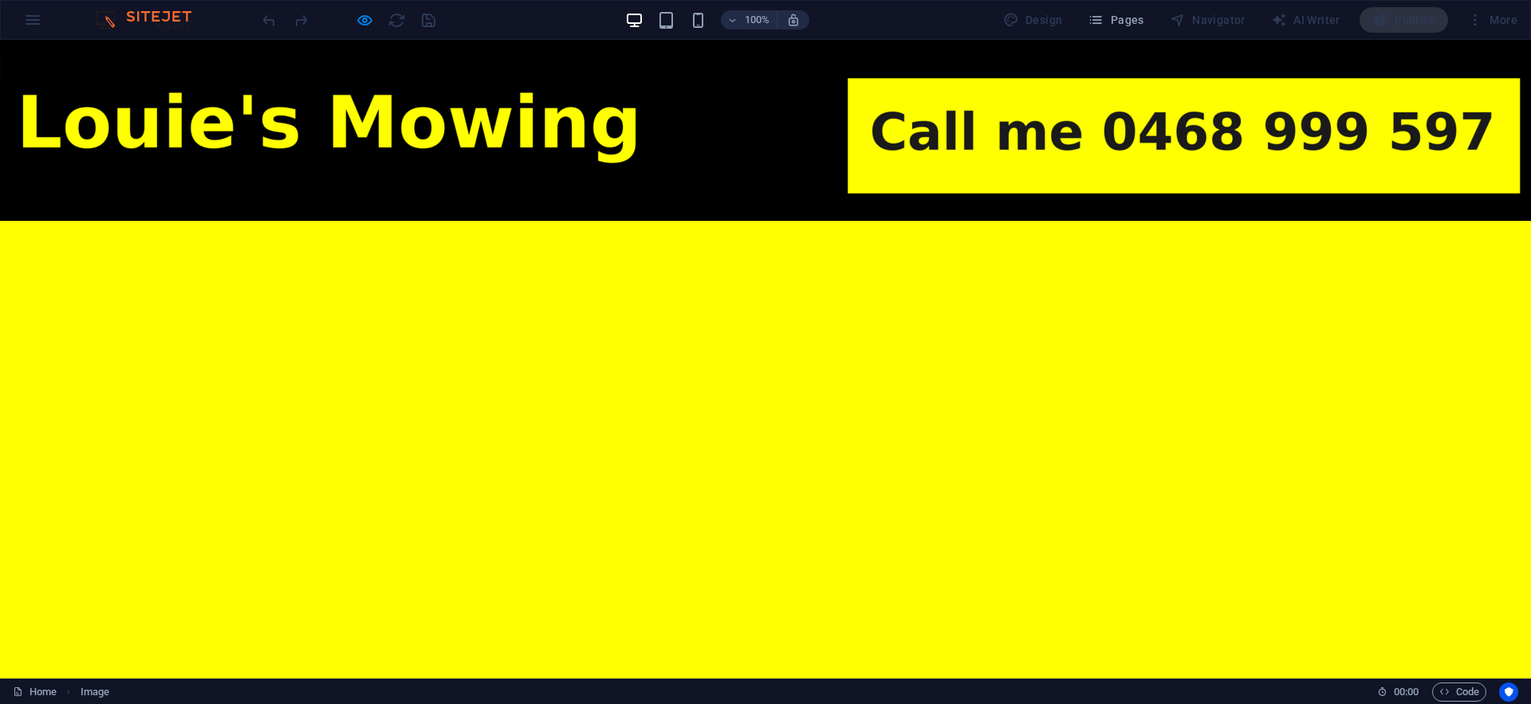
click at [787, 336] on html "Skip to main content Drop content here or Add elements Paste clipboard Drop con…" at bounding box center [765, 188] width 1531 height 296
click at [874, 146] on img at bounding box center [765, 130] width 1531 height 181
click at [363, 27] on icon "button" at bounding box center [365, 20] width 18 height 18
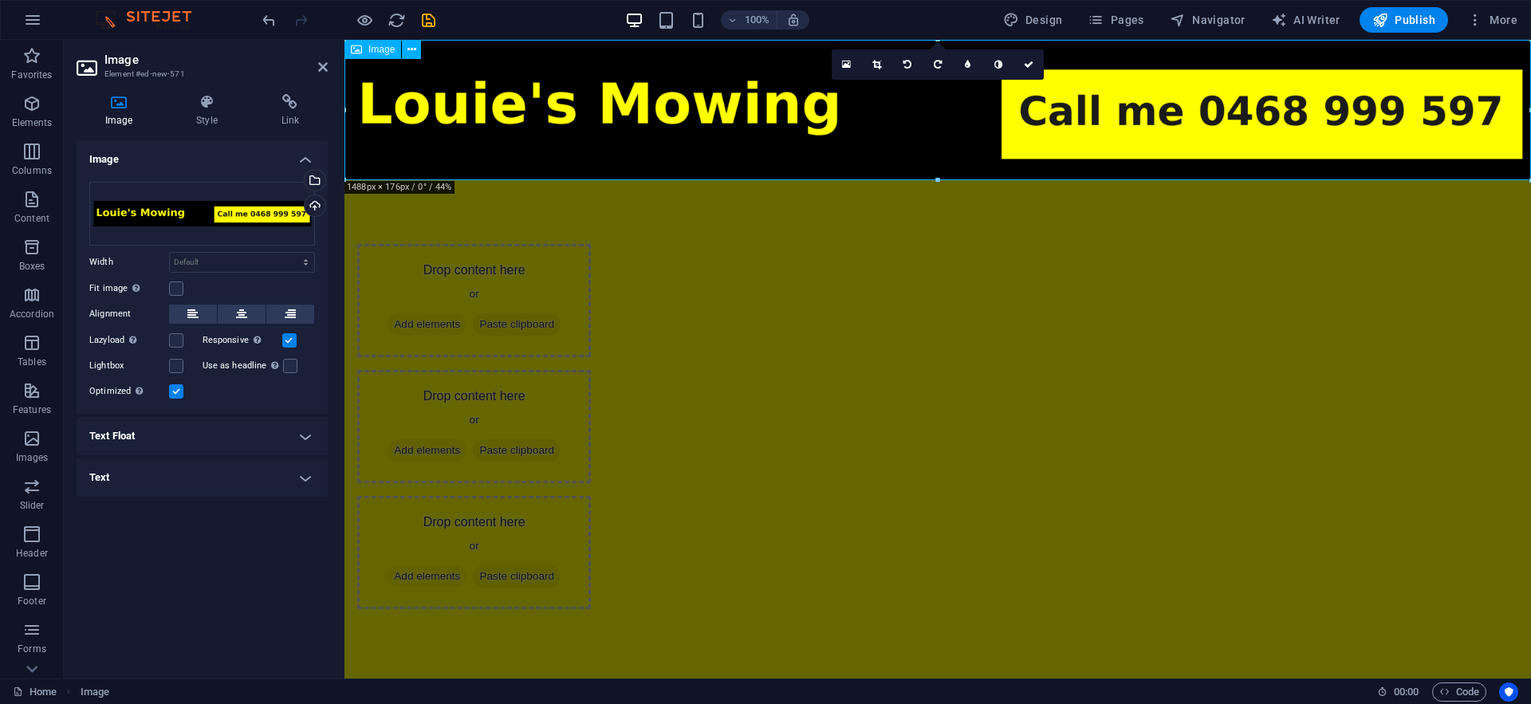
click at [613, 123] on figure at bounding box center [937, 110] width 1187 height 140
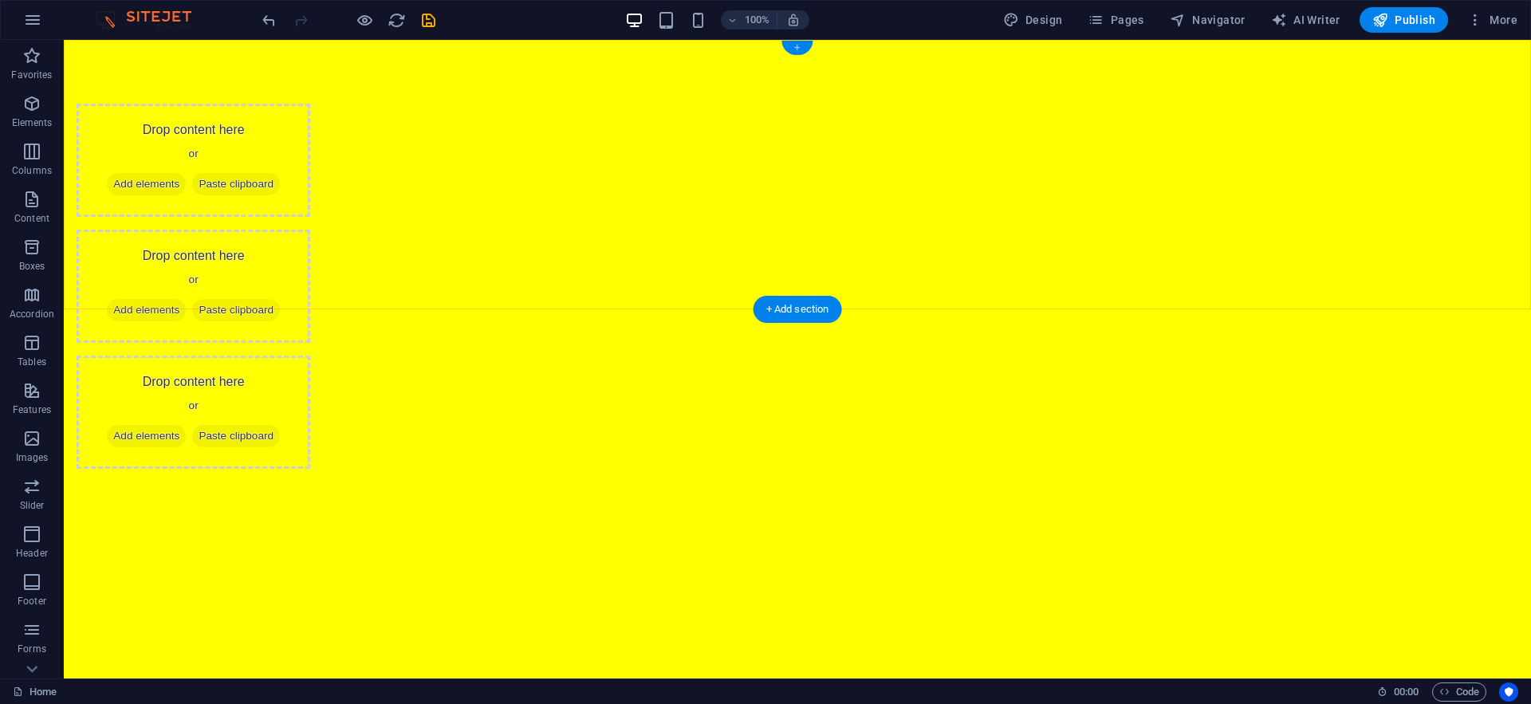
click at [795, 49] on div "+" at bounding box center [796, 48] width 31 height 14
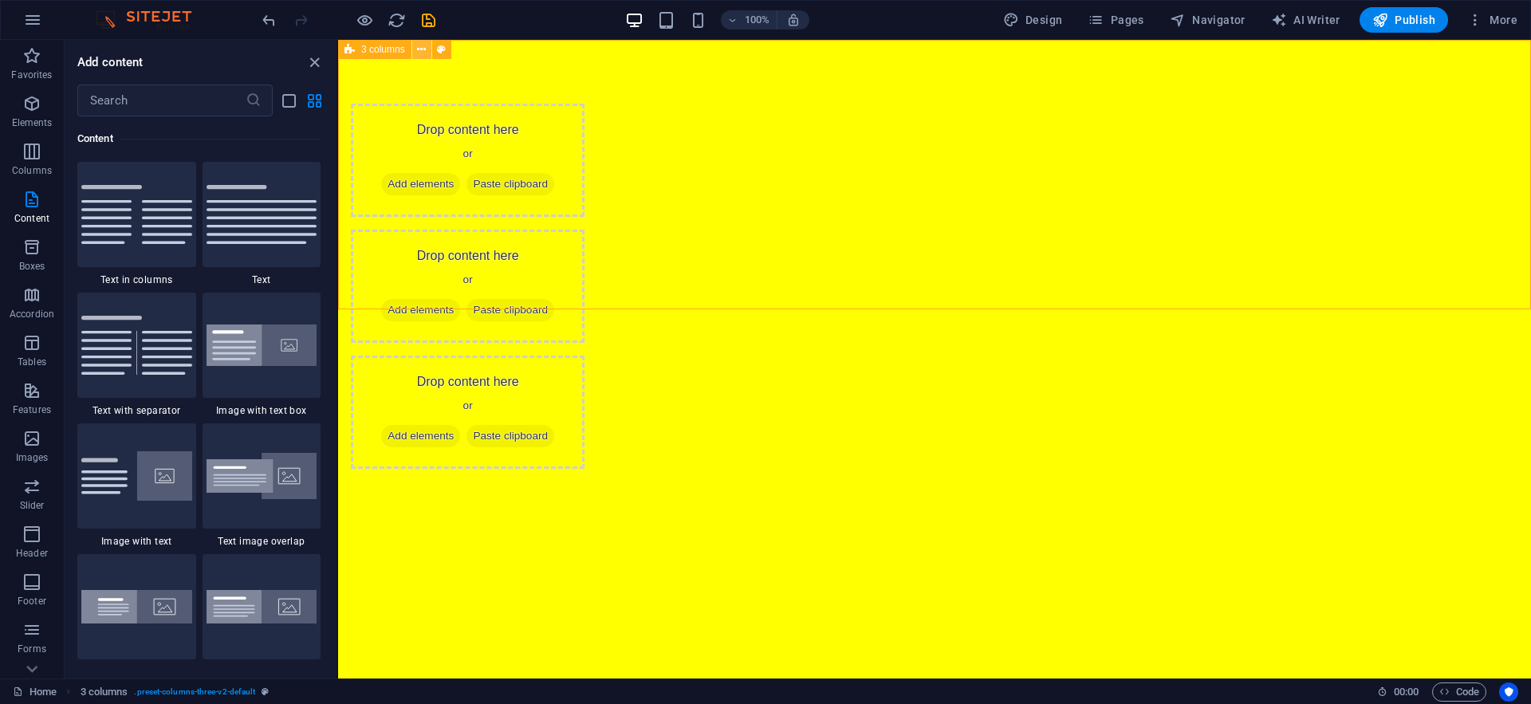
click at [431, 53] on button at bounding box center [421, 49] width 19 height 19
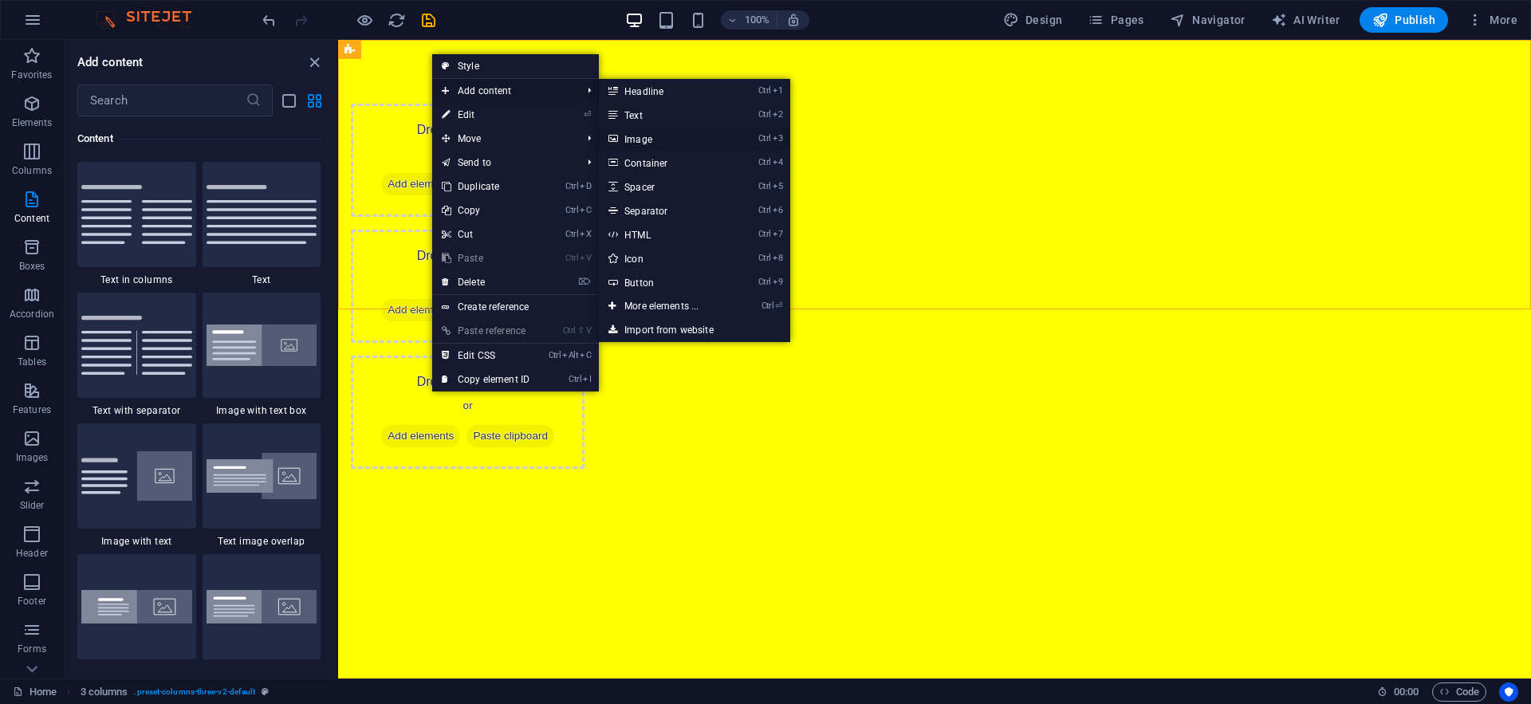
click at [645, 138] on link "Ctrl 3 Image" at bounding box center [665, 139] width 132 height 24
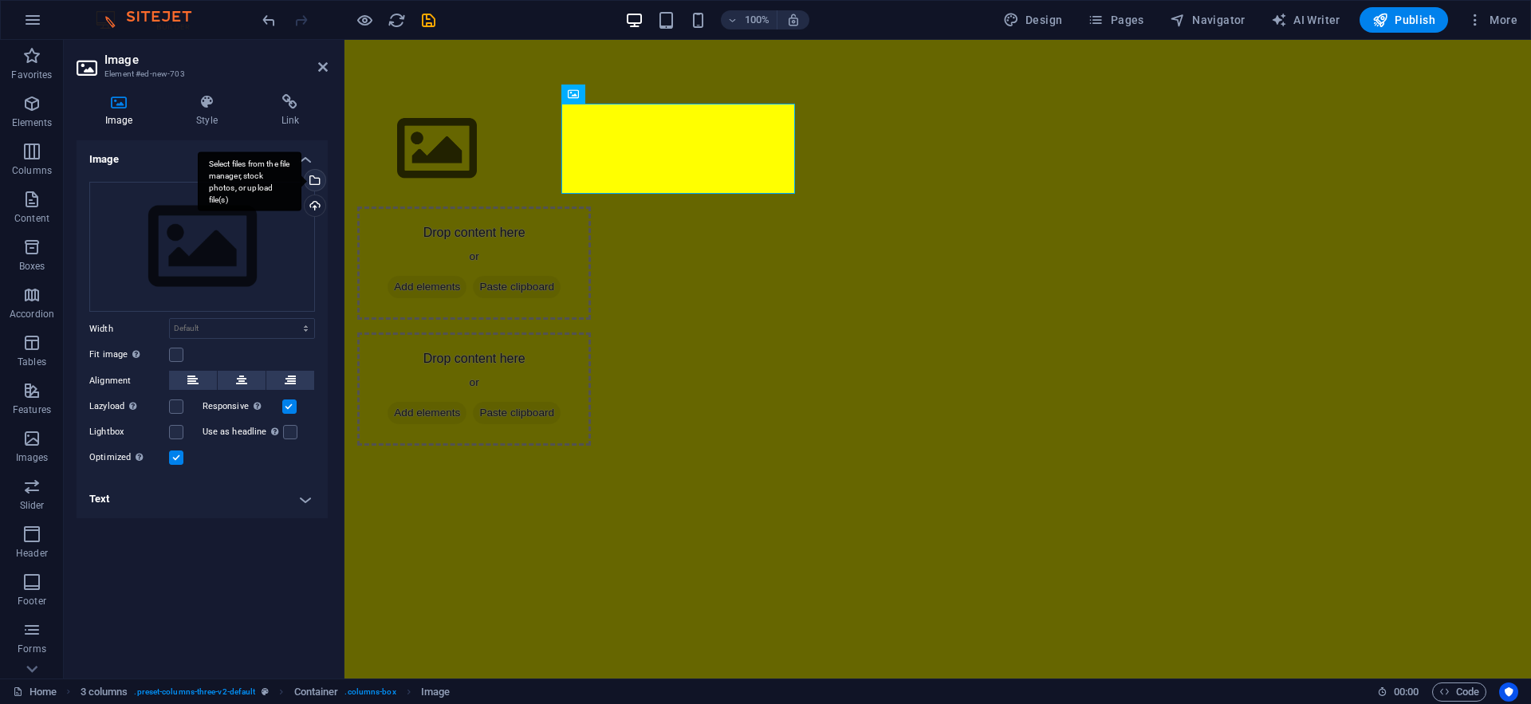
click at [314, 179] on div "Select files from the file manager, stock photos, or upload file(s)" at bounding box center [313, 182] width 24 height 24
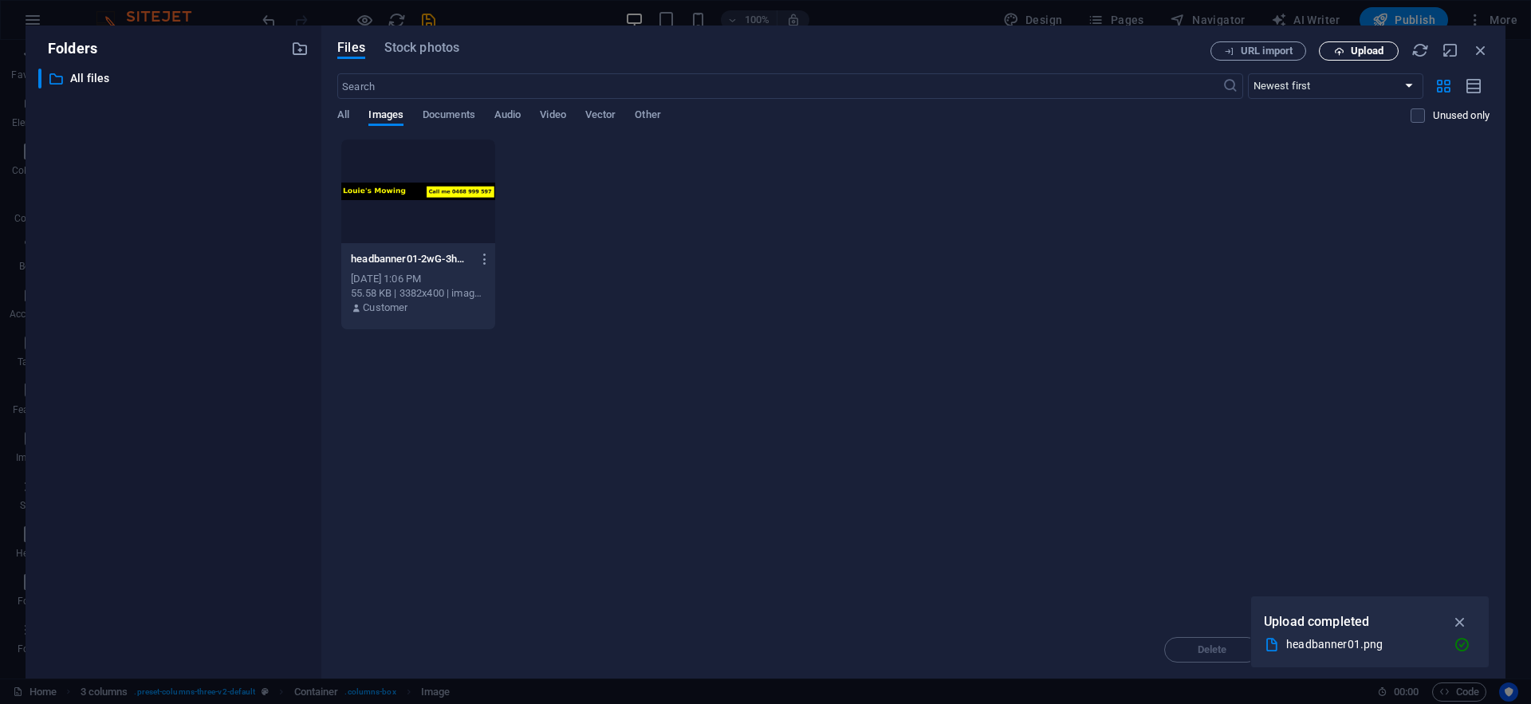
click at [1360, 55] on span "Upload" at bounding box center [1367, 51] width 33 height 10
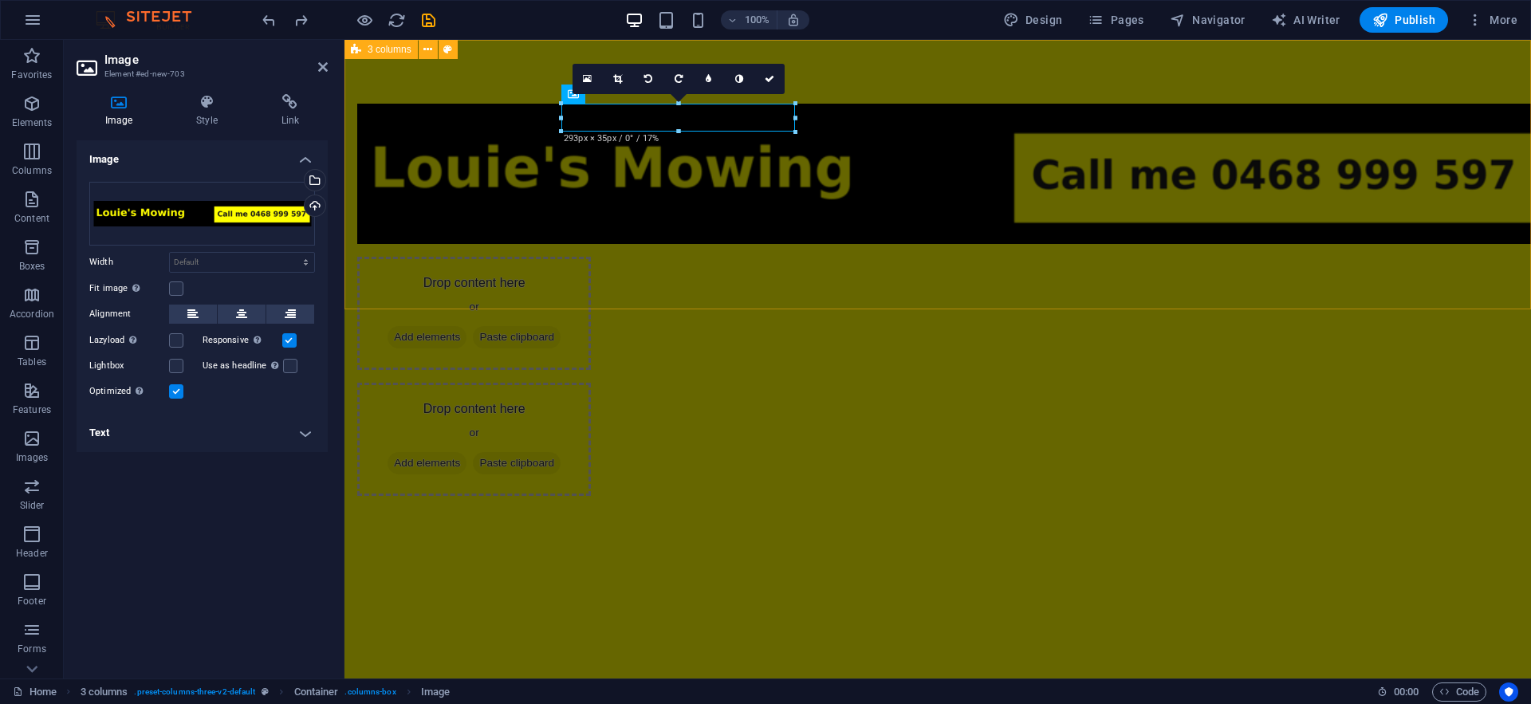
click at [617, 300] on div "Drop content here or Add elements Paste clipboard Drop content here or Add elem…" at bounding box center [937, 300] width 1187 height 520
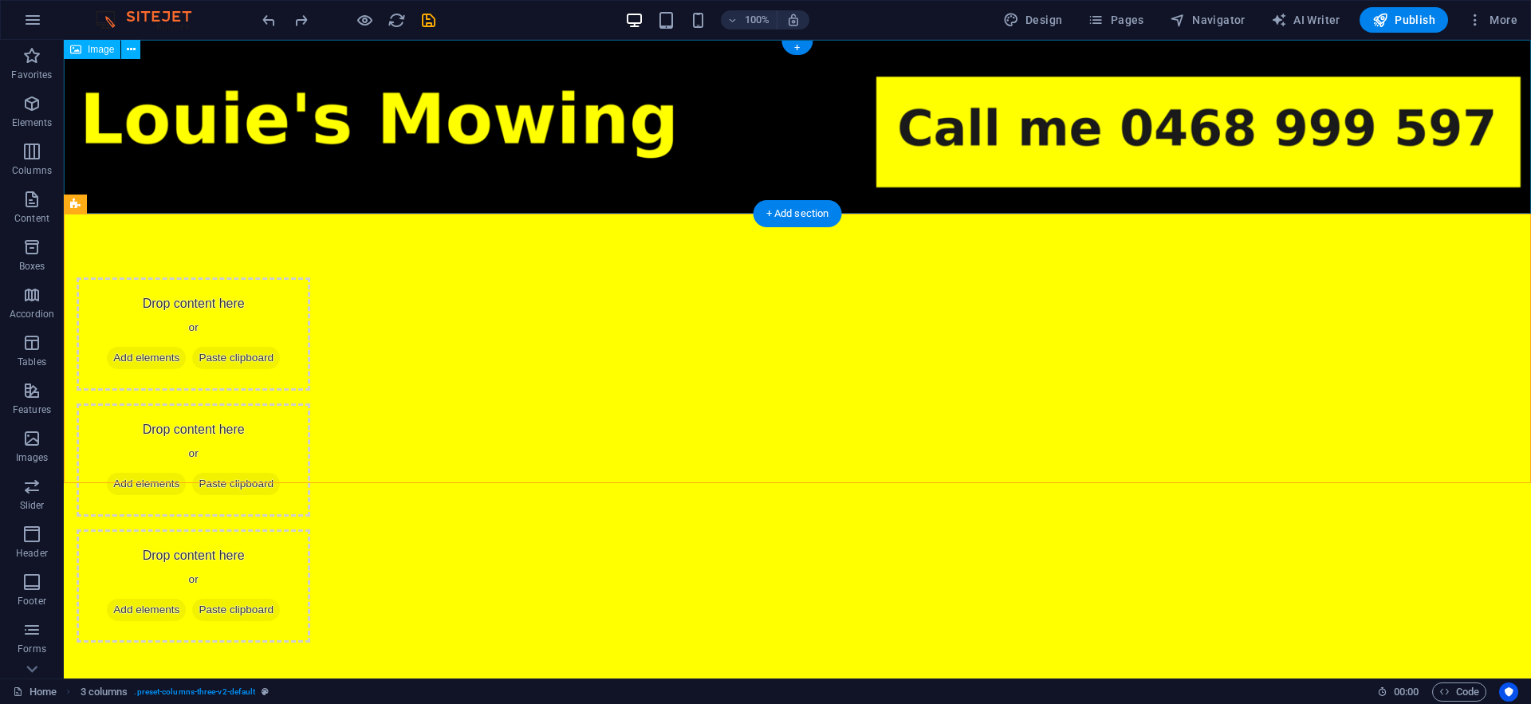
click at [528, 150] on figure at bounding box center [797, 127] width 1467 height 174
click at [93, 53] on span "Image" at bounding box center [101, 50] width 26 height 10
click at [136, 55] on button at bounding box center [130, 49] width 19 height 19
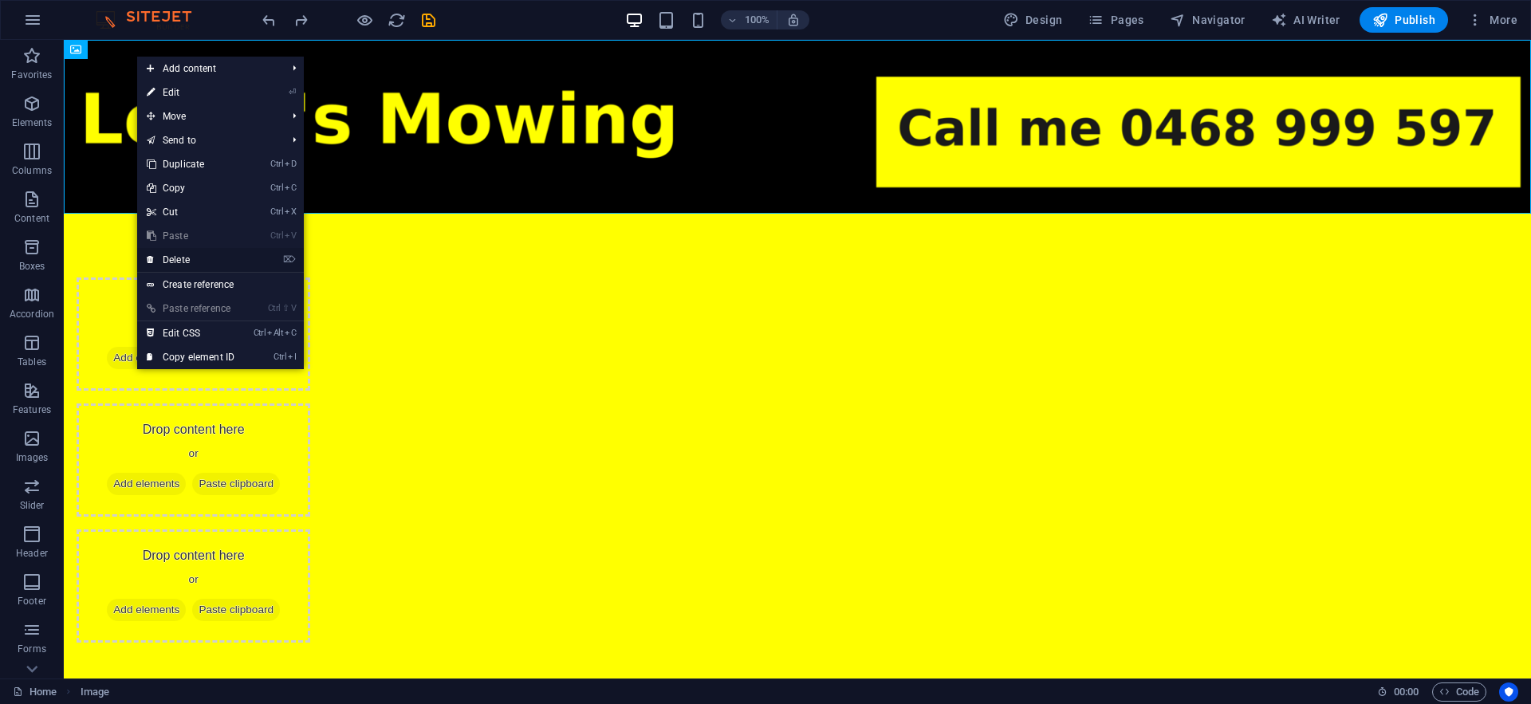
click at [211, 266] on link "⌦ Delete" at bounding box center [190, 260] width 107 height 24
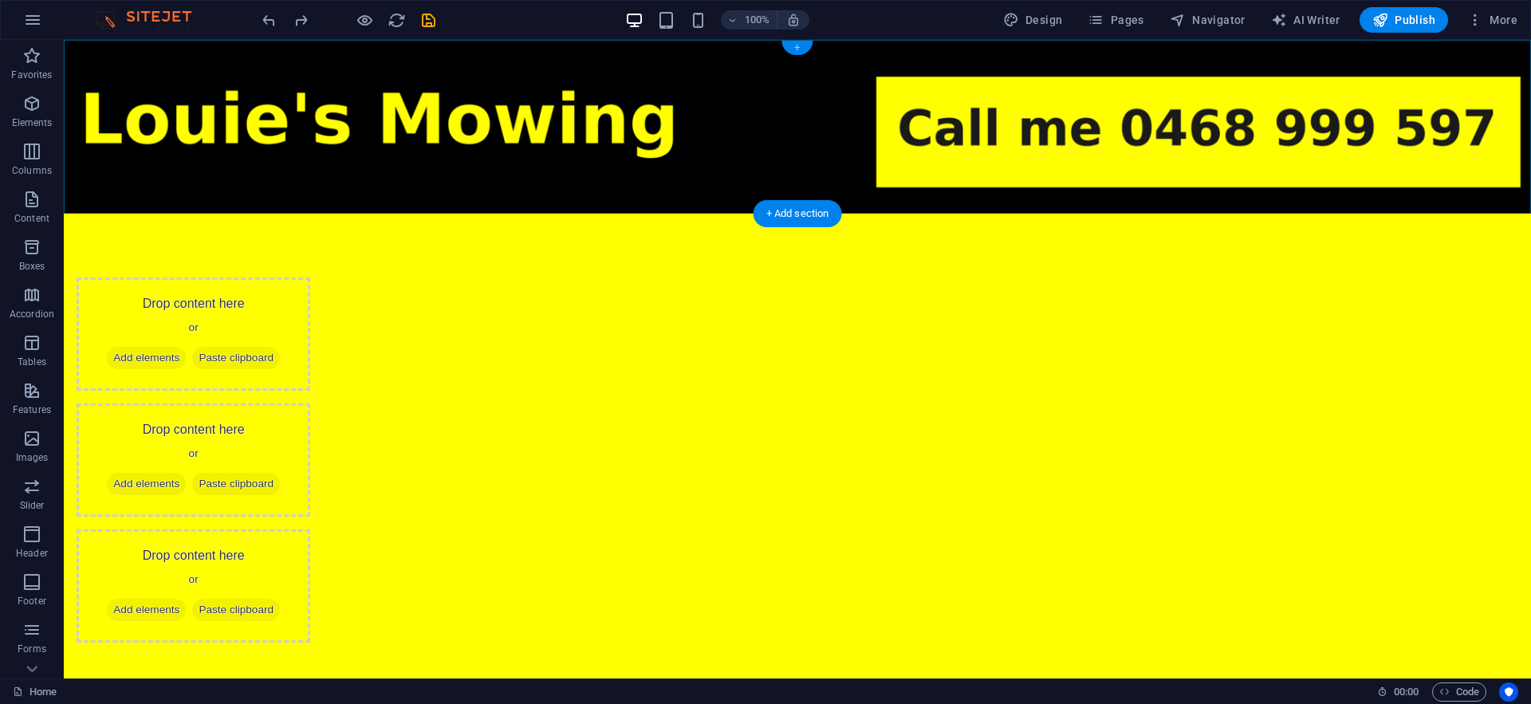
click at [800, 49] on div "+" at bounding box center [796, 48] width 31 height 14
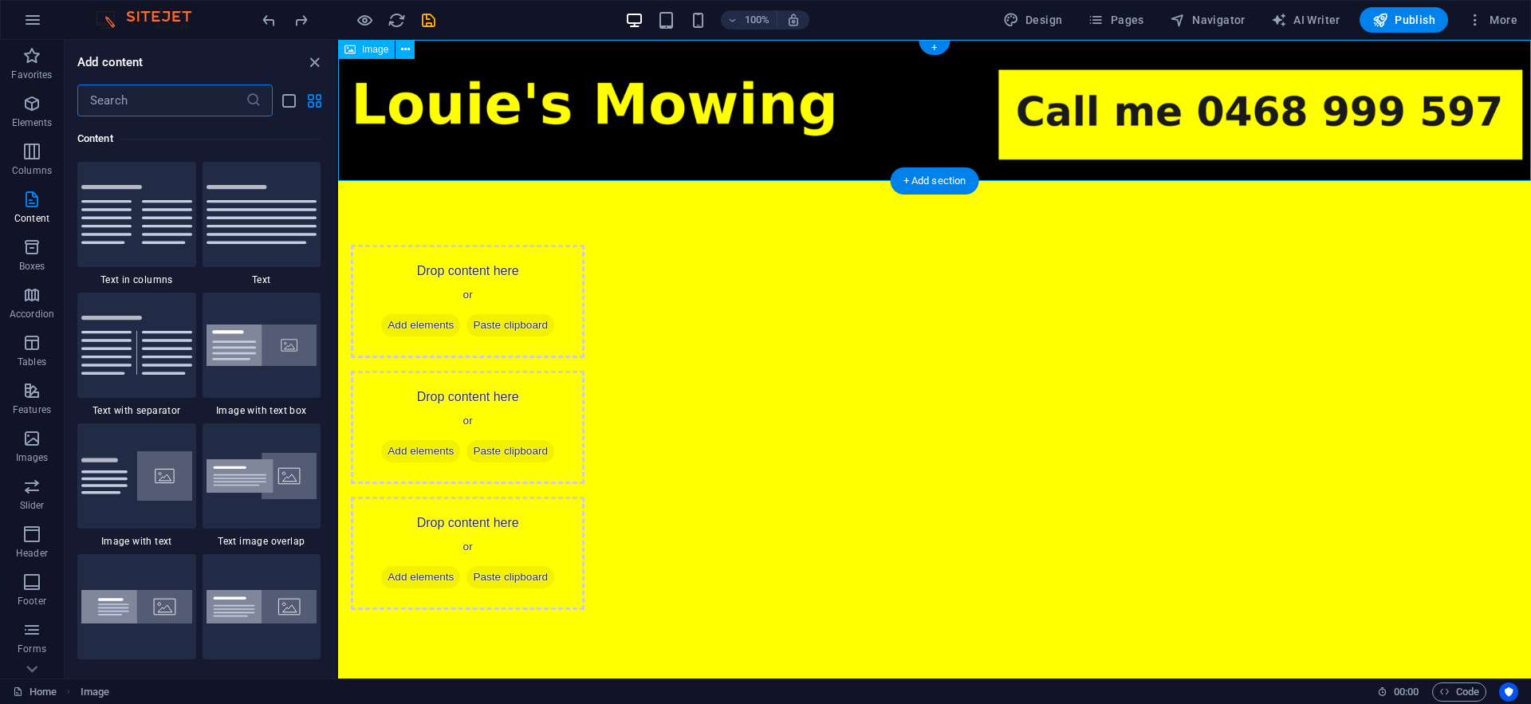
click at [927, 96] on figure at bounding box center [934, 110] width 1193 height 141
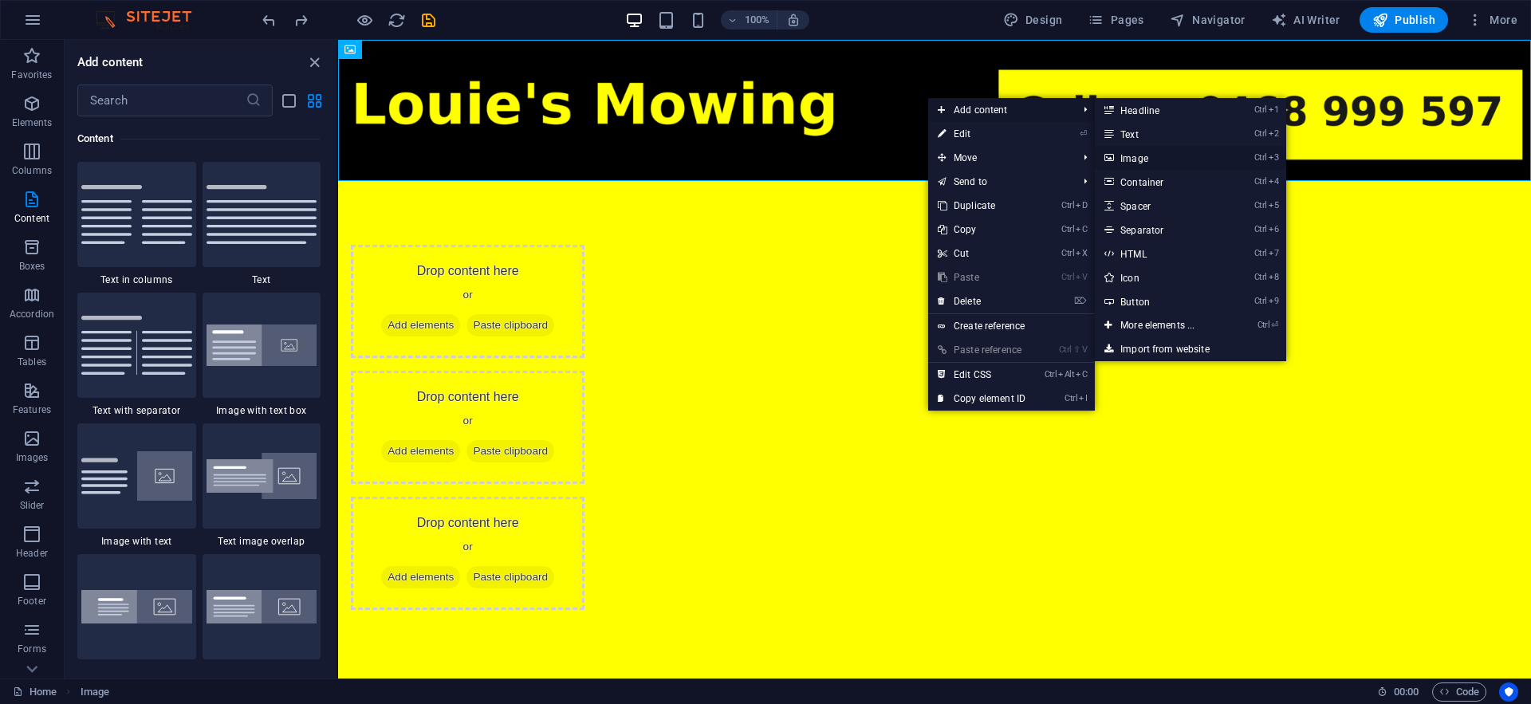
click at [1140, 159] on link "Ctrl 3 Image" at bounding box center [1161, 158] width 132 height 24
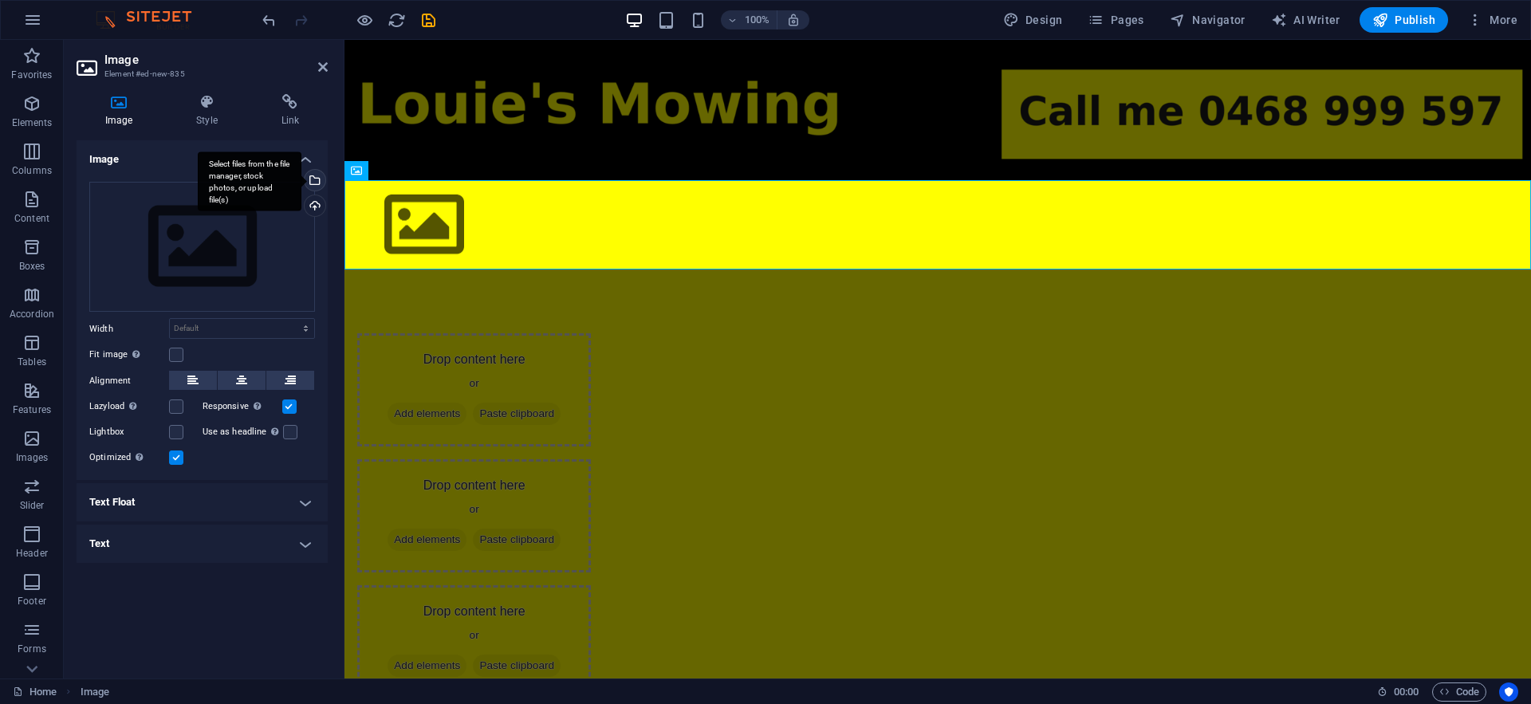
click at [321, 186] on div "Select files from the file manager, stock photos, or upload file(s)" at bounding box center [313, 182] width 24 height 24
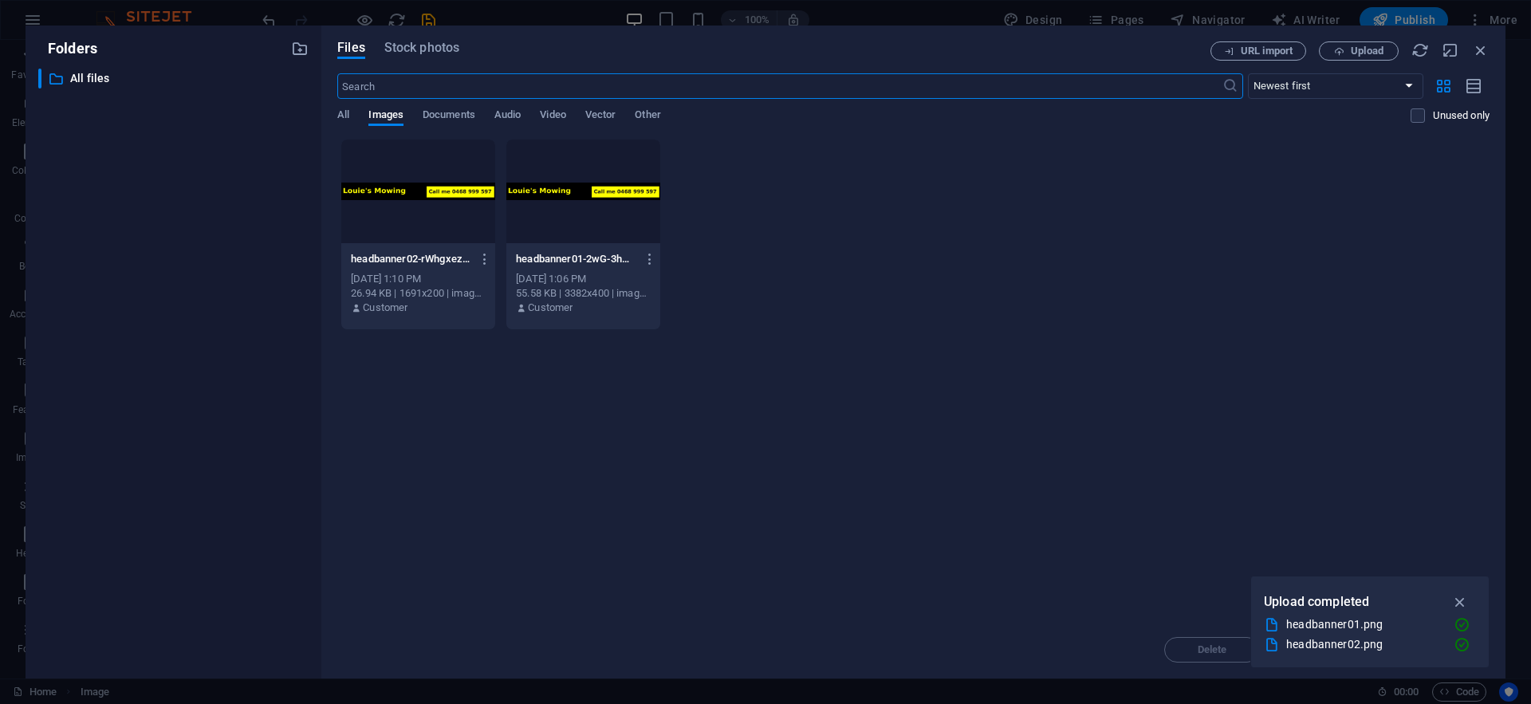
click at [626, 222] on div at bounding box center [583, 192] width 154 height 104
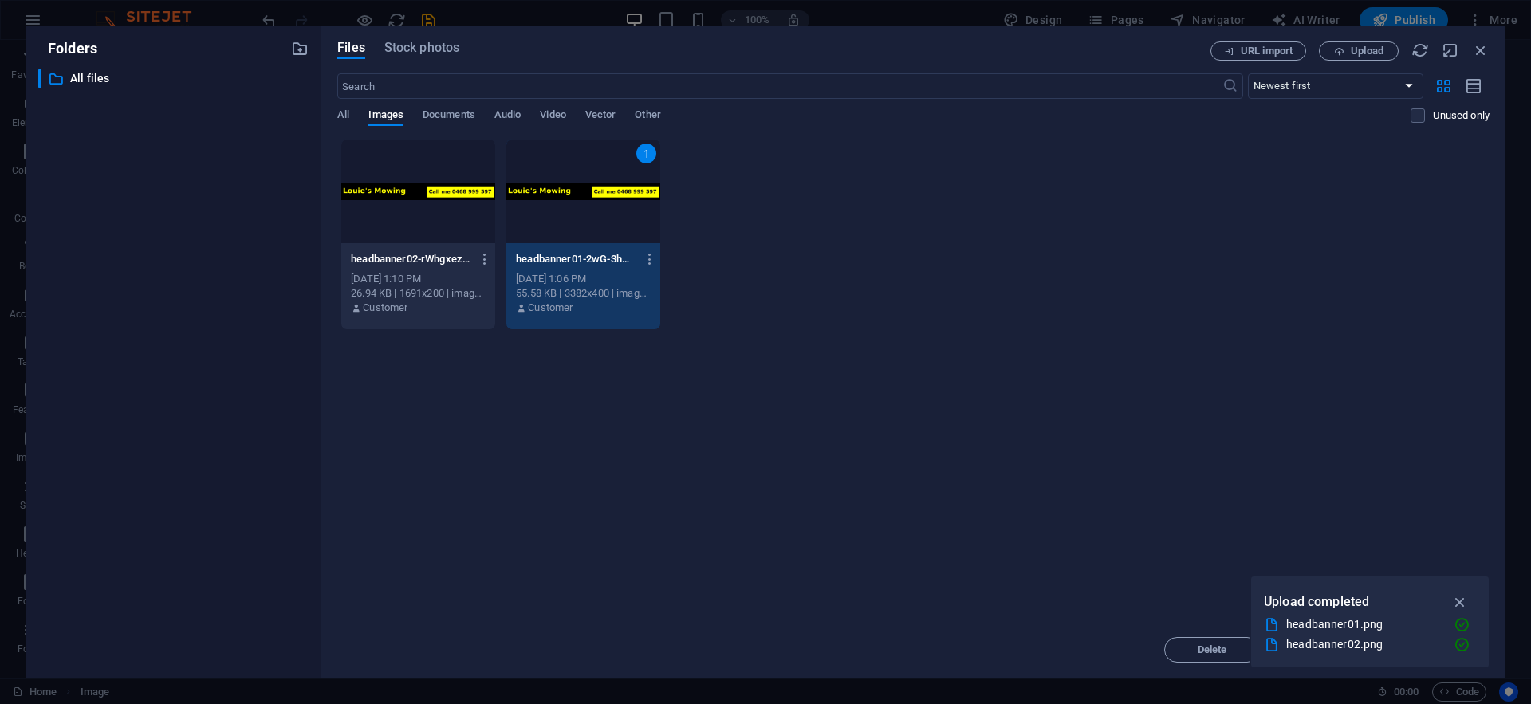
click at [431, 195] on div at bounding box center [418, 192] width 154 height 104
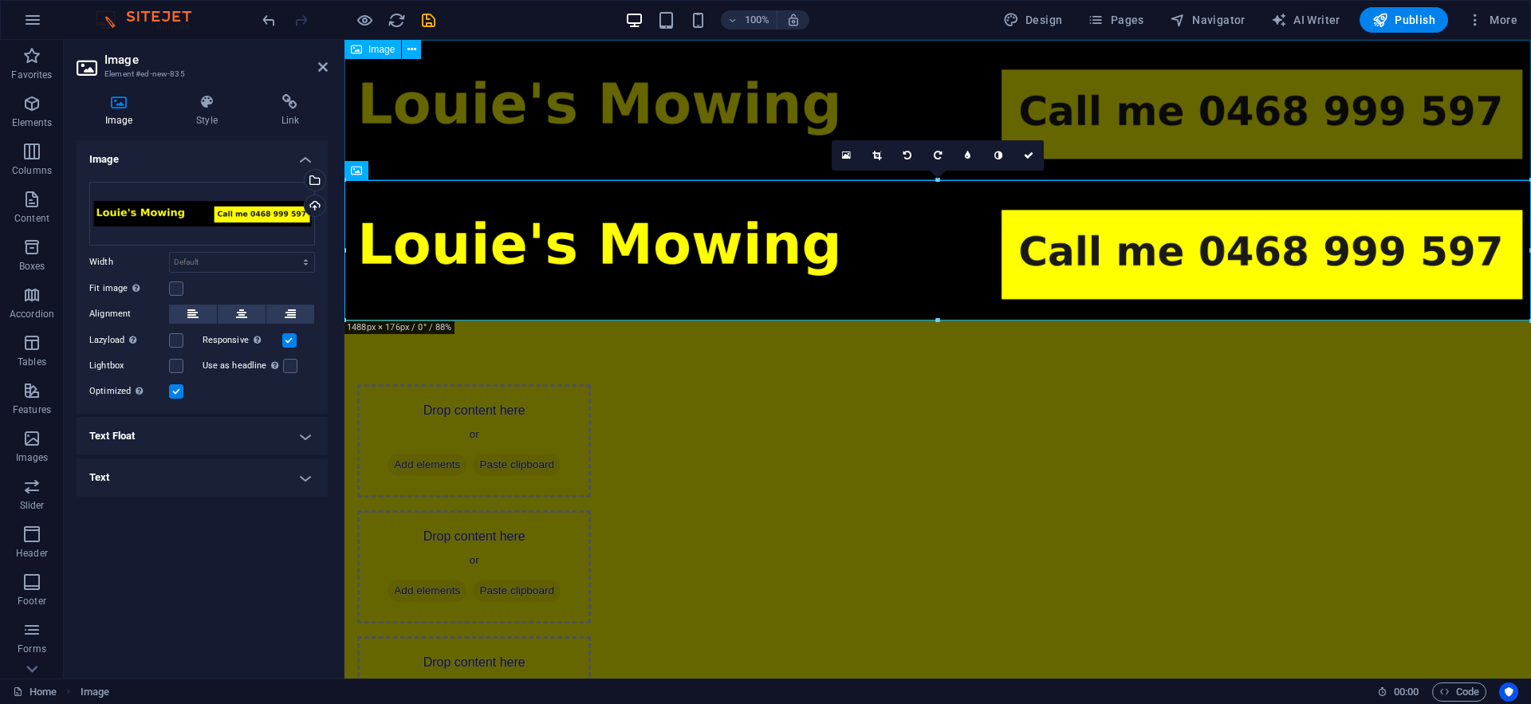
click at [774, 140] on figure at bounding box center [937, 110] width 1187 height 140
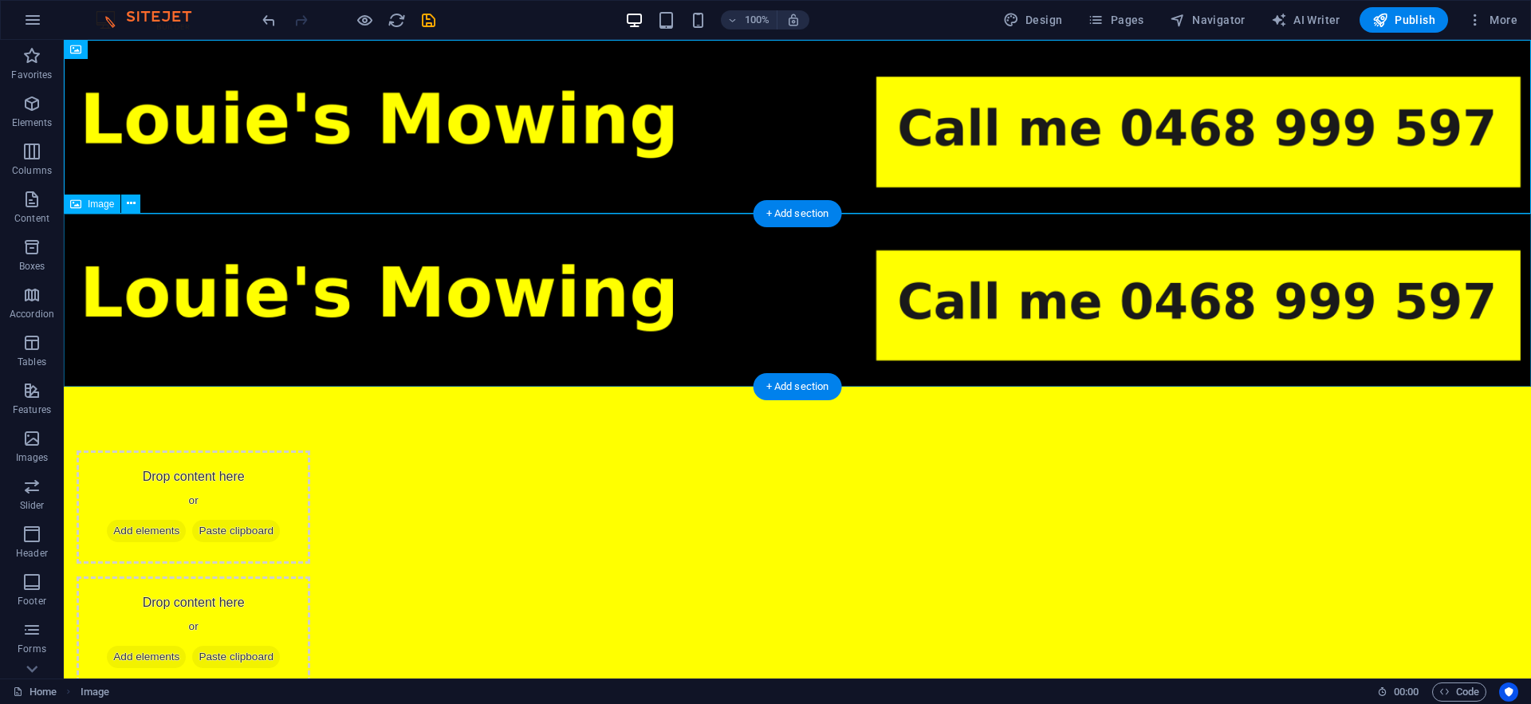
click at [748, 268] on figure at bounding box center [797, 301] width 1467 height 174
click at [1181, 146] on figure at bounding box center [797, 127] width 1467 height 174
click at [939, 301] on figure at bounding box center [797, 301] width 1467 height 174
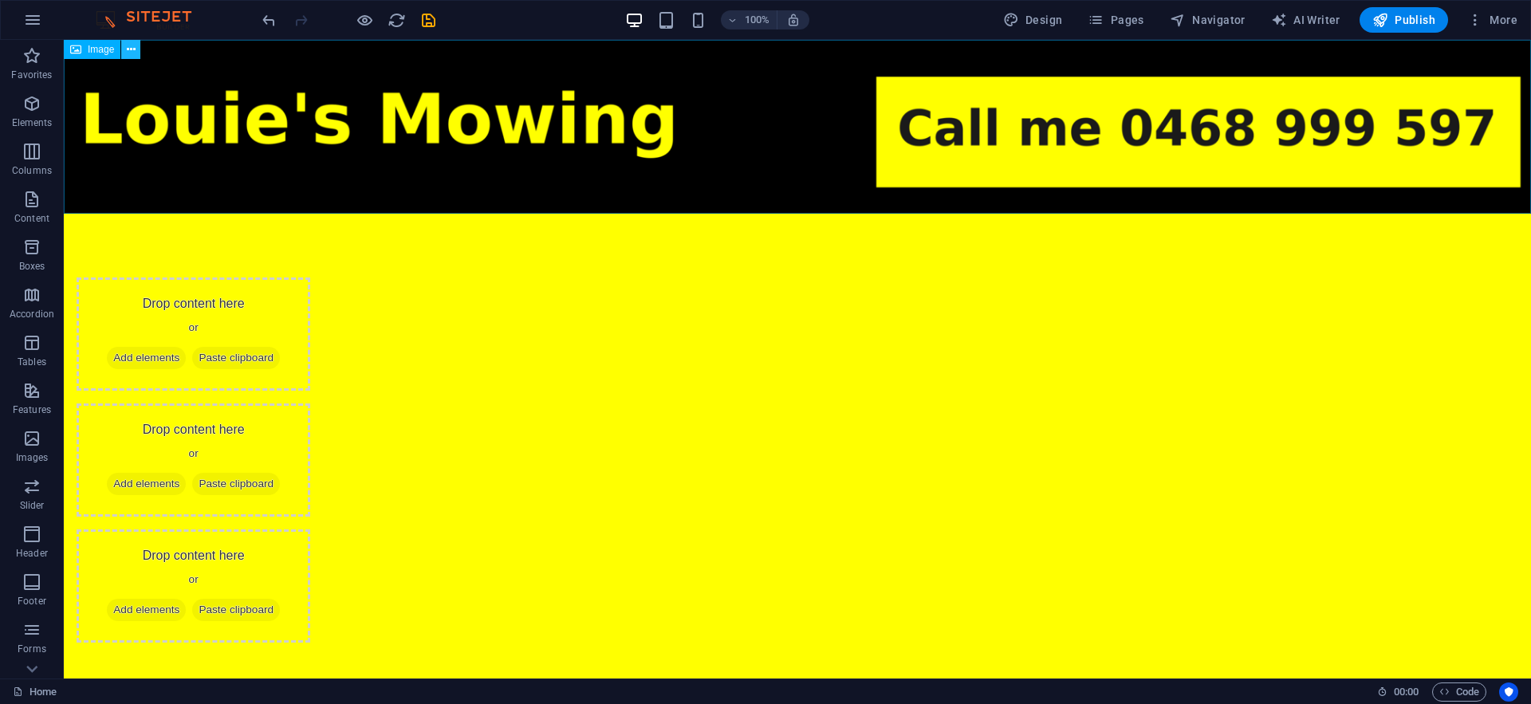
click at [140, 50] on button at bounding box center [130, 49] width 19 height 19
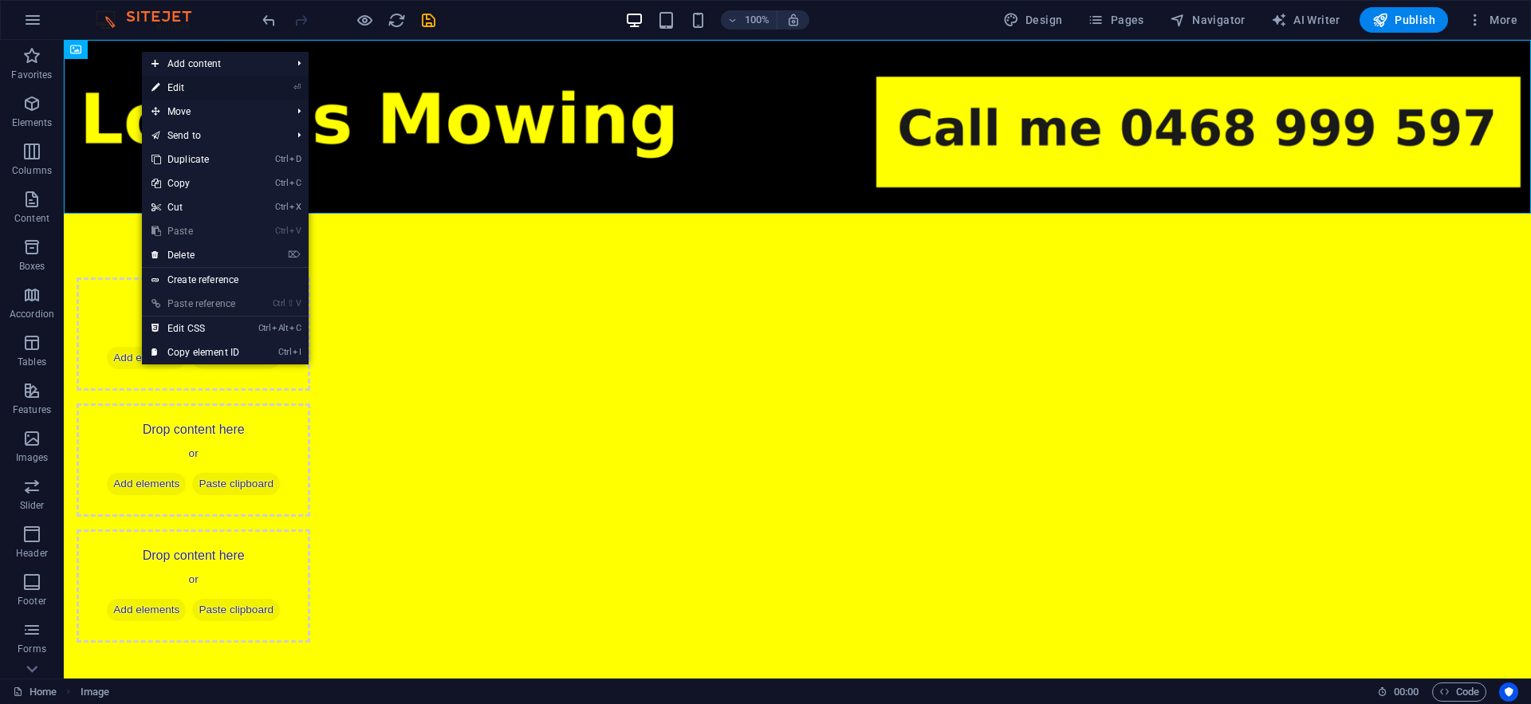
click at [212, 96] on link "⏎ Edit" at bounding box center [195, 88] width 107 height 24
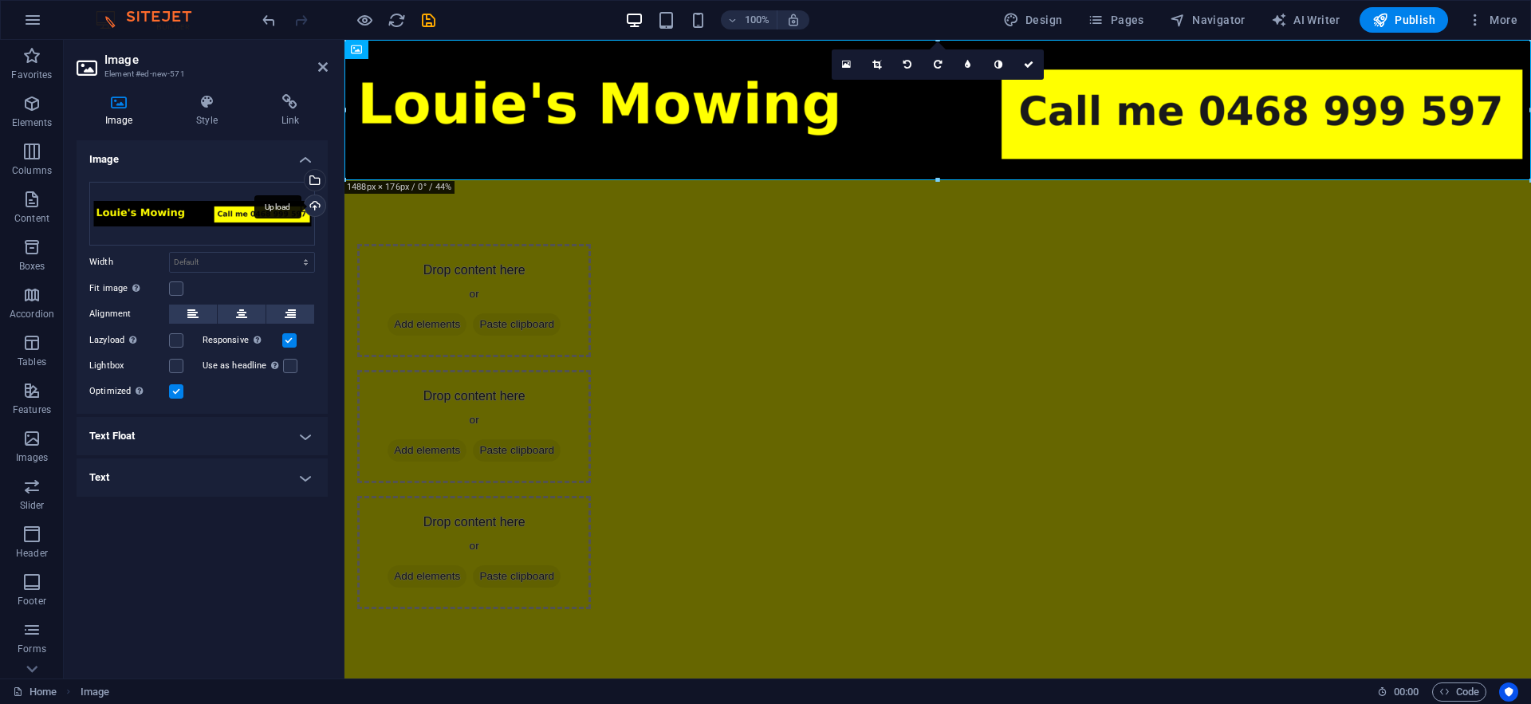
click at [314, 211] on div "Upload" at bounding box center [313, 207] width 24 height 24
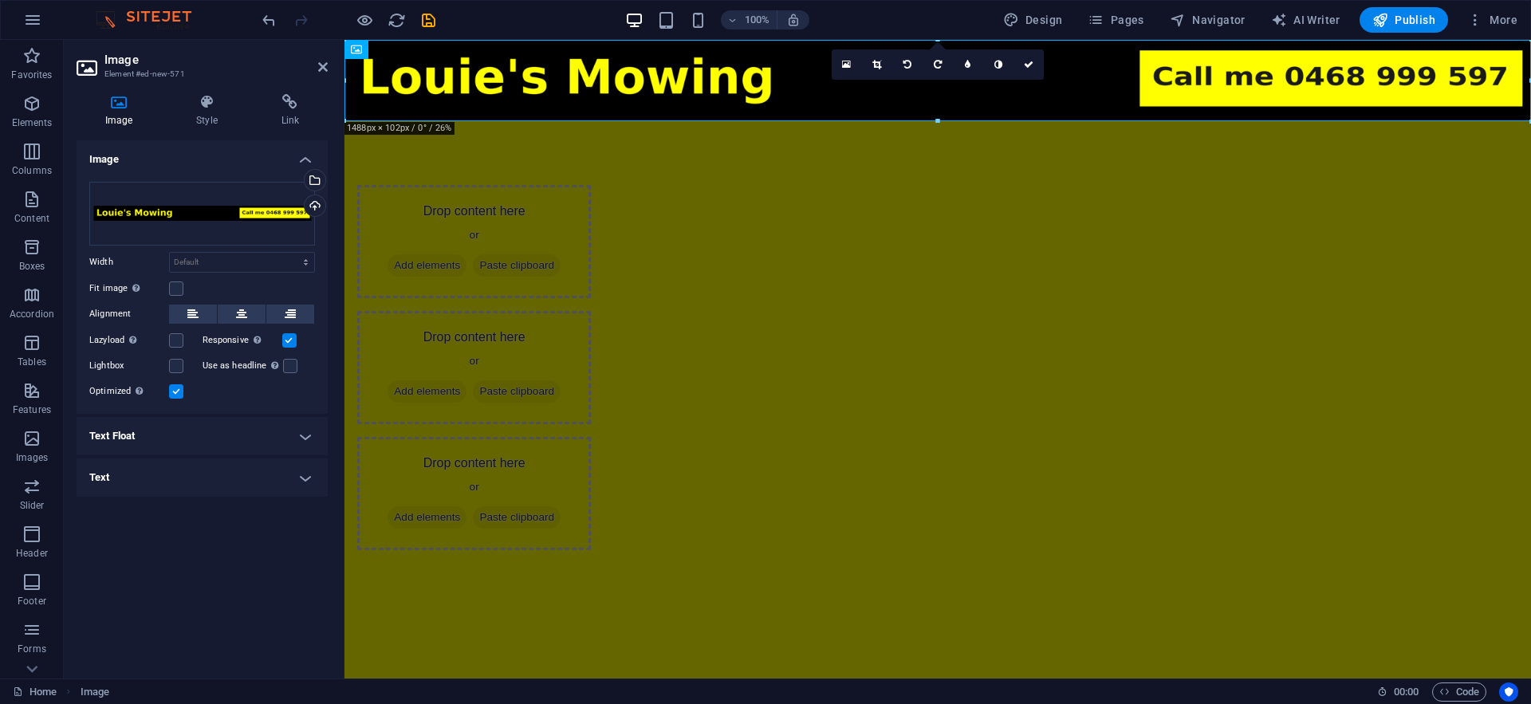
click at [846, 518] on html "Skip to main content Drop content here or Add elements Paste clipboard Drop con…" at bounding box center [937, 327] width 1187 height 574
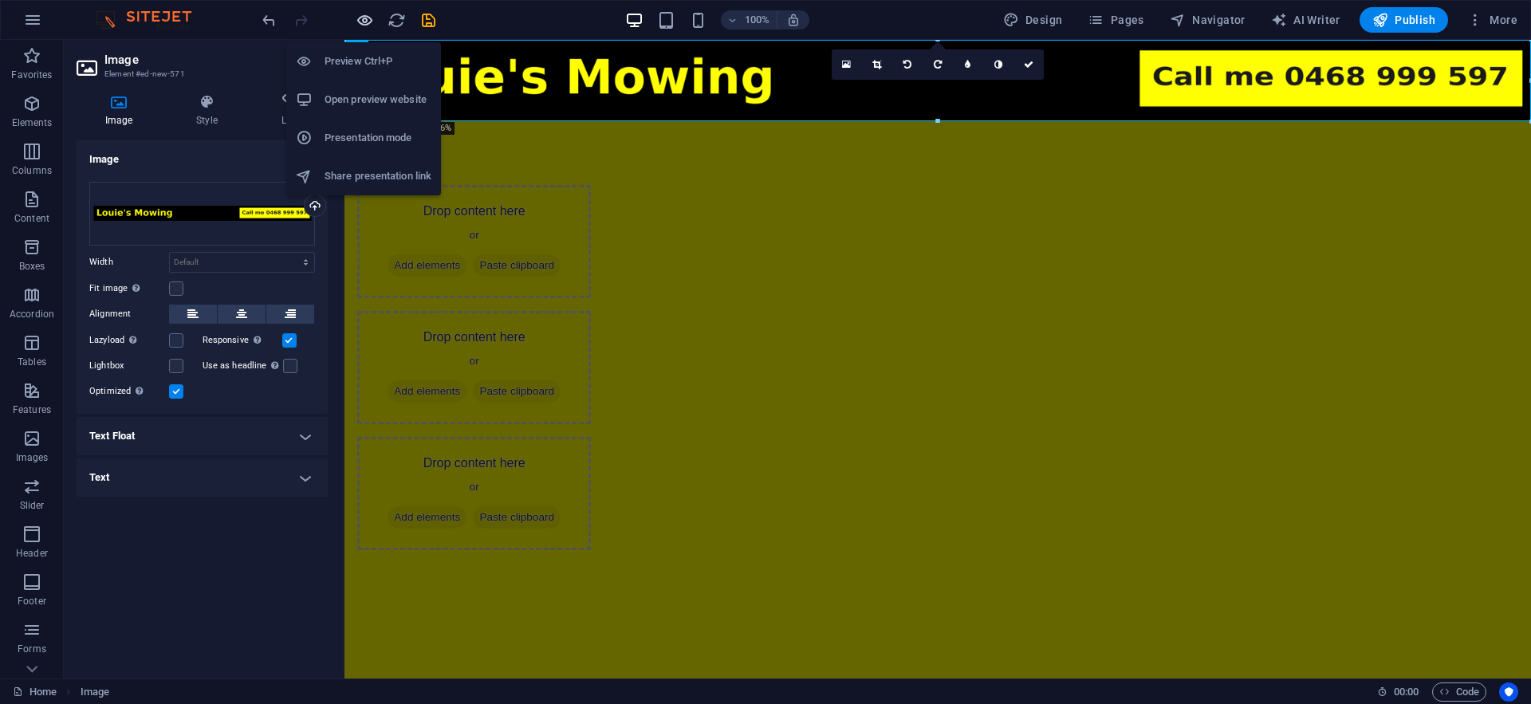
click at [368, 25] on icon "button" at bounding box center [365, 20] width 18 height 18
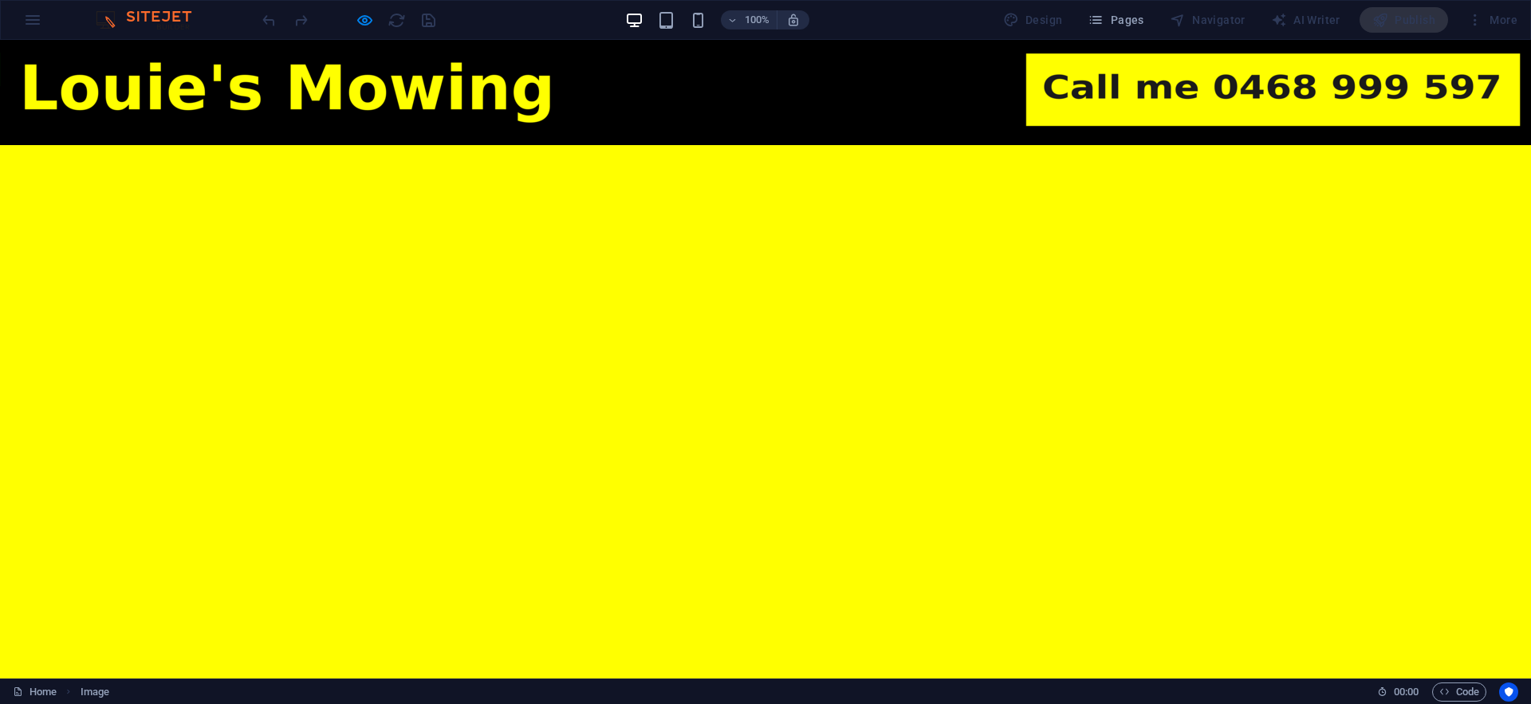
click at [718, 260] on html "Skip to main content Drop content here or Add elements Paste clipboard Drop con…" at bounding box center [765, 150] width 1531 height 220
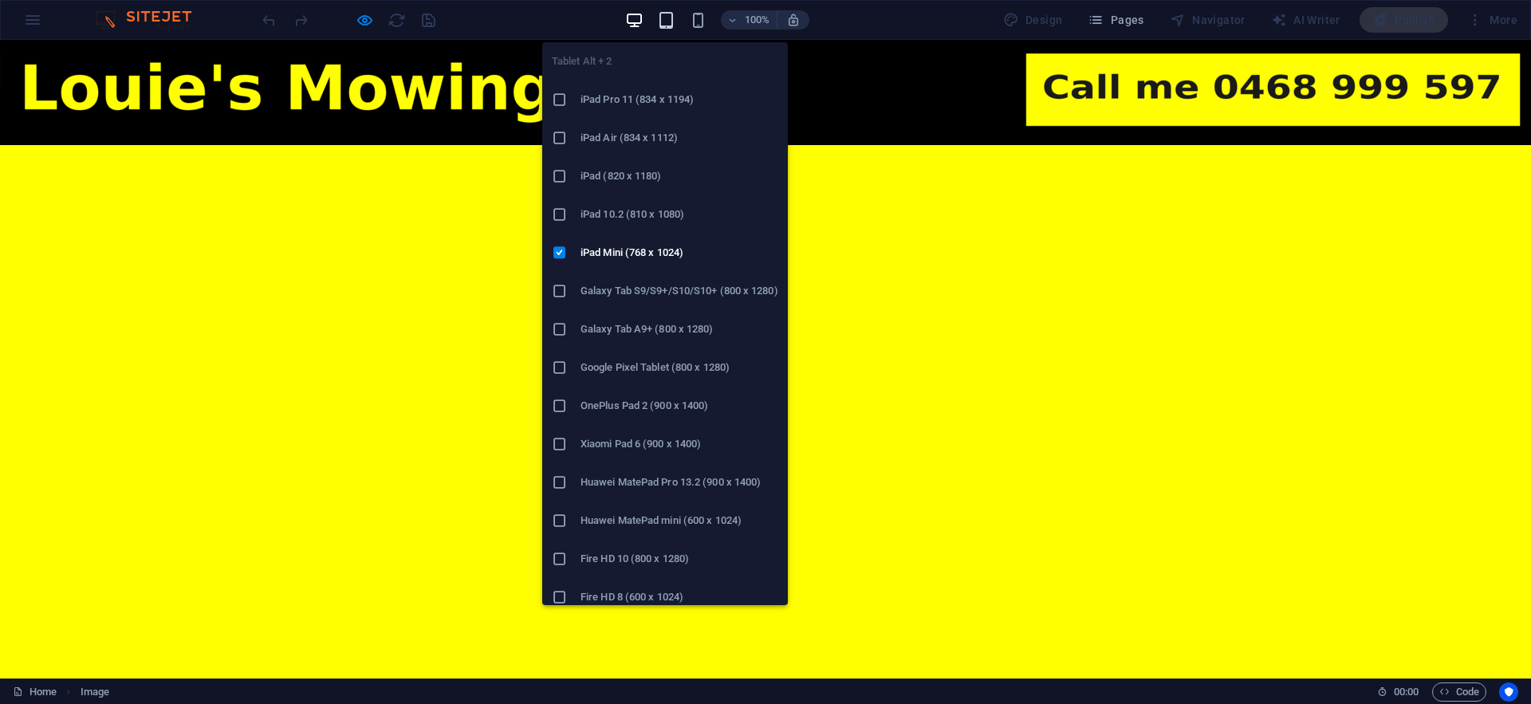
click at [667, 22] on icon "button" at bounding box center [666, 20] width 18 height 18
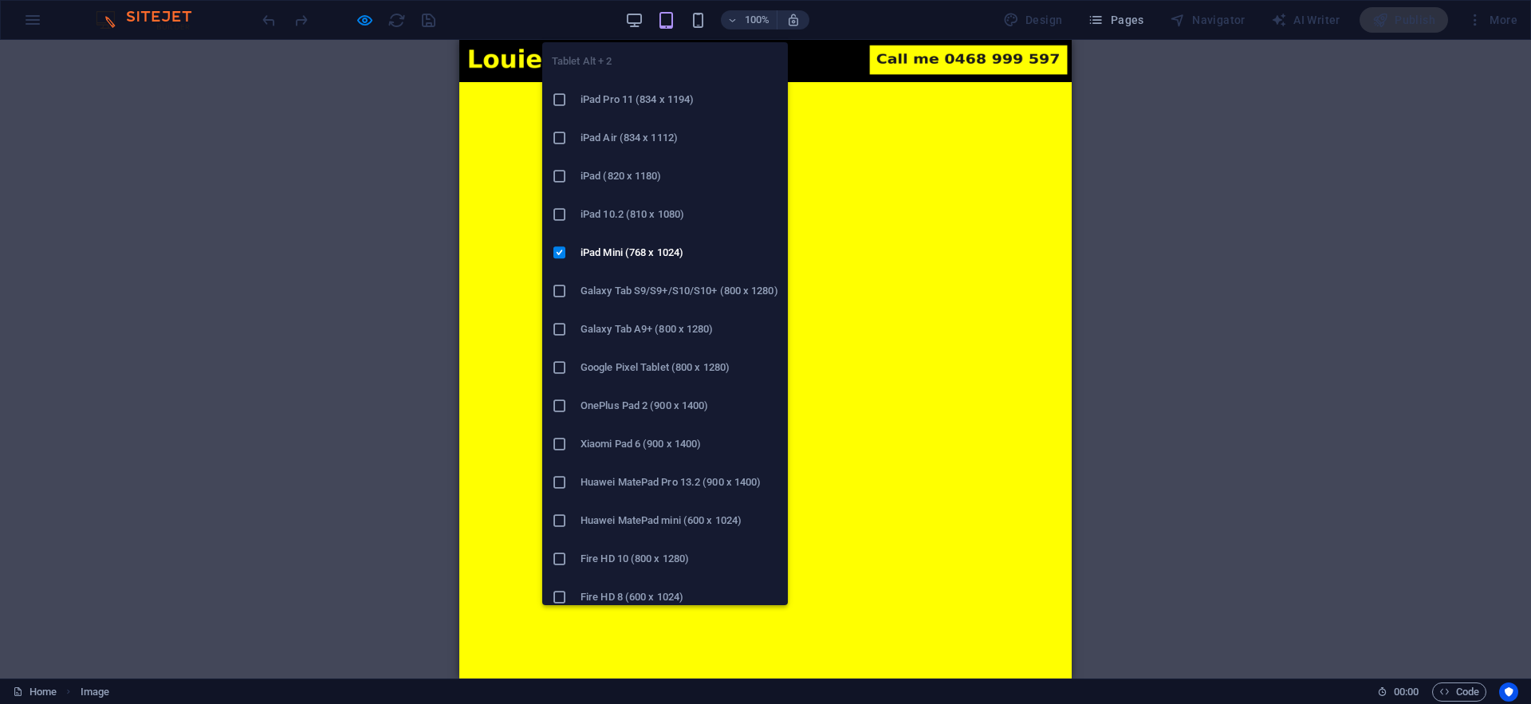
click at [699, 30] on div "Tablet Alt + 2 iPad Pro 11 (834 x 1194) iPad Air (834 x 1112) iPad (820 x 1180)…" at bounding box center [665, 318] width 246 height 576
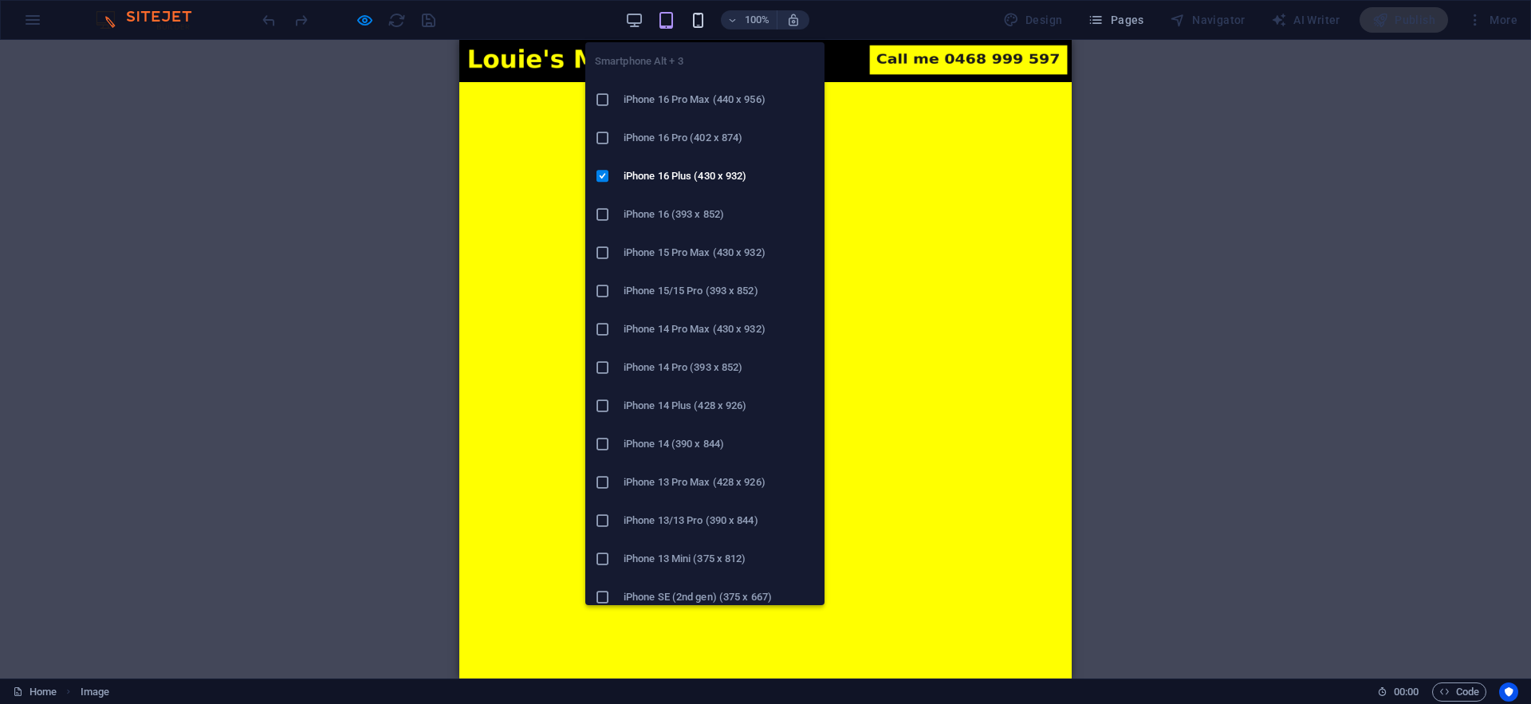
click at [702, 20] on icon "button" at bounding box center [698, 20] width 18 height 18
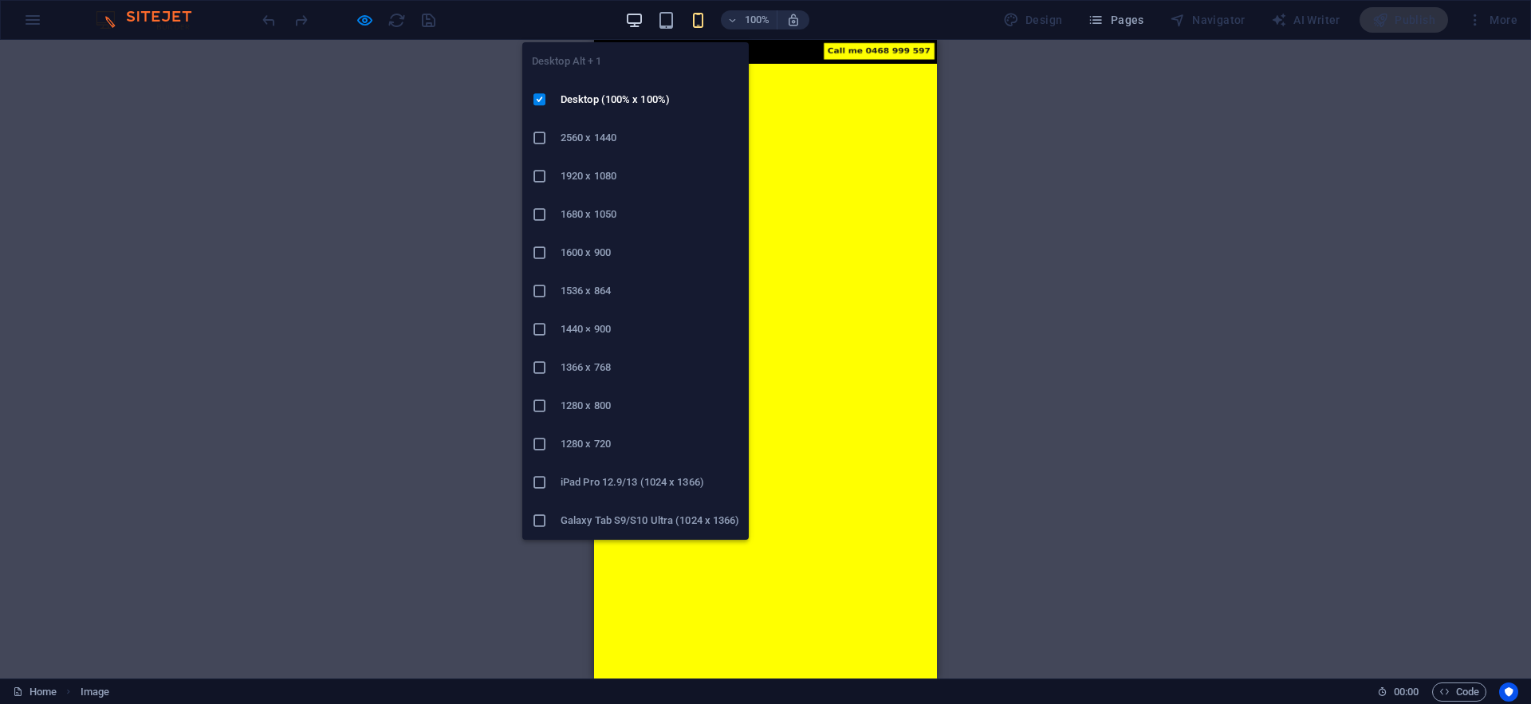
click at [644, 25] on icon "button" at bounding box center [634, 20] width 18 height 18
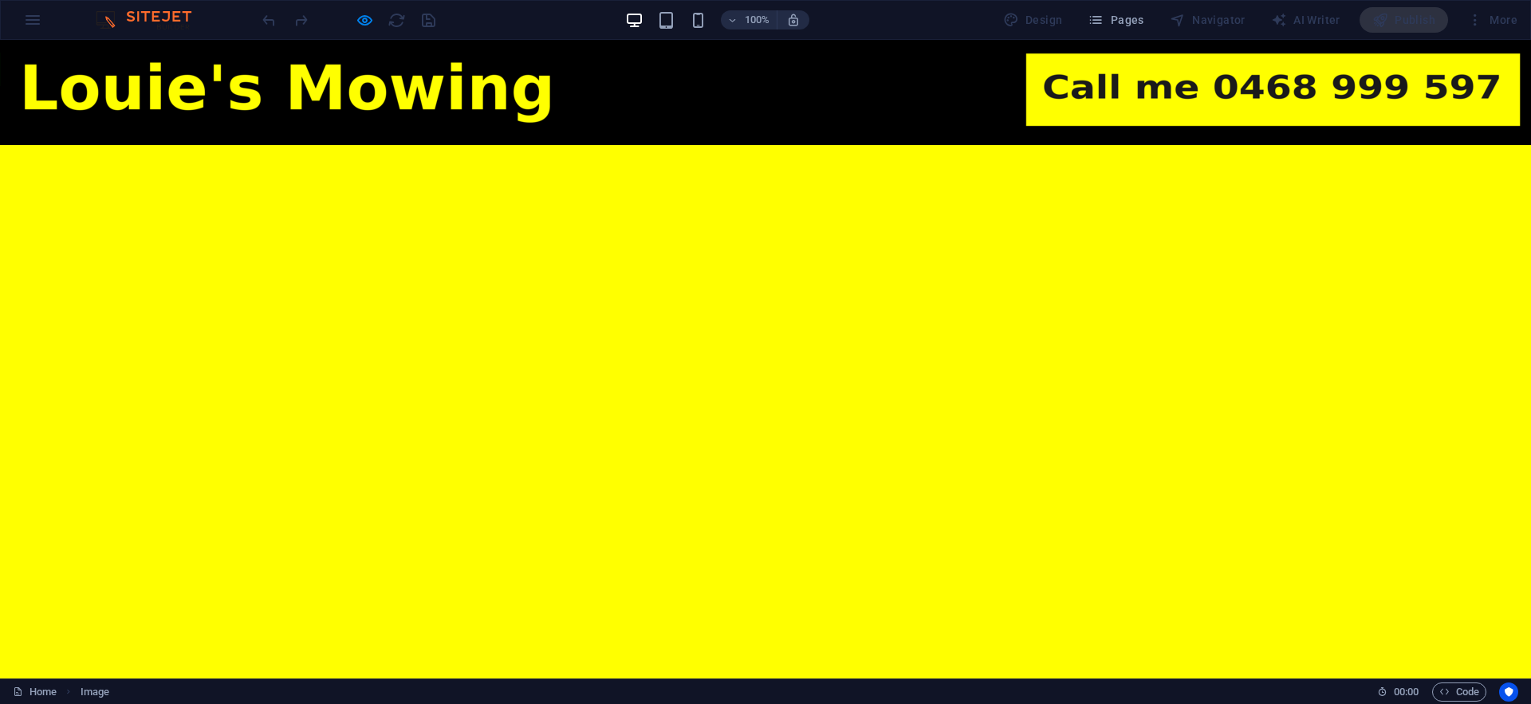
click at [876, 260] on html "Skip to main content Drop content here or Add elements Paste clipboard Drop con…" at bounding box center [765, 150] width 1531 height 220
click at [375, 24] on div at bounding box center [348, 20] width 179 height 26
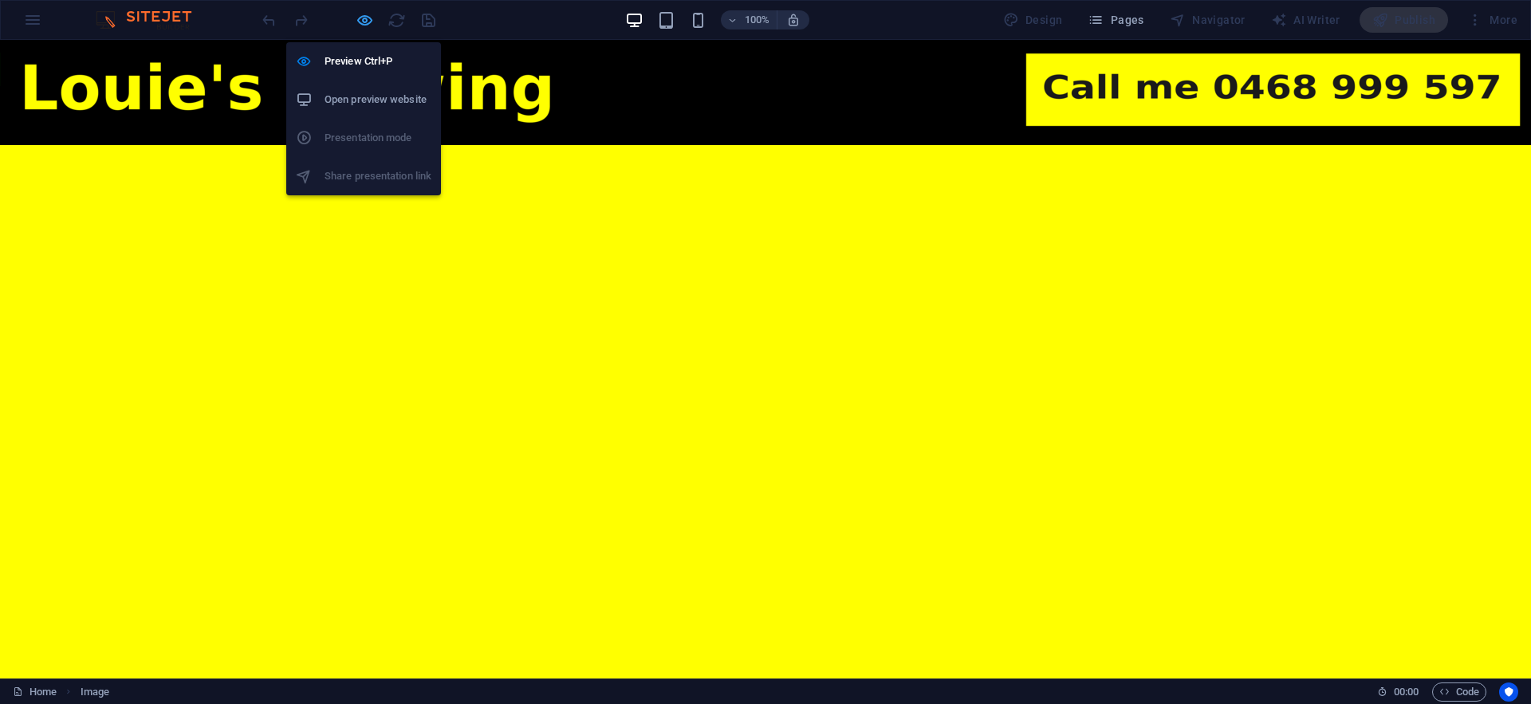
click at [361, 21] on icon "button" at bounding box center [365, 20] width 18 height 18
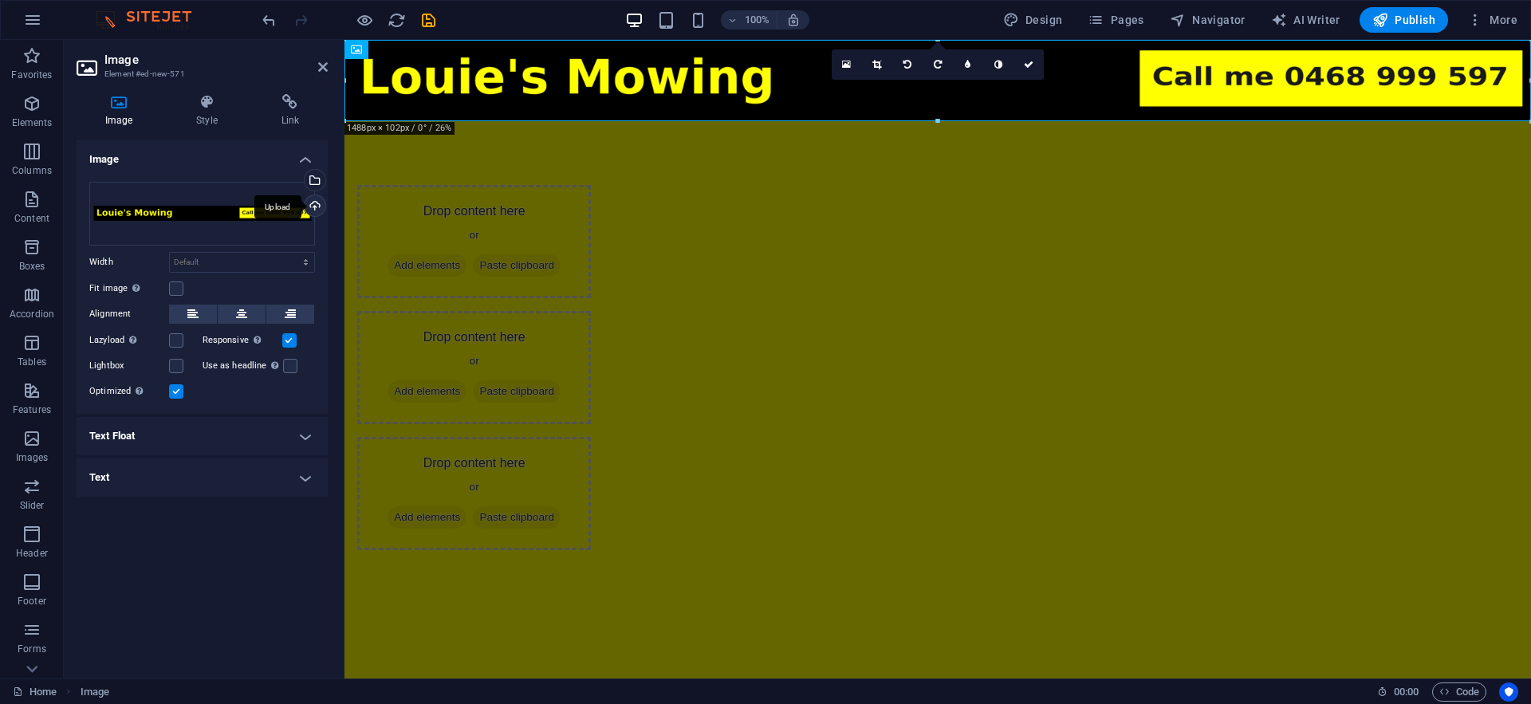
click at [320, 206] on div "Upload" at bounding box center [313, 207] width 24 height 24
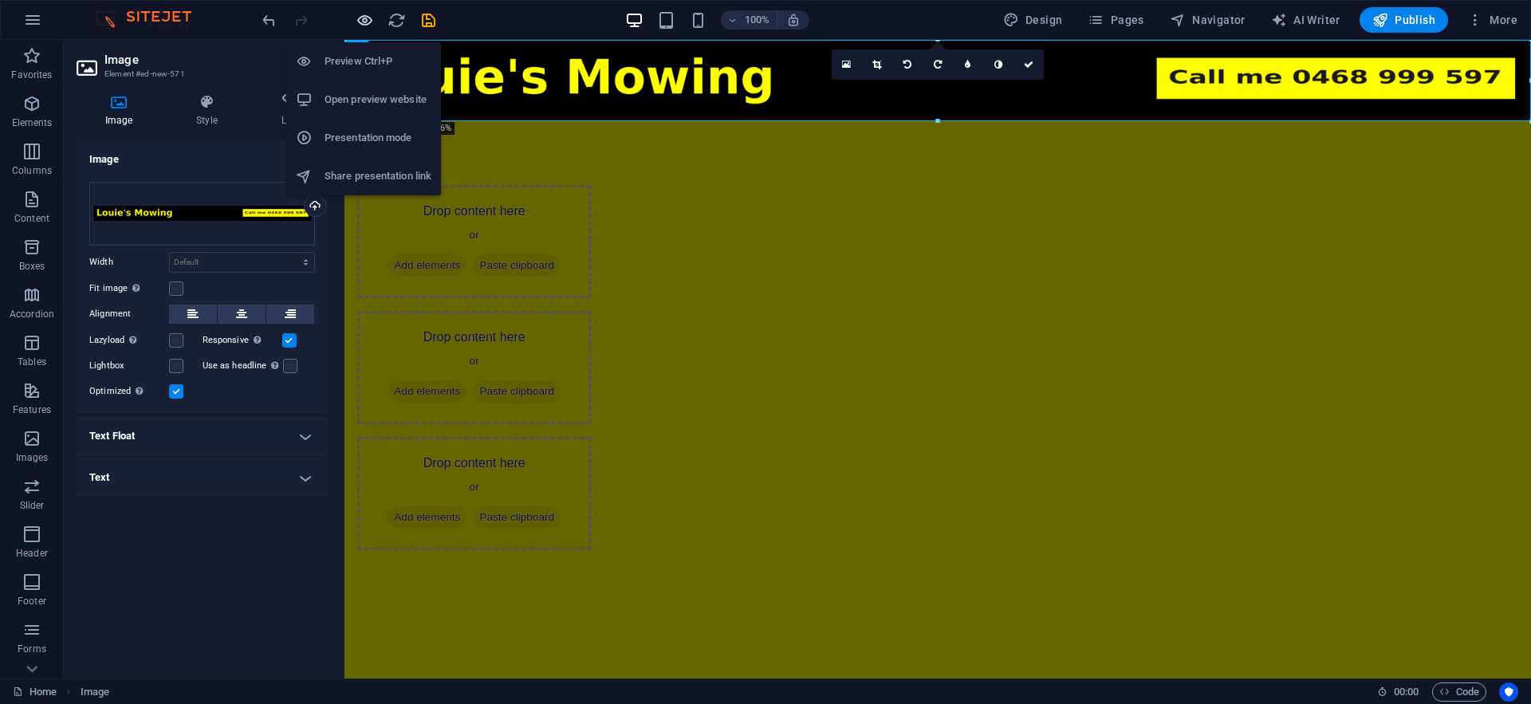
click at [364, 21] on icon "button" at bounding box center [365, 20] width 18 height 18
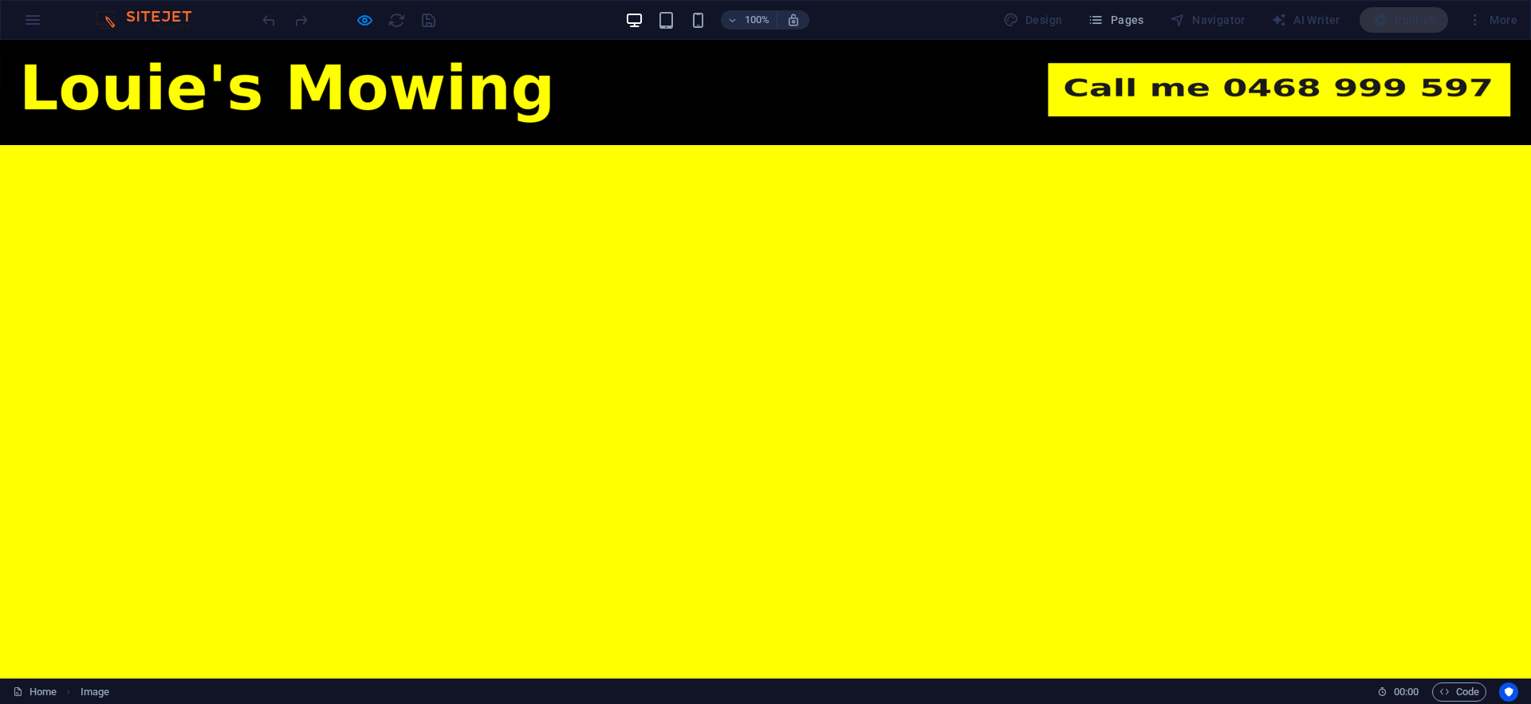
click at [670, 260] on html "Skip to main content Drop content here or Add elements Paste clipboard Drop con…" at bounding box center [765, 150] width 1531 height 220
click at [673, 30] on div "100%" at bounding box center [717, 20] width 184 height 26
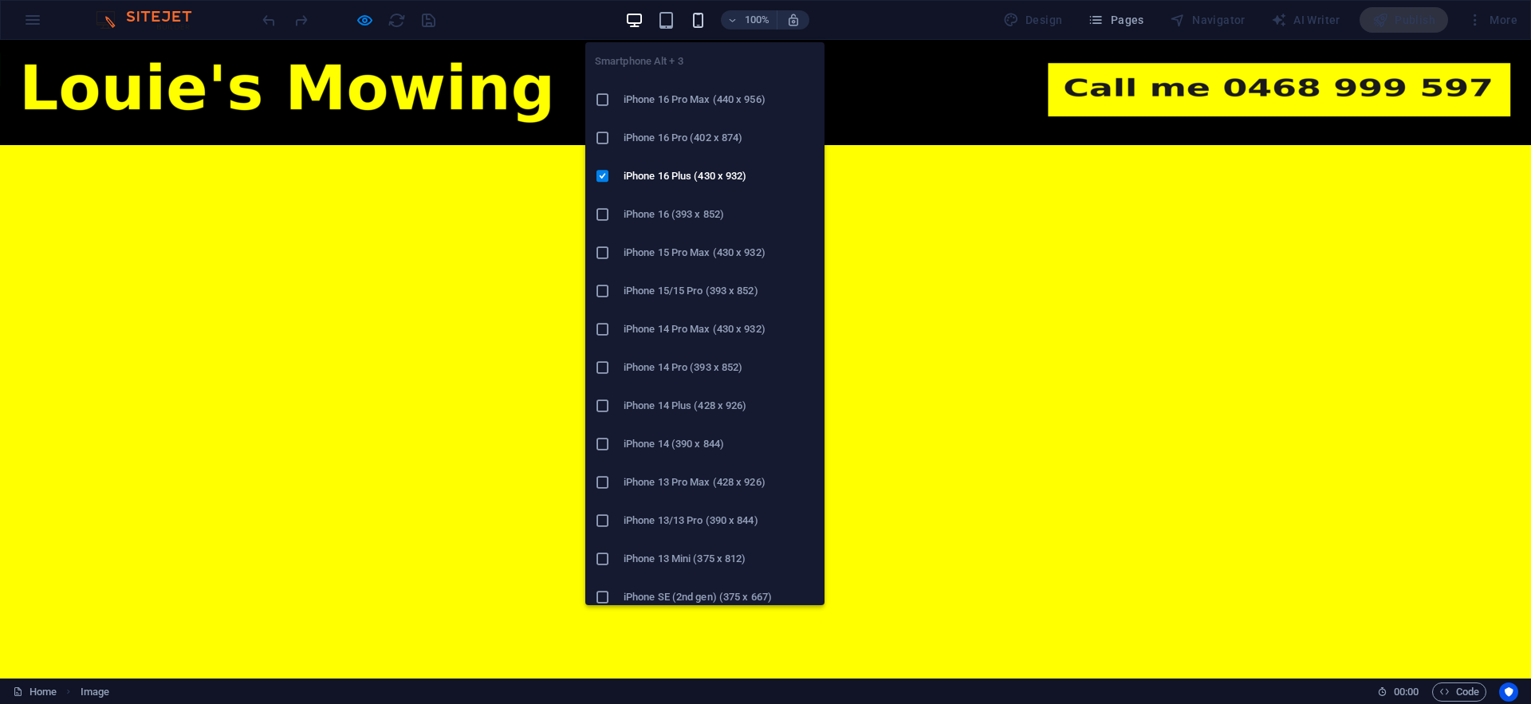
click at [696, 24] on icon "button" at bounding box center [698, 20] width 18 height 18
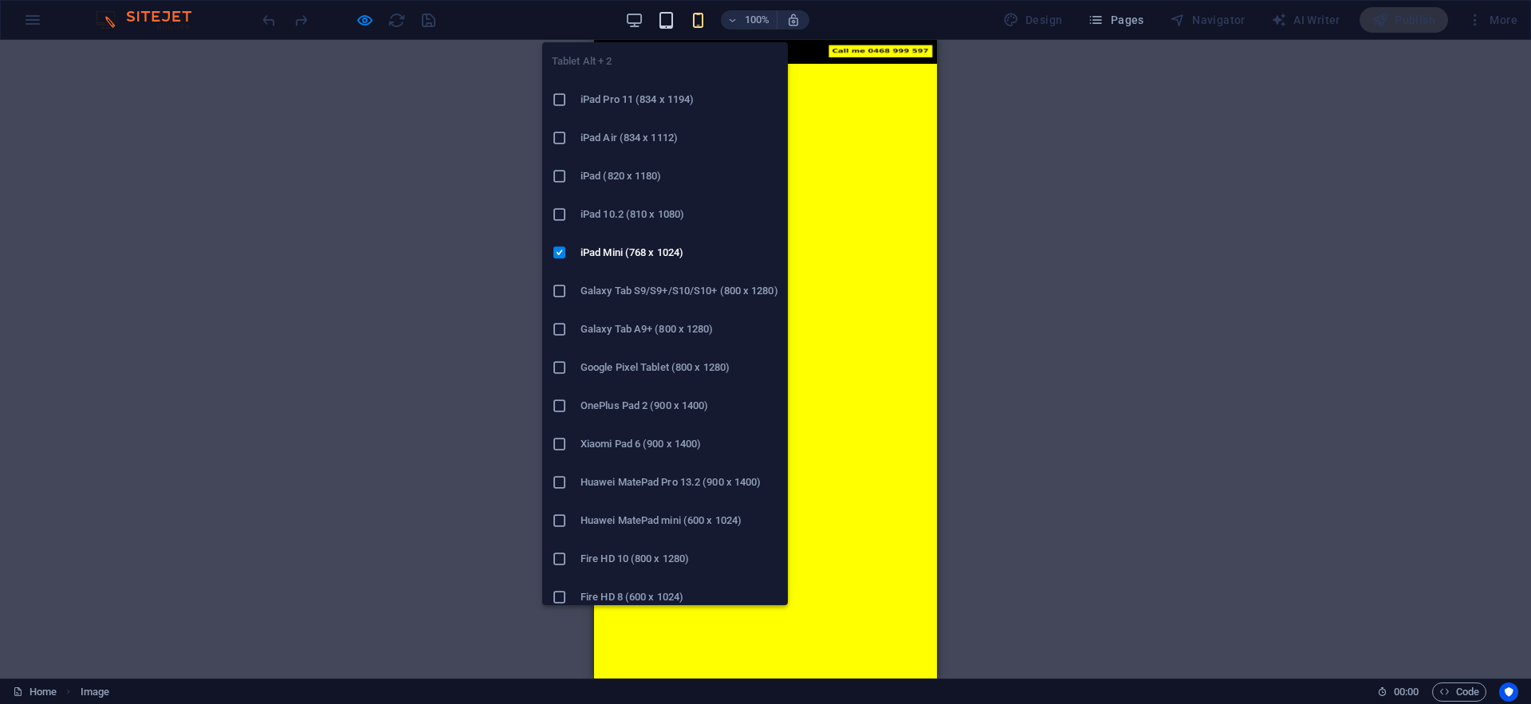
click at [667, 23] on icon "button" at bounding box center [666, 20] width 18 height 18
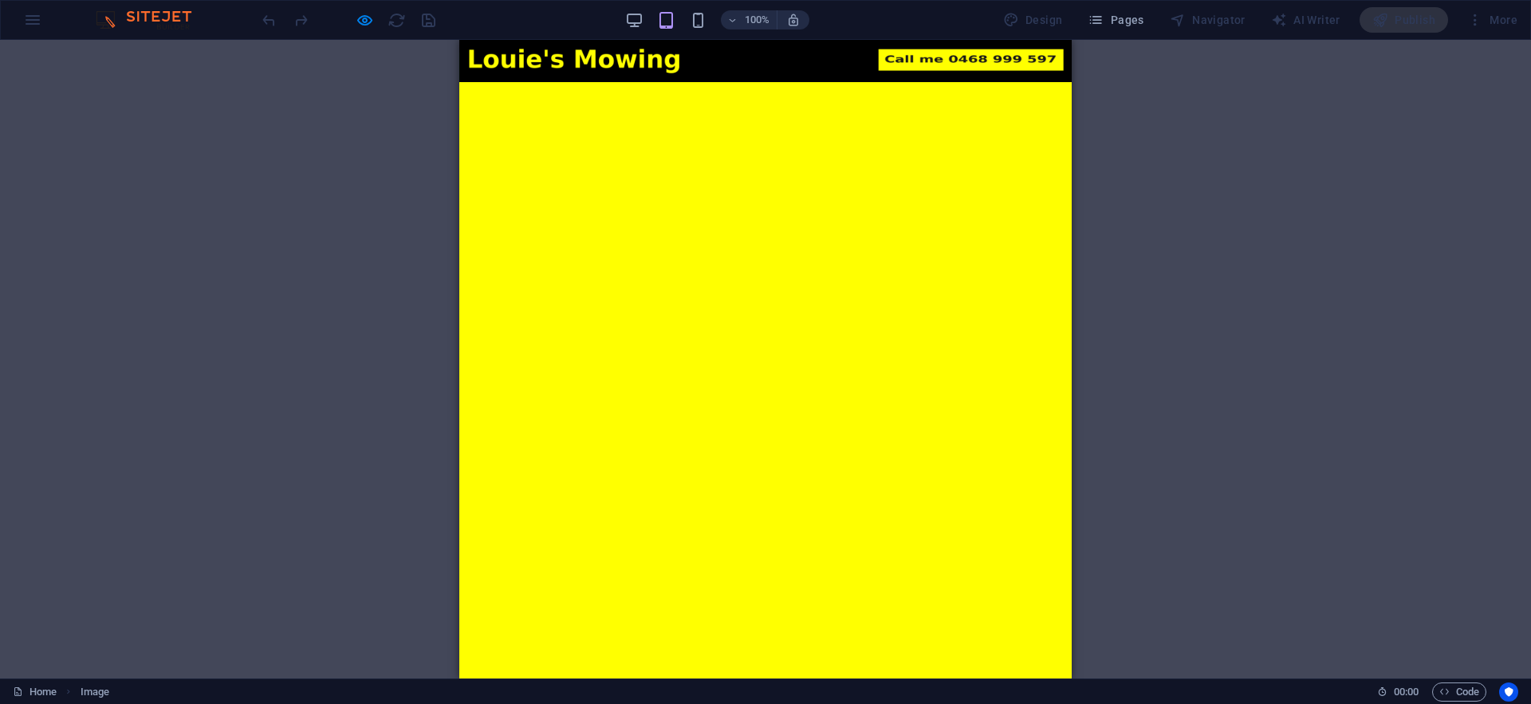
click at [648, 16] on div "100%" at bounding box center [717, 20] width 184 height 26
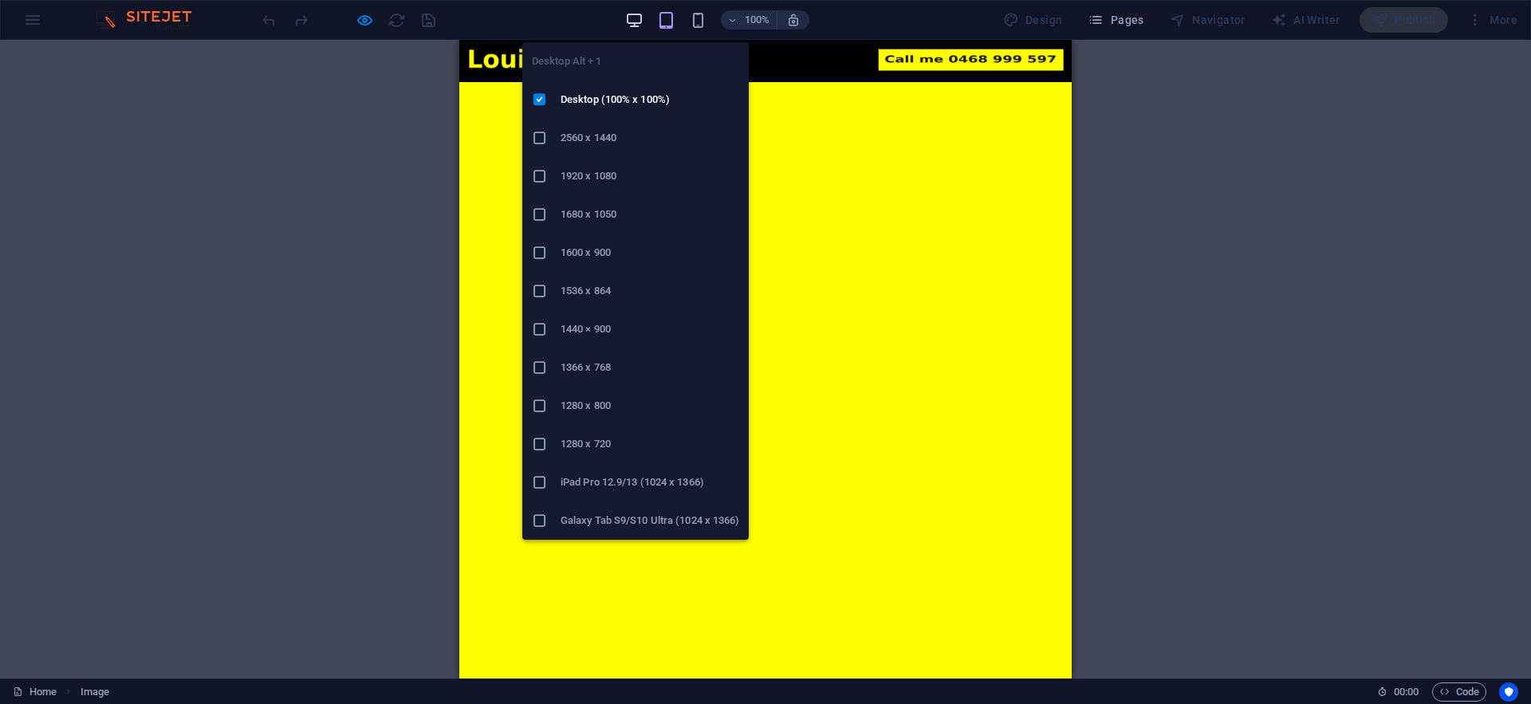
click at [639, 20] on icon "button" at bounding box center [634, 20] width 18 height 18
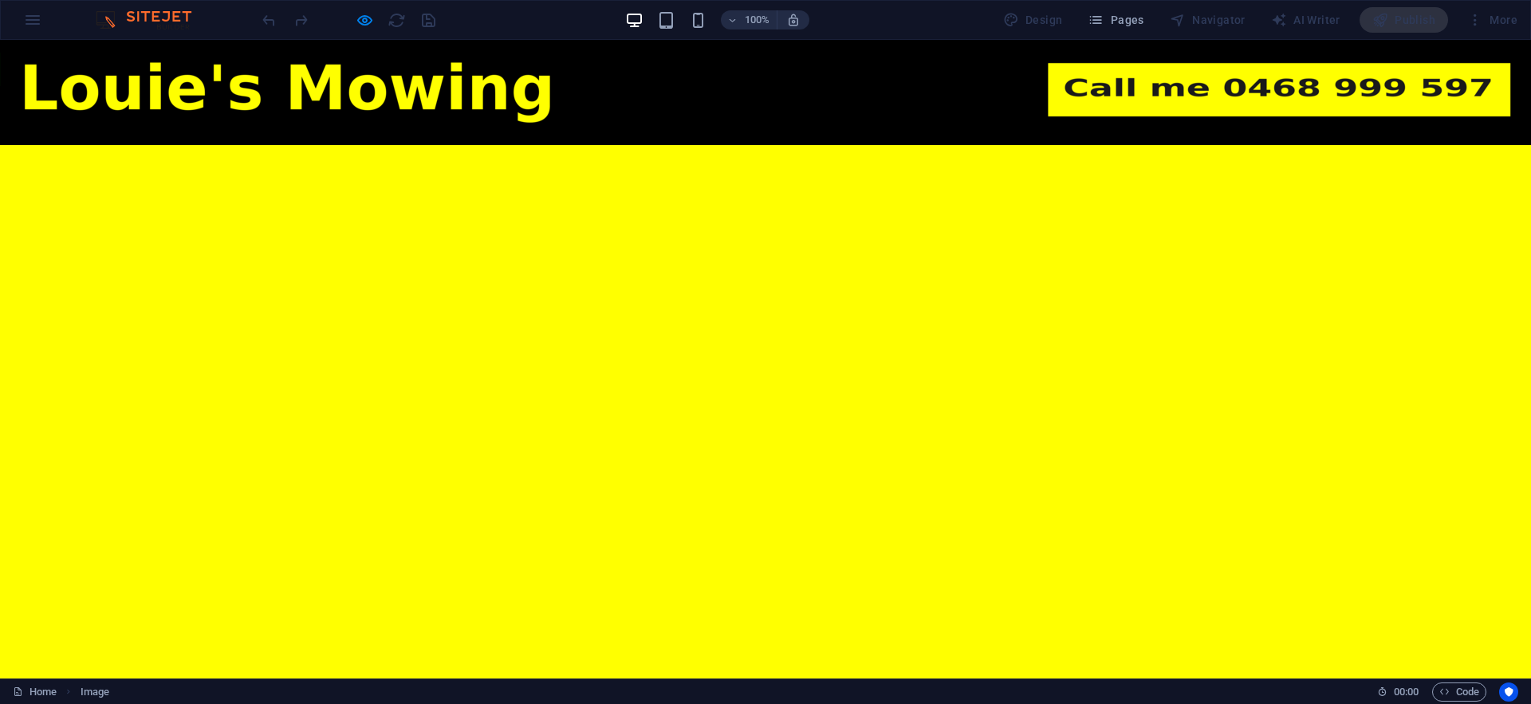
click at [344, 203] on div "Drop content here or Add elements Paste clipboard Drop content here or Add elem…" at bounding box center [765, 202] width 1531 height 115
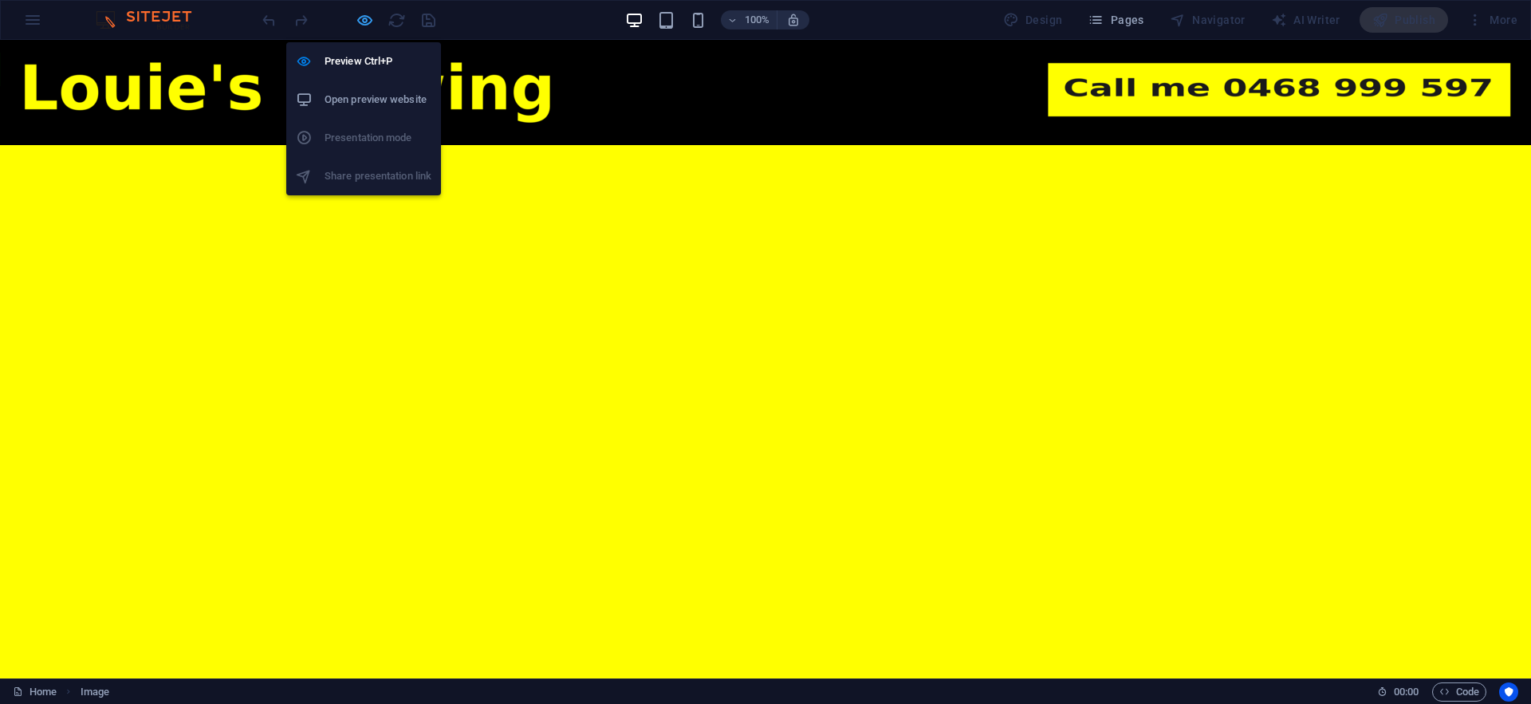
click at [364, 21] on icon "button" at bounding box center [365, 20] width 18 height 18
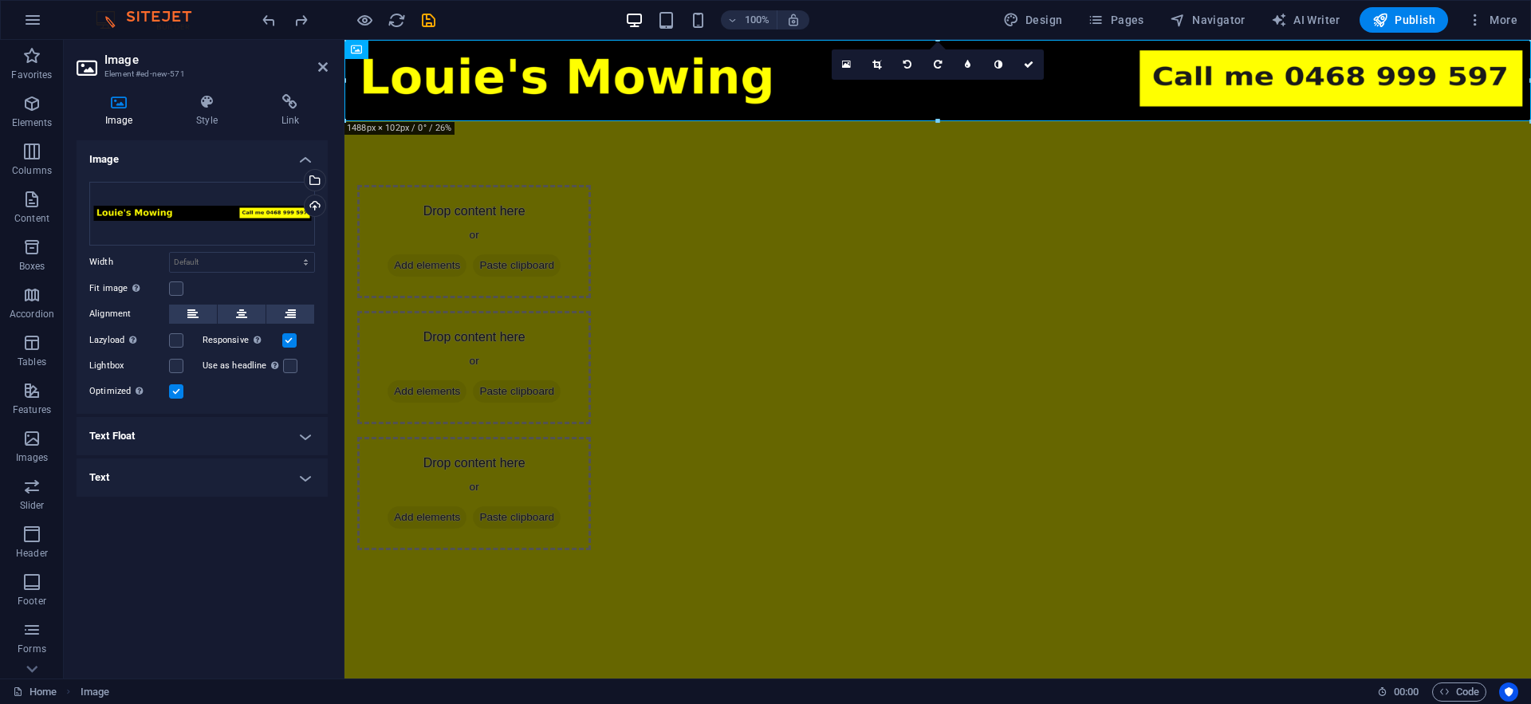
click at [989, 448] on html "Skip to main content Drop content here or Add elements Paste clipboard Drop con…" at bounding box center [937, 327] width 1187 height 574
click at [734, 22] on icon "button" at bounding box center [732, 20] width 11 height 10
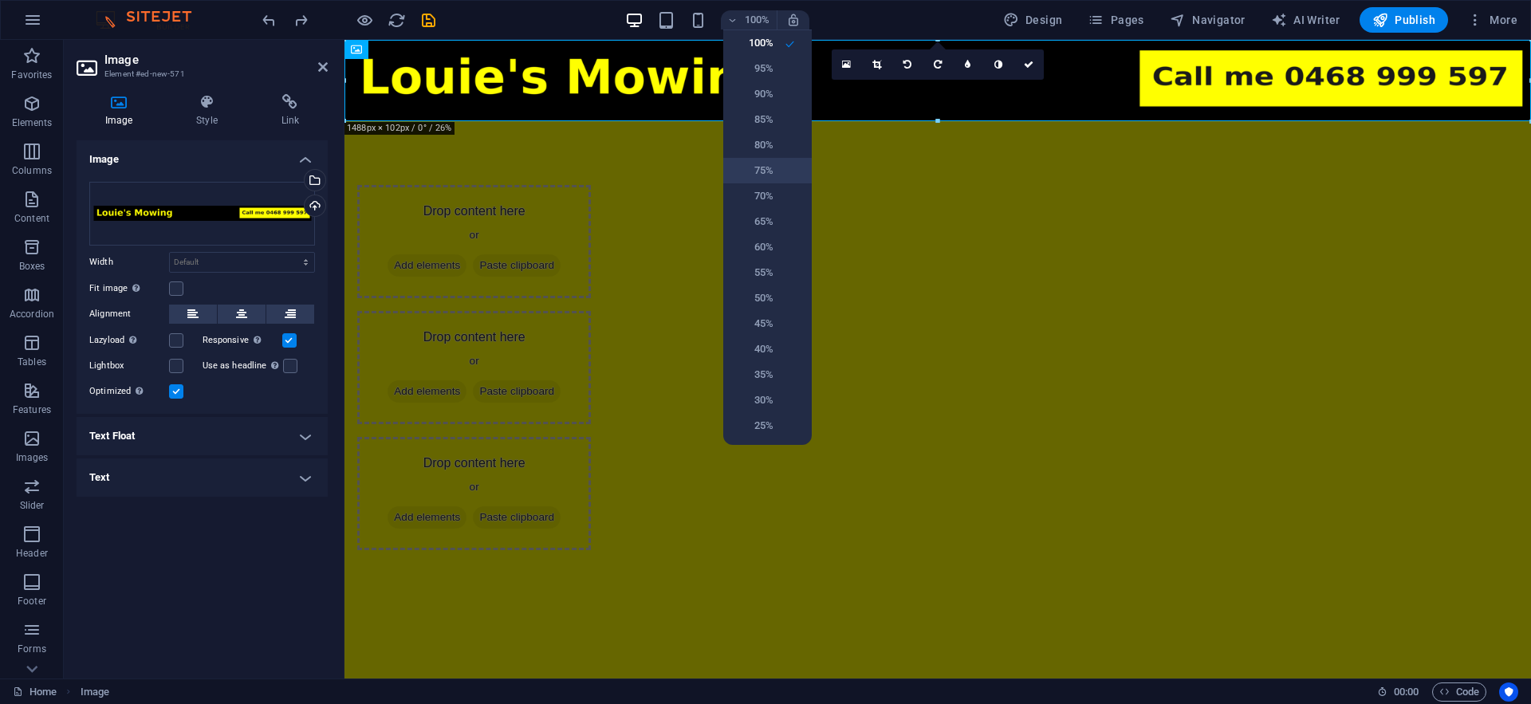
click at [780, 183] on li "75%" at bounding box center [767, 171] width 89 height 26
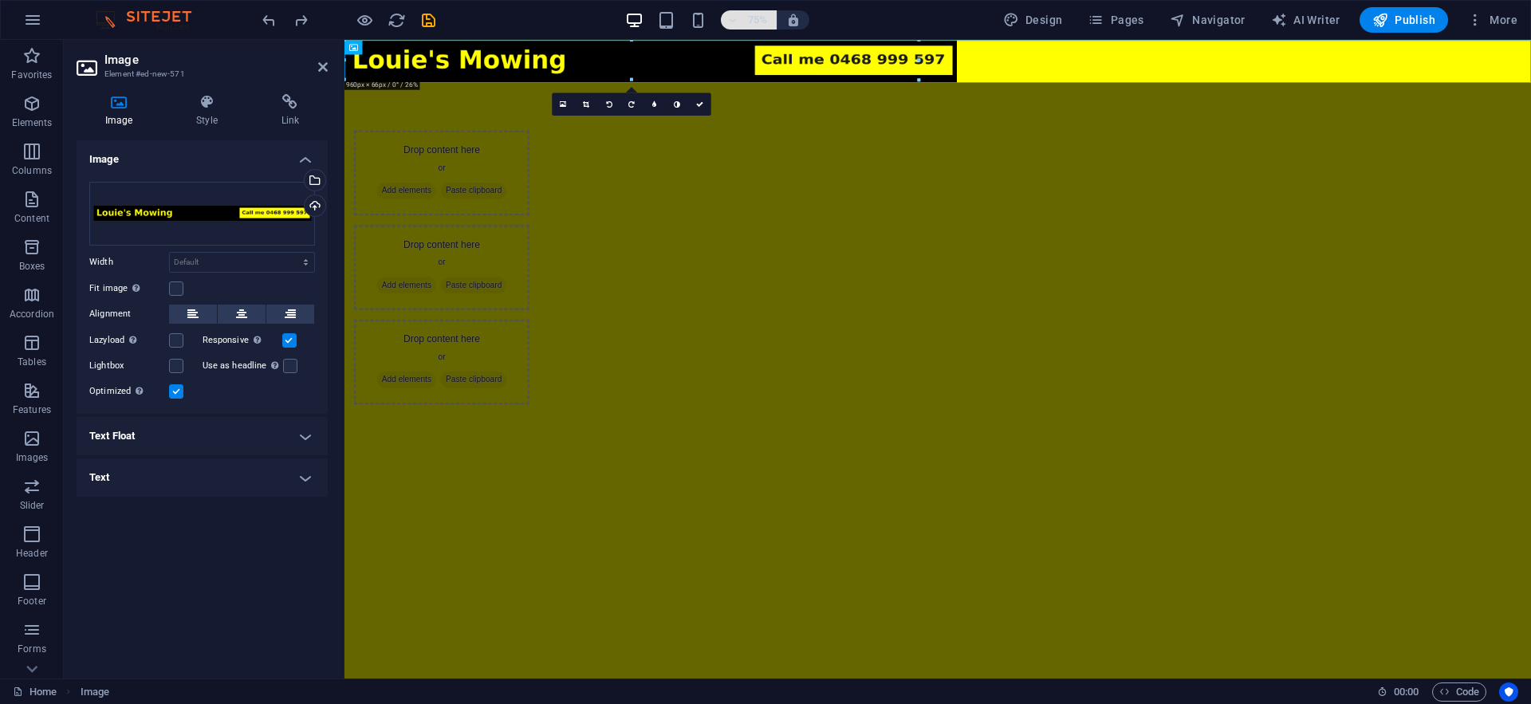
click at [741, 18] on span "75%" at bounding box center [748, 19] width 43 height 19
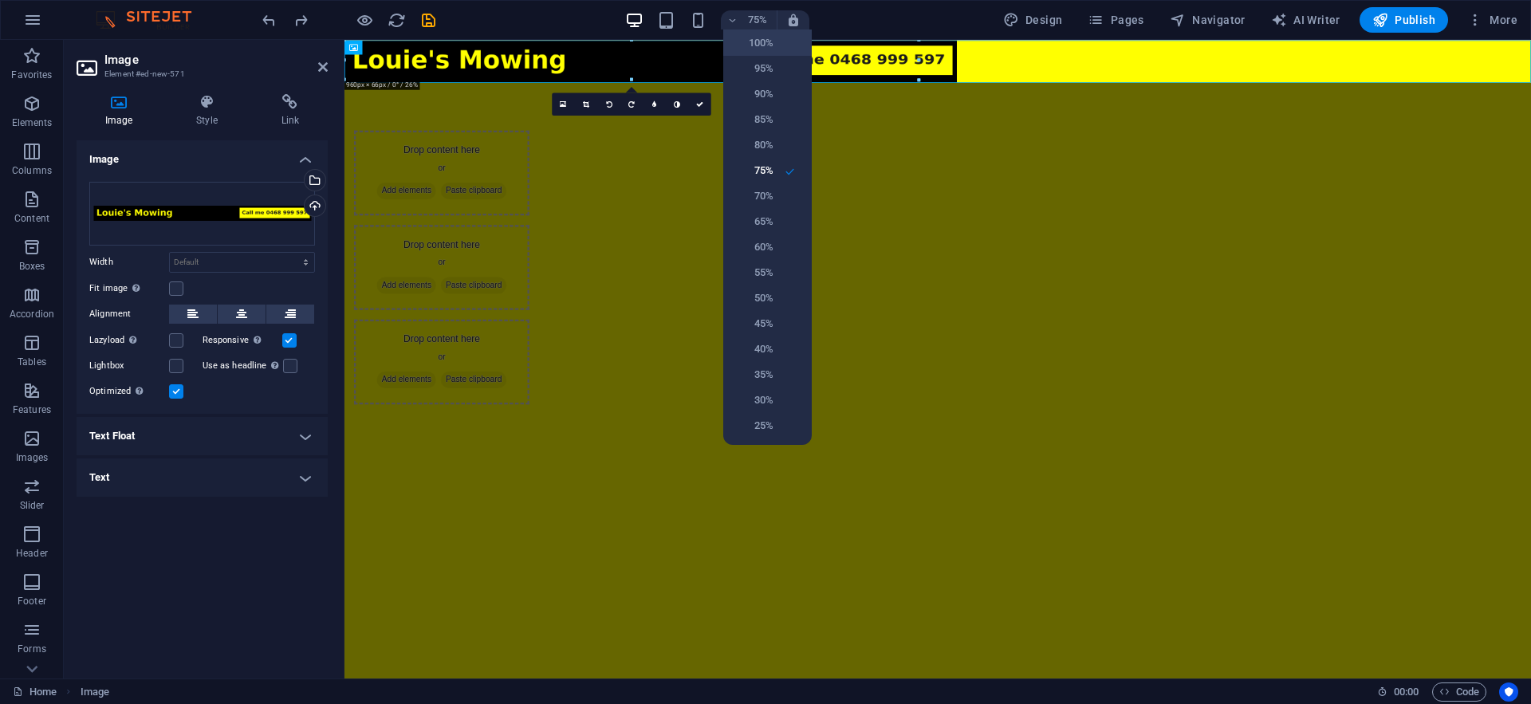
click at [782, 49] on li "100%" at bounding box center [767, 43] width 89 height 26
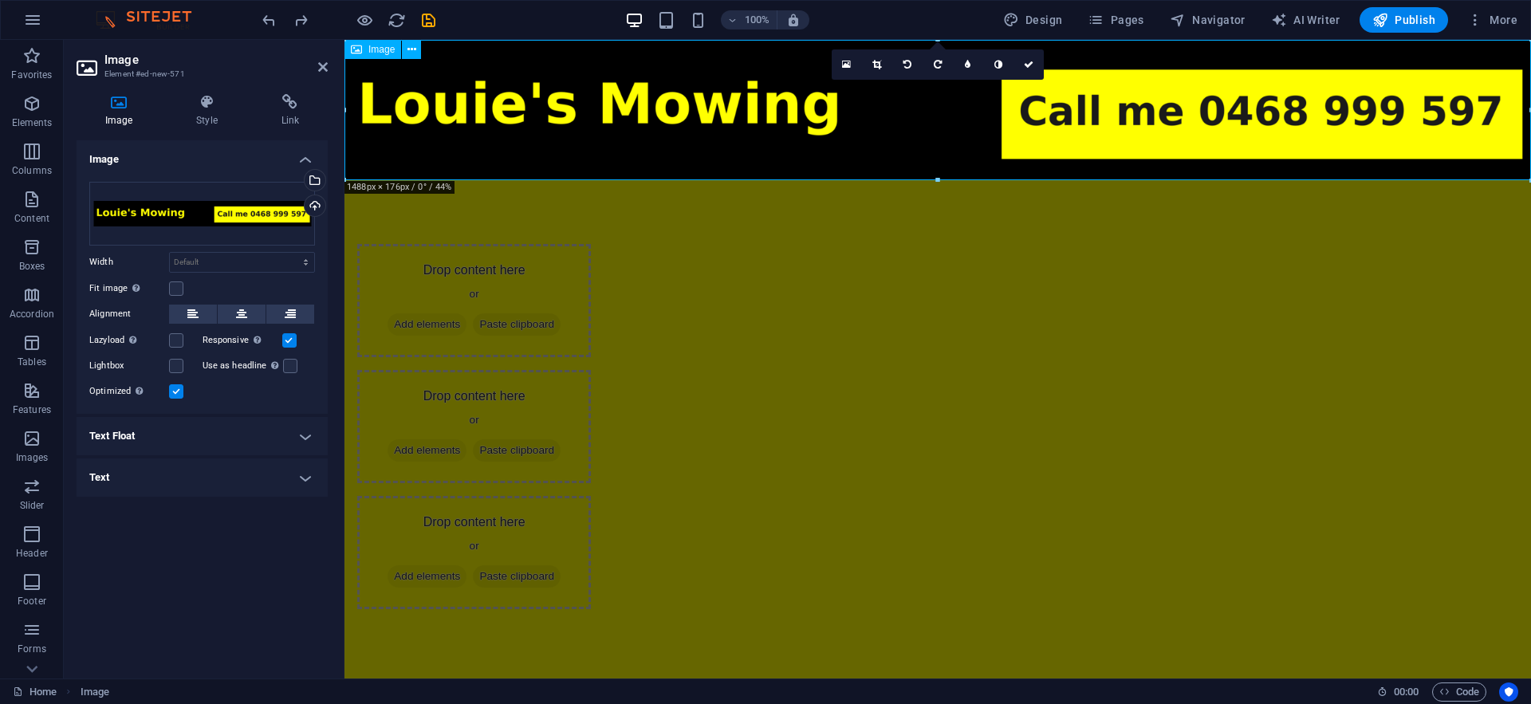
click at [589, 162] on figure at bounding box center [937, 110] width 1187 height 140
click at [759, 27] on h6 "100%" at bounding box center [758, 19] width 26 height 19
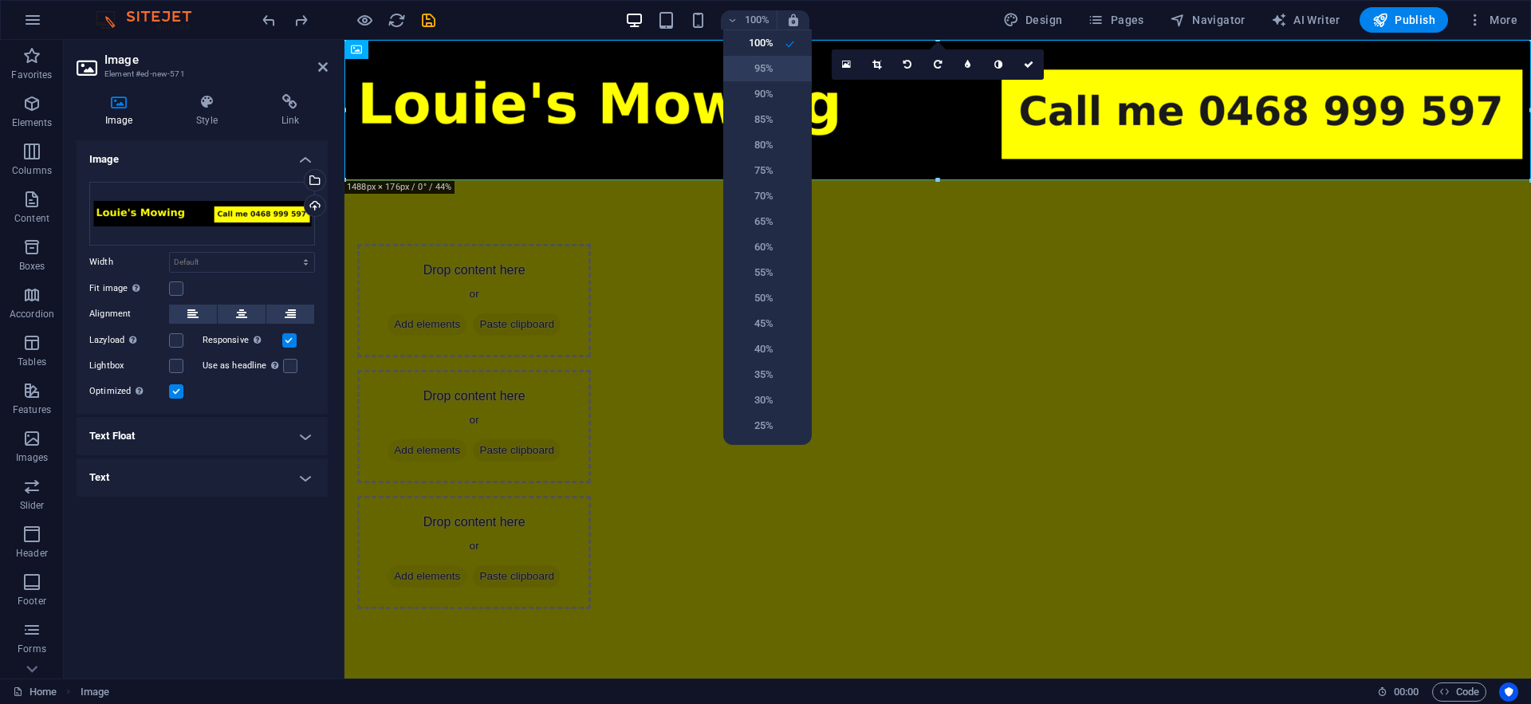
click at [764, 77] on h6 "95%" at bounding box center [753, 68] width 41 height 19
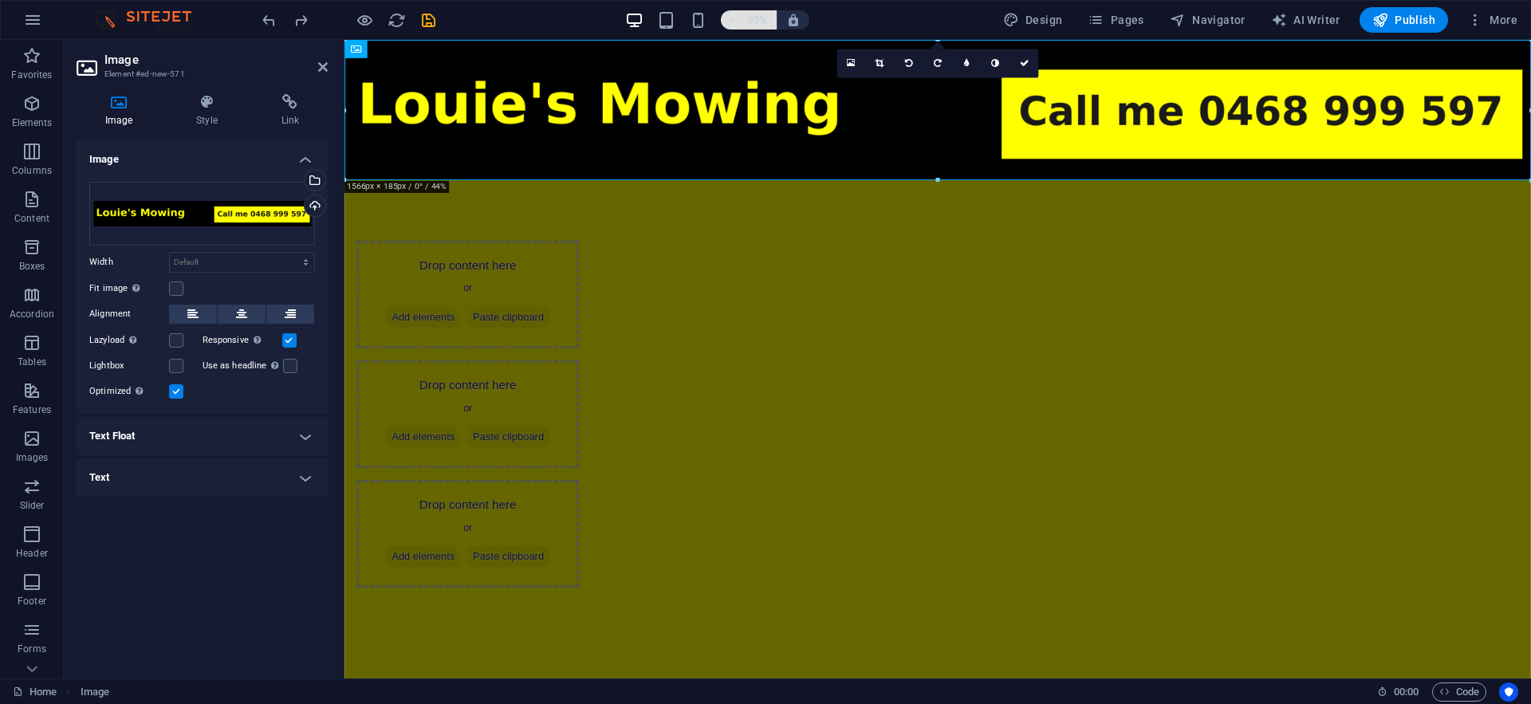
click at [756, 19] on h6 "95%" at bounding box center [758, 19] width 26 height 19
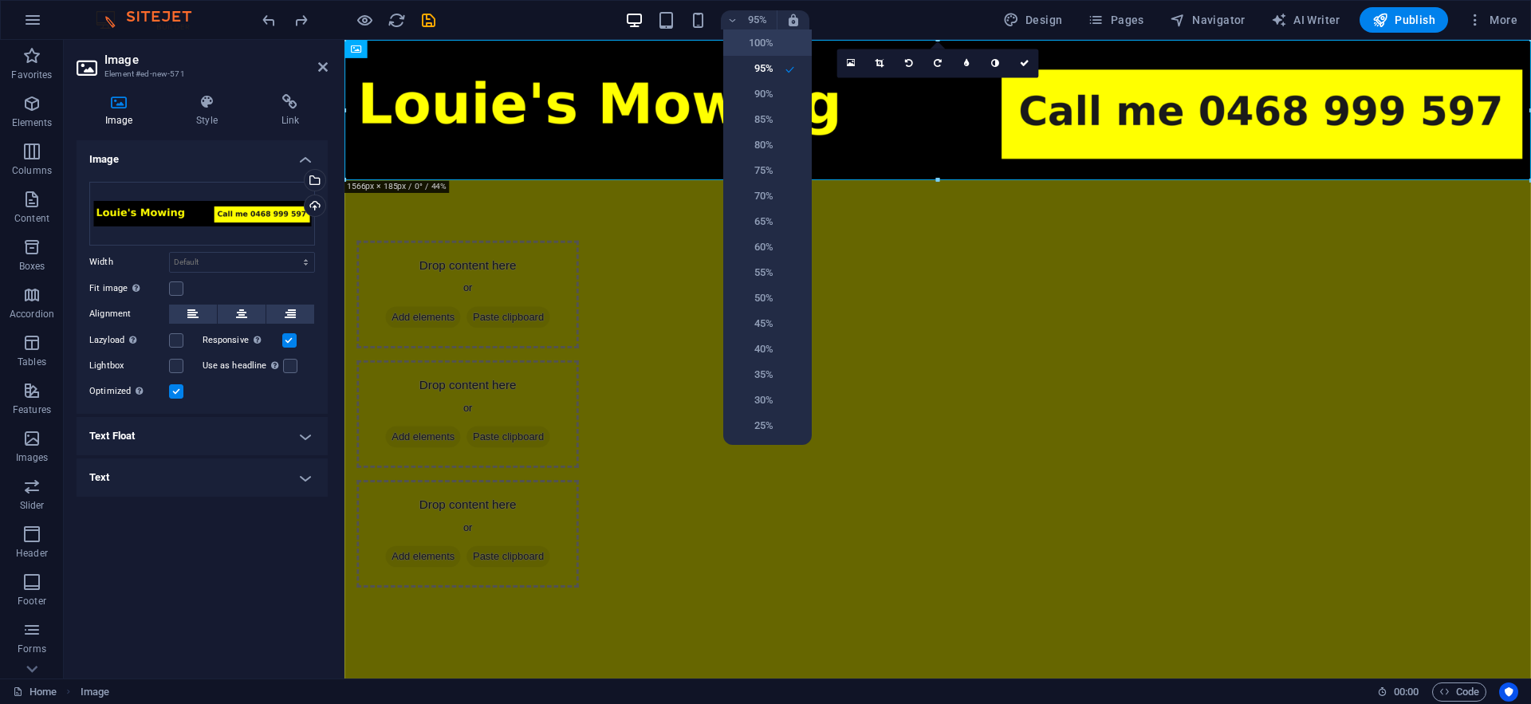
click at [757, 49] on h6 "100%" at bounding box center [753, 42] width 41 height 19
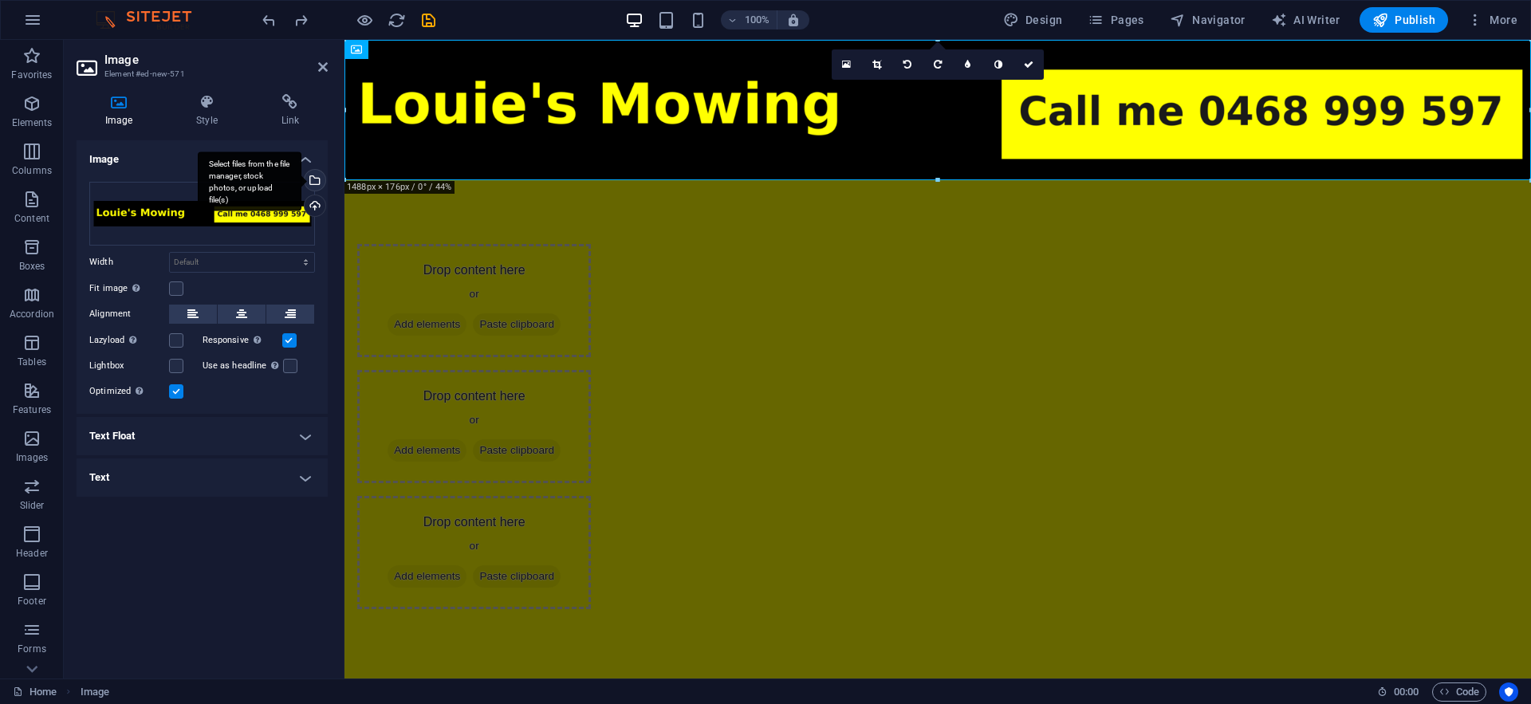
click at [301, 185] on div "Select files from the file manager, stock photos, or upload file(s)" at bounding box center [250, 182] width 104 height 60
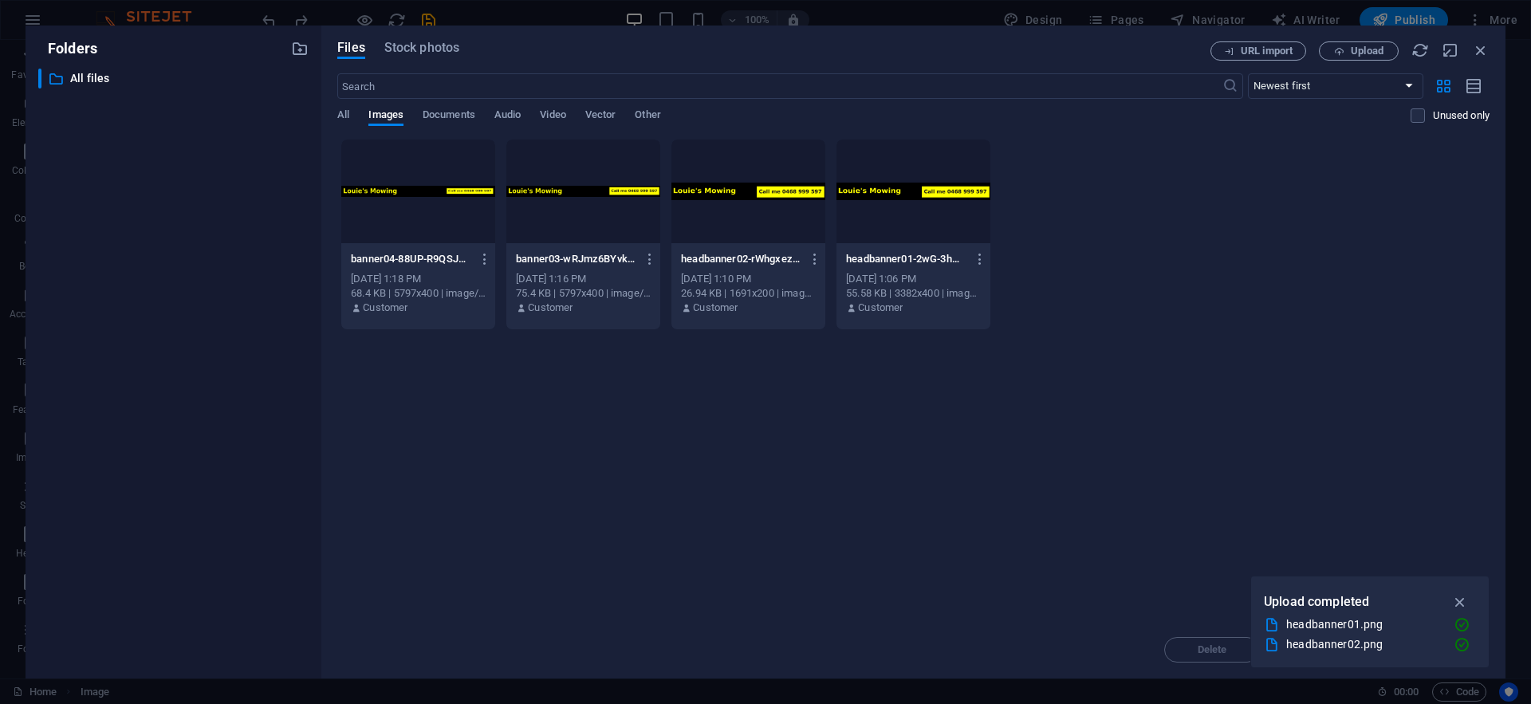
click at [447, 314] on div "Customer" at bounding box center [418, 308] width 135 height 14
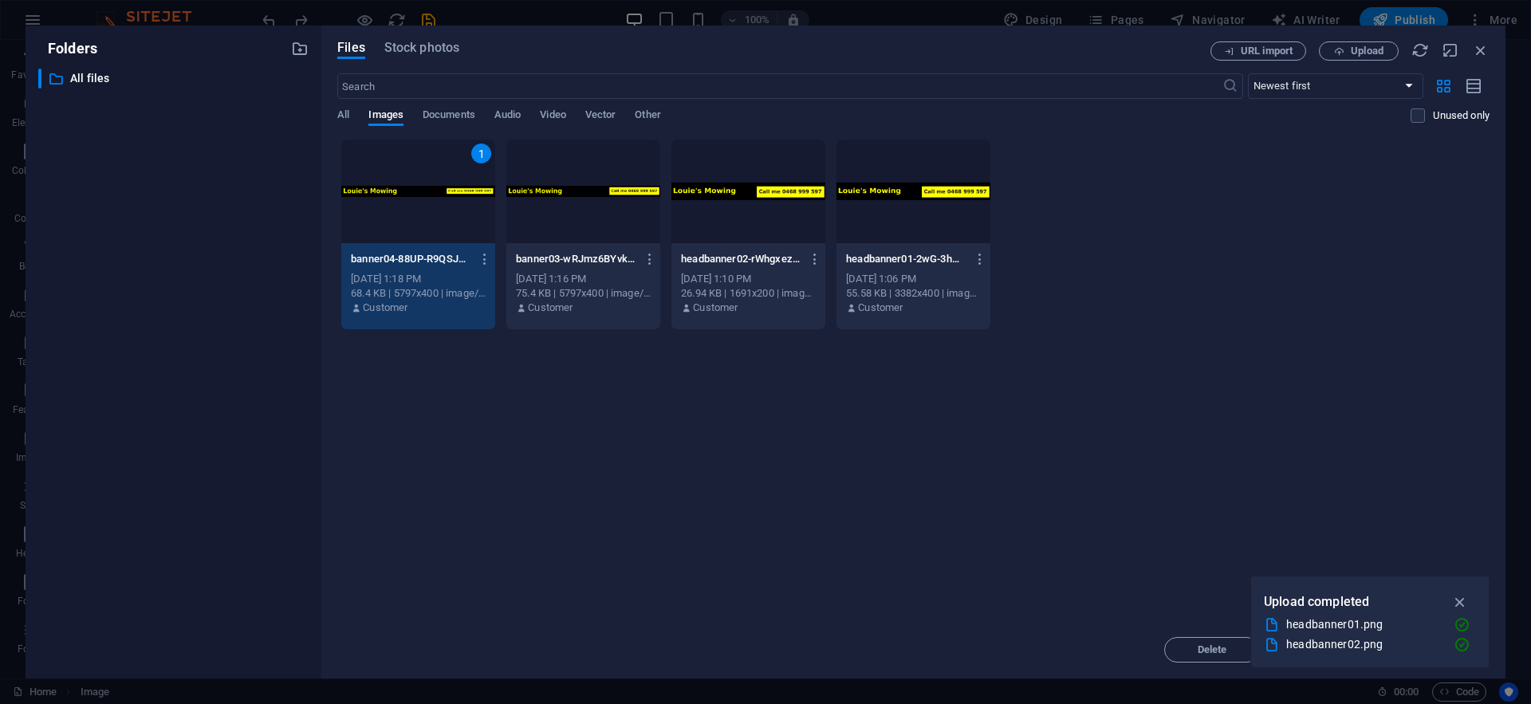
click at [442, 222] on div "1" at bounding box center [418, 192] width 154 height 104
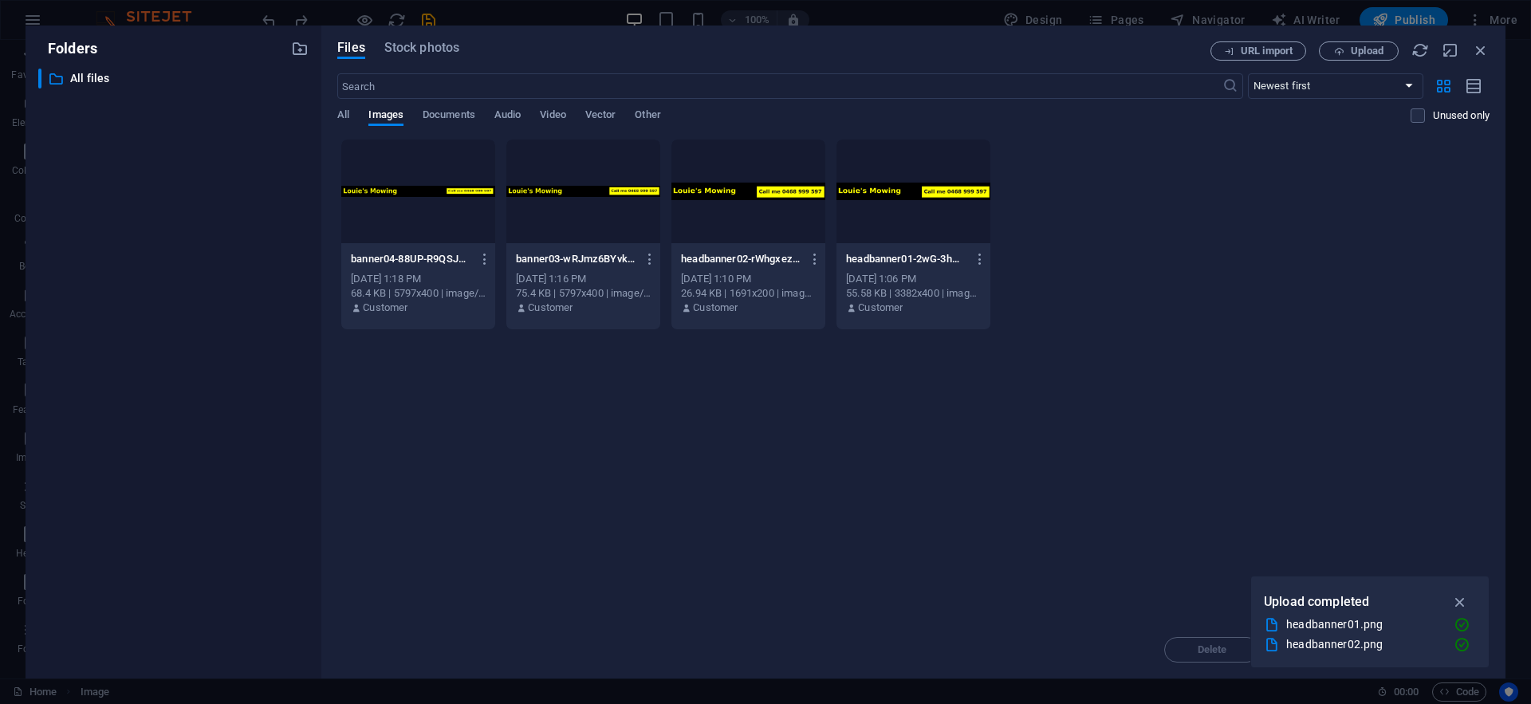
click at [442, 222] on div at bounding box center [418, 192] width 154 height 104
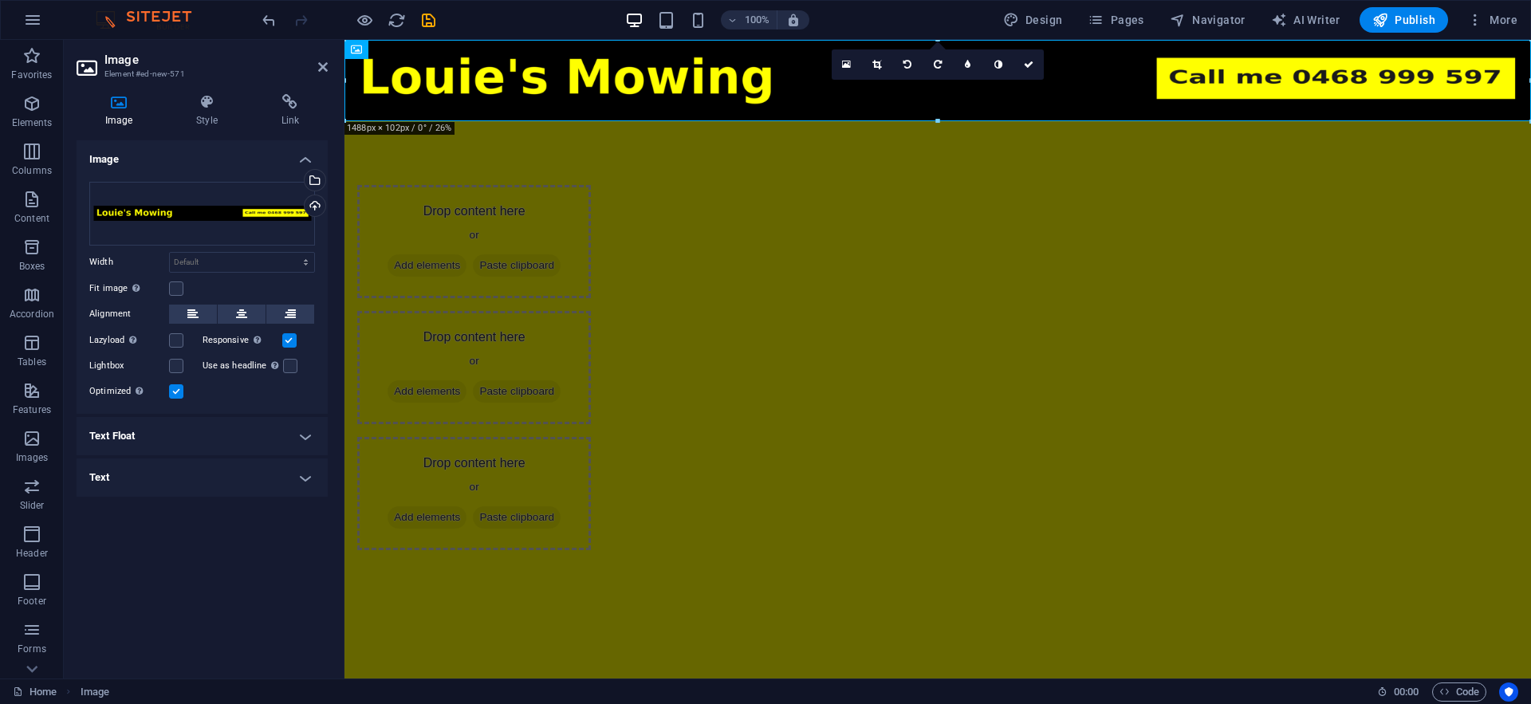
click at [728, 532] on html "Skip to main content Drop content here or Add elements Paste clipboard Drop con…" at bounding box center [937, 327] width 1187 height 574
click at [657, 17] on div "100%" at bounding box center [717, 20] width 184 height 26
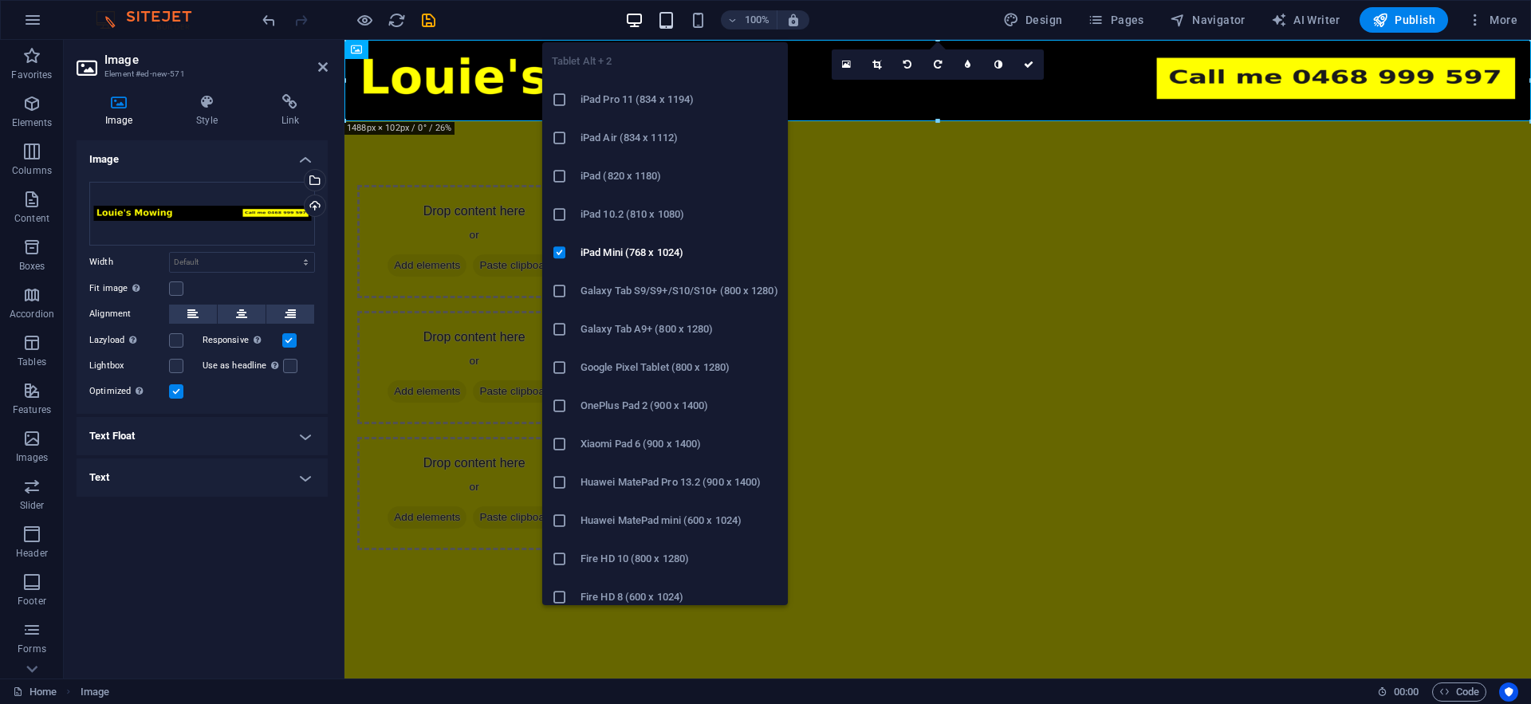
click at [667, 18] on icon "button" at bounding box center [666, 20] width 18 height 18
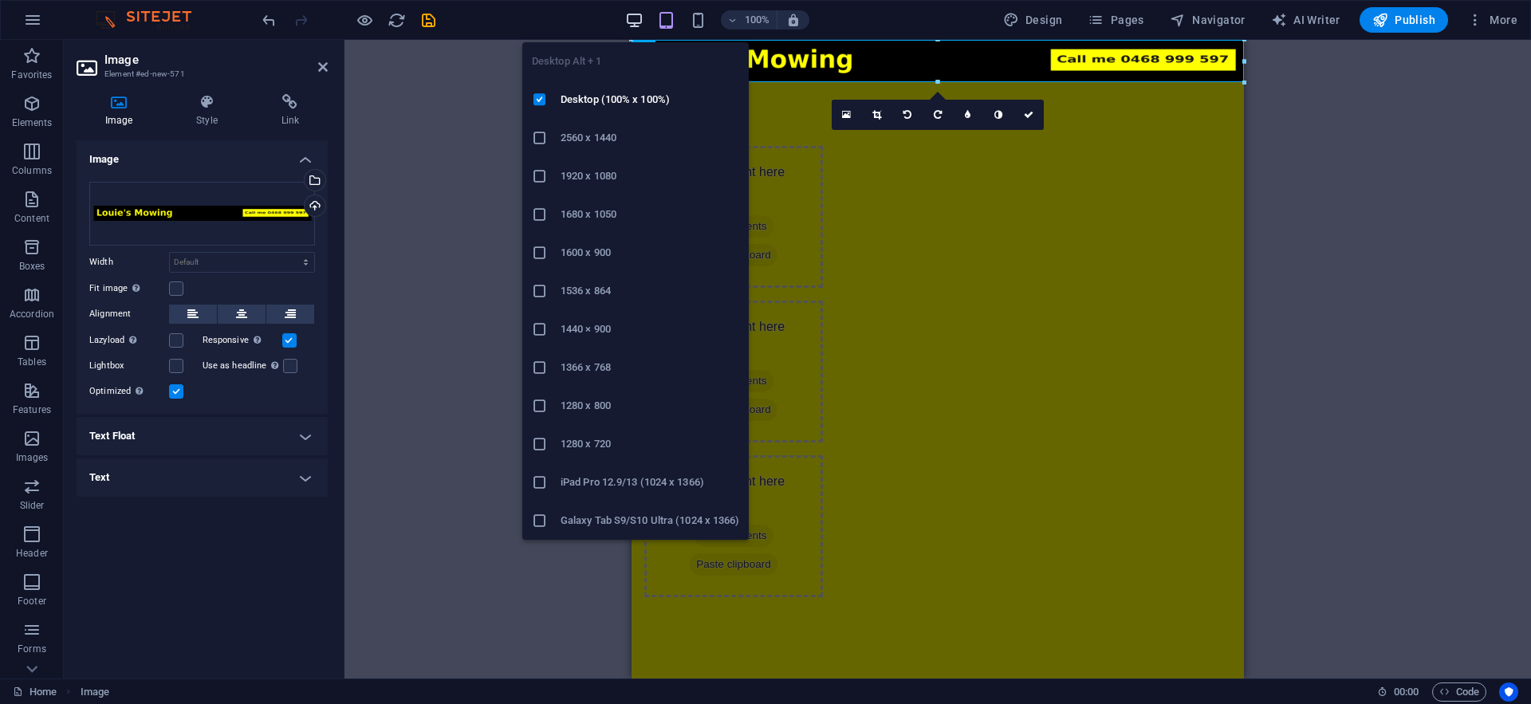
click at [637, 20] on icon "button" at bounding box center [634, 20] width 18 height 18
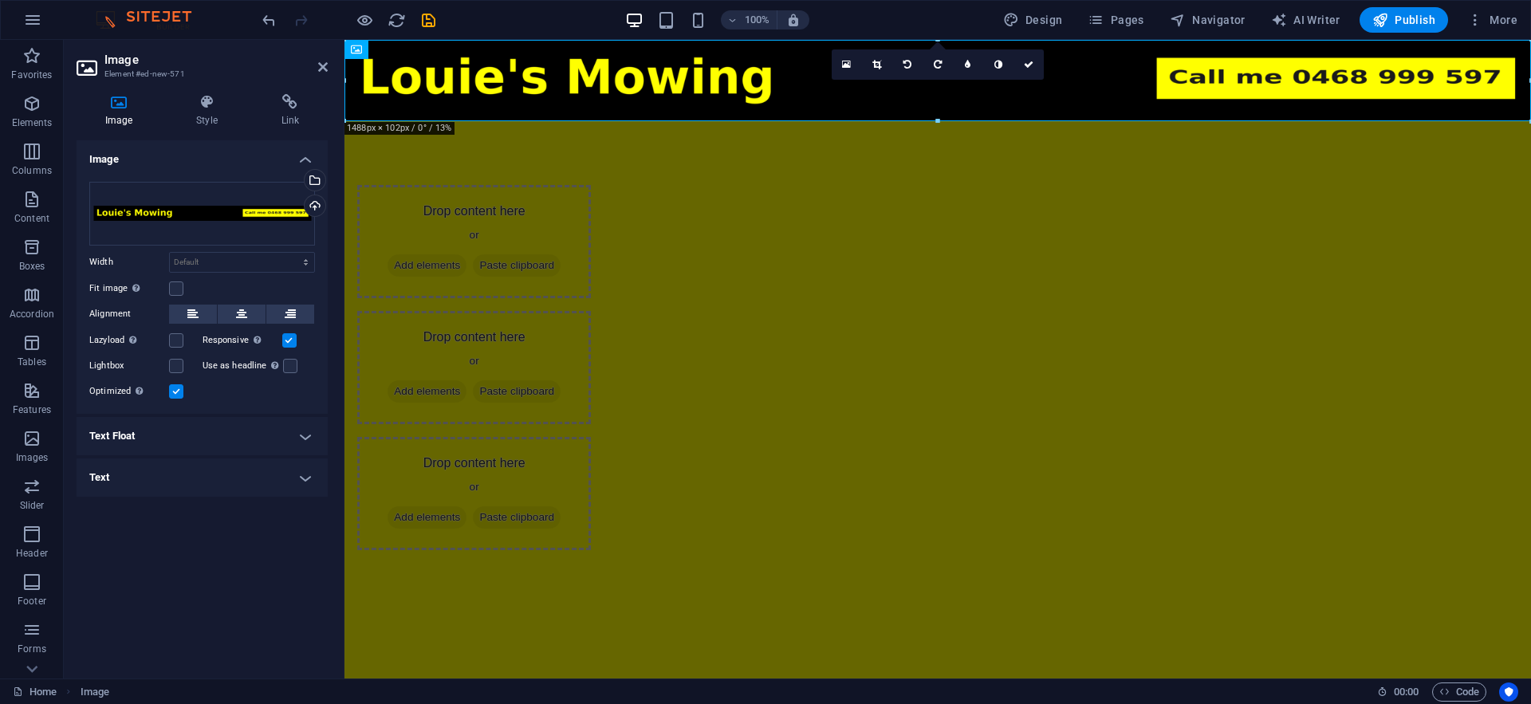
click at [1042, 506] on html "Skip to main content Drop content here or Add elements Paste clipboard Drop con…" at bounding box center [937, 327] width 1187 height 574
click at [332, 65] on aside "Image Element #ed-new-571 Image Style Link Image Drag files here, click to choo…" at bounding box center [204, 359] width 281 height 639
click at [309, 68] on header "Image Element #ed-new-571" at bounding box center [202, 60] width 251 height 41
click at [323, 68] on icon at bounding box center [323, 67] width 10 height 13
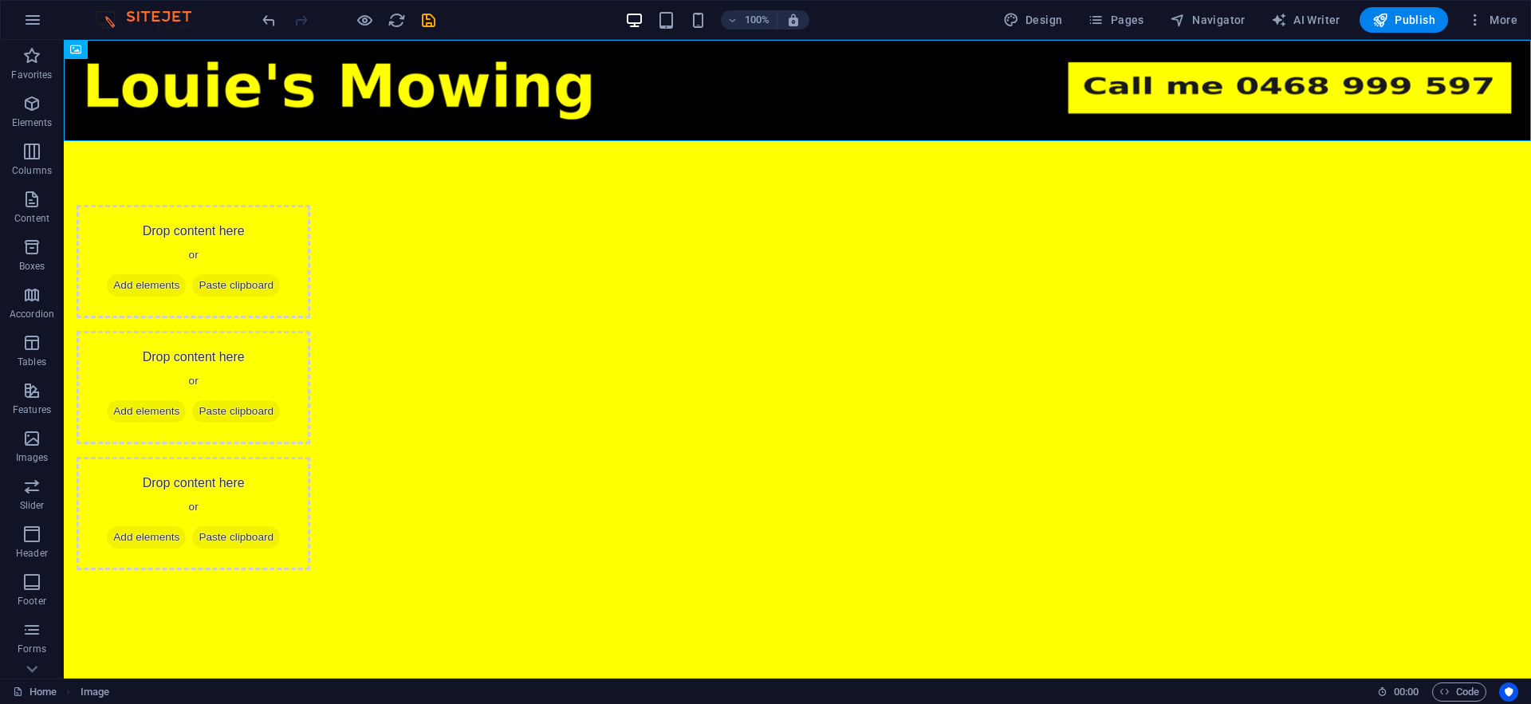
click at [833, 471] on html "Skip to main content Drop content here or Add elements Paste clipboard Drop con…" at bounding box center [797, 337] width 1467 height 594
click at [435, 16] on icon "save" at bounding box center [428, 20] width 18 height 18
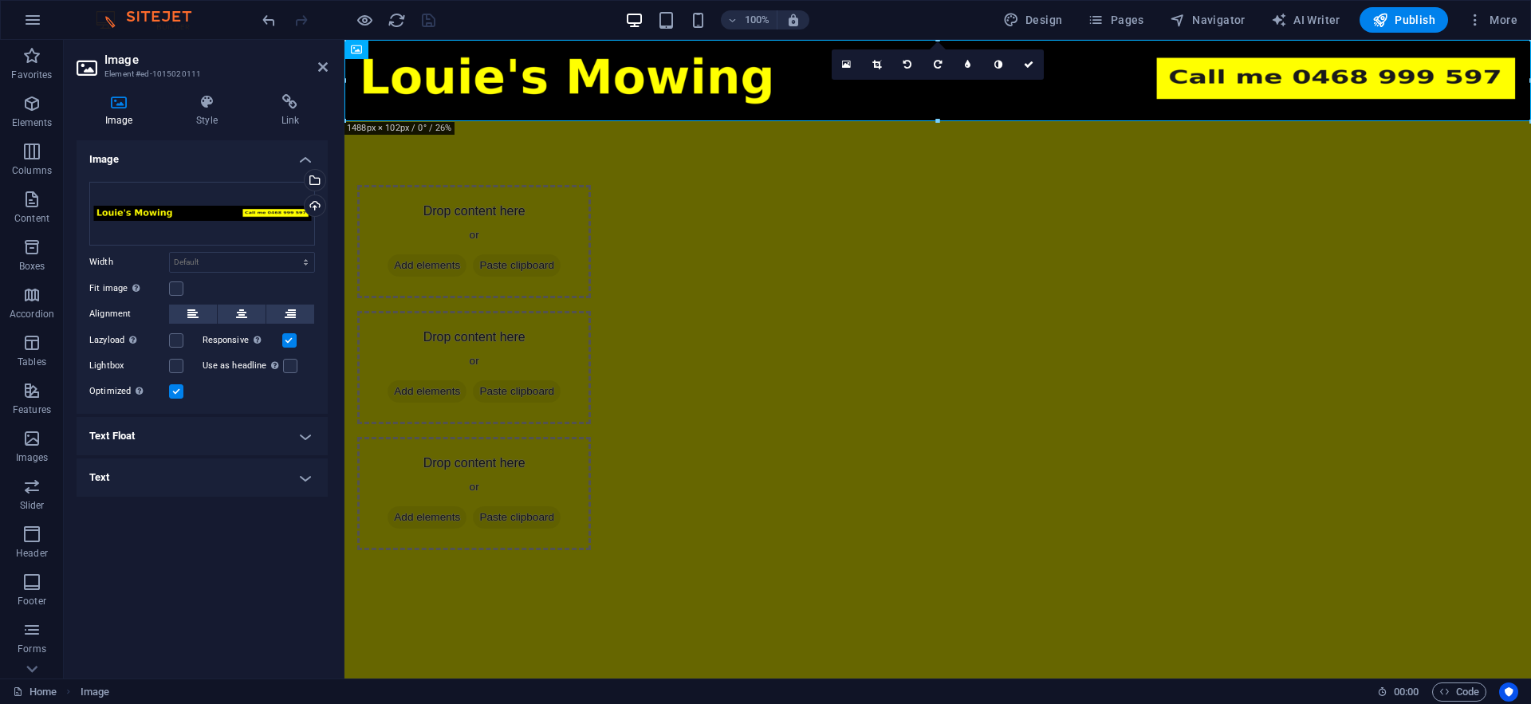
click at [840, 527] on html "Skip to main content Drop content here or Add elements Paste clipboard Drop con…" at bounding box center [937, 327] width 1187 height 574
click at [850, 563] on html "Skip to main content Drop content here or Add elements Paste clipboard Drop con…" at bounding box center [937, 327] width 1187 height 574
click at [754, 493] on html "Skip to main content Drop content here or Add elements Paste clipboard Drop con…" at bounding box center [937, 327] width 1187 height 574
click at [545, 416] on html "Skip to main content Drop content here or Add elements Paste clipboard Drop con…" at bounding box center [937, 327] width 1187 height 574
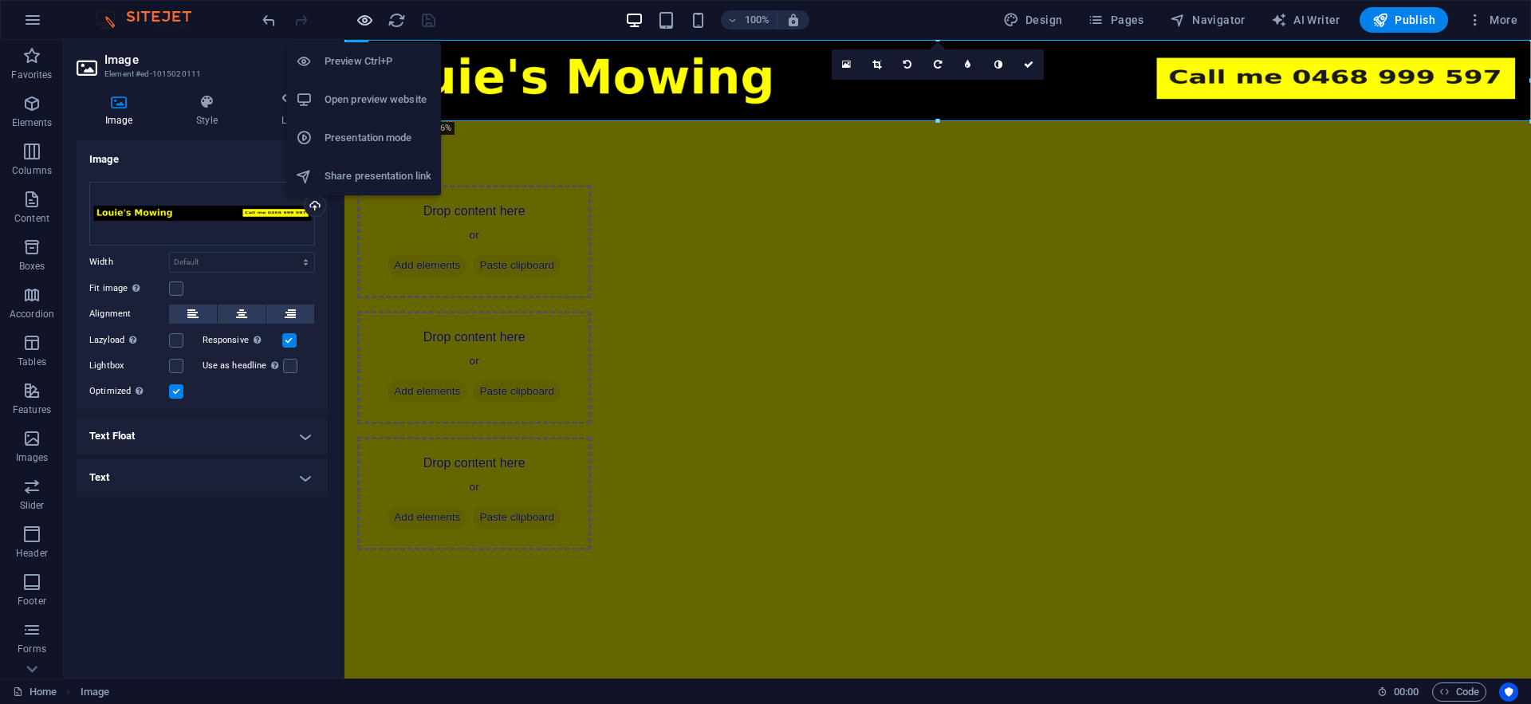
click at [370, 24] on icon "button" at bounding box center [365, 20] width 18 height 18
